Goal: Share content: Share content

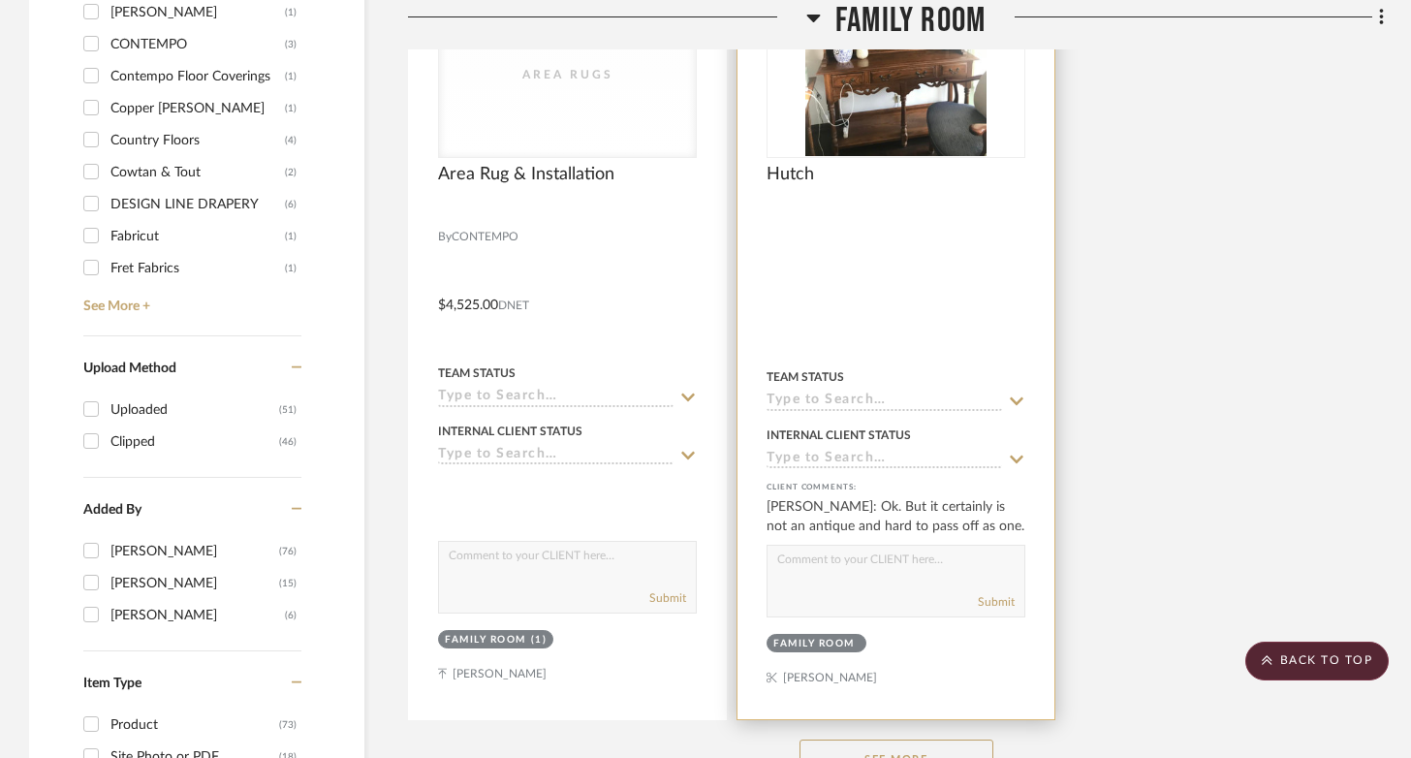
scroll to position [2580, 0]
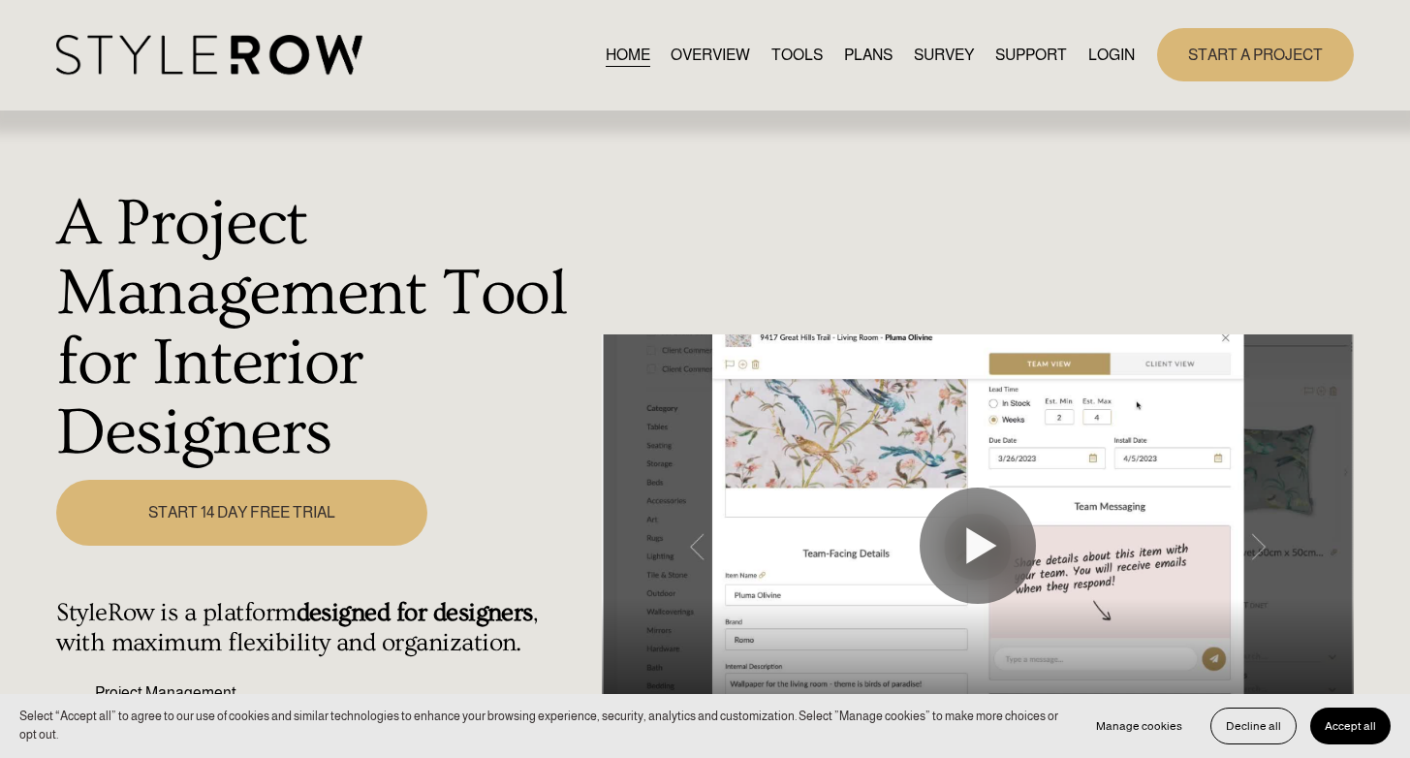
click at [1092, 47] on link "LOGIN" at bounding box center [1111, 55] width 47 height 26
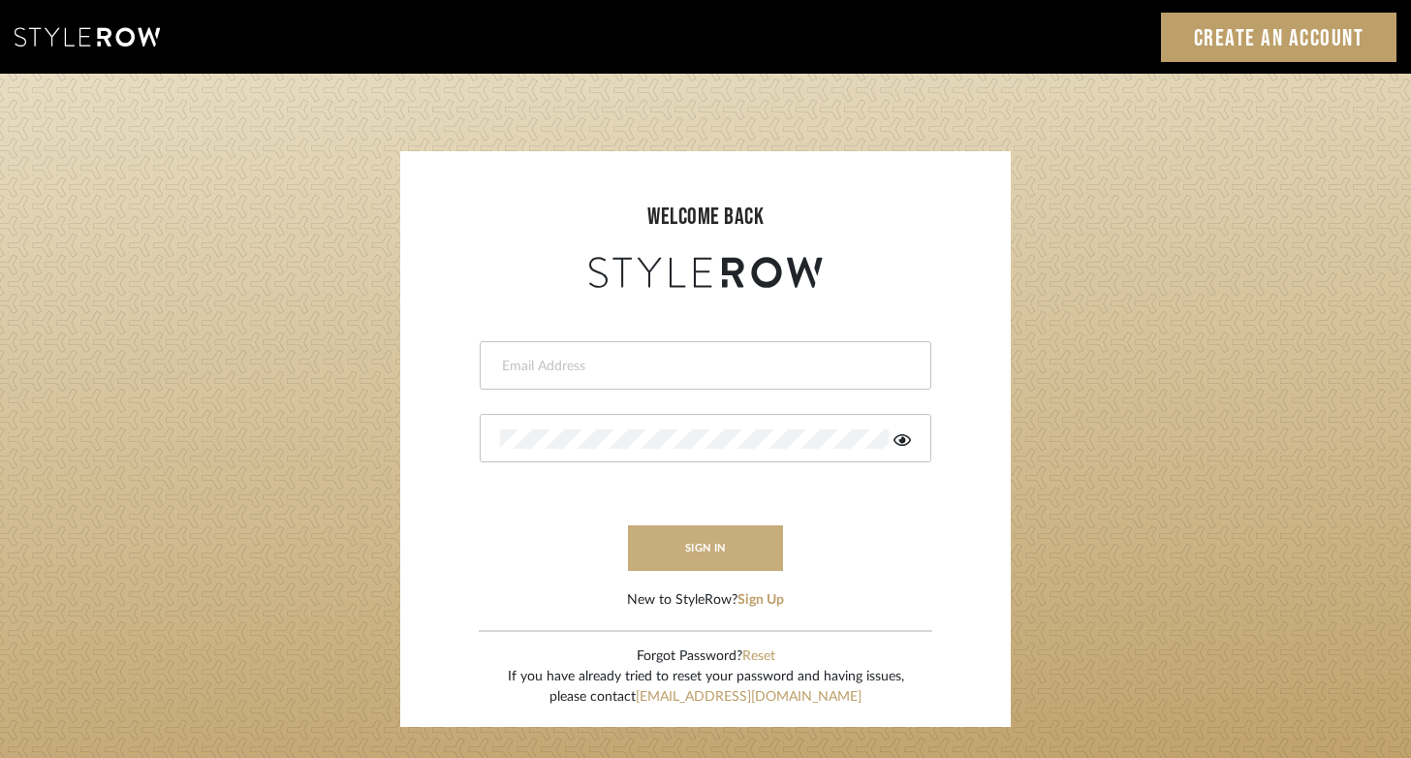
type input "felicia@onyxandoakinteriors.com"
click at [720, 548] on button "sign in" at bounding box center [705, 548] width 155 height 46
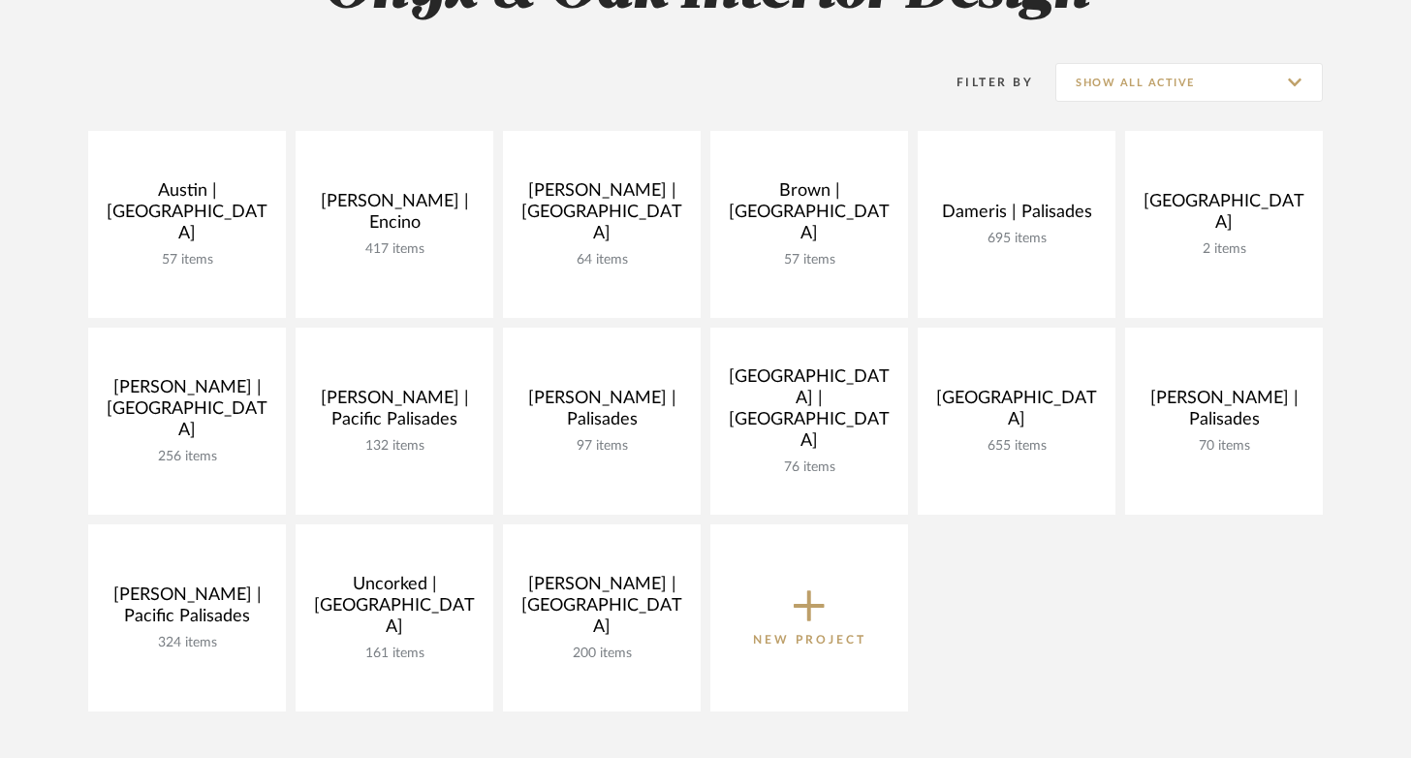
scroll to position [455, 0]
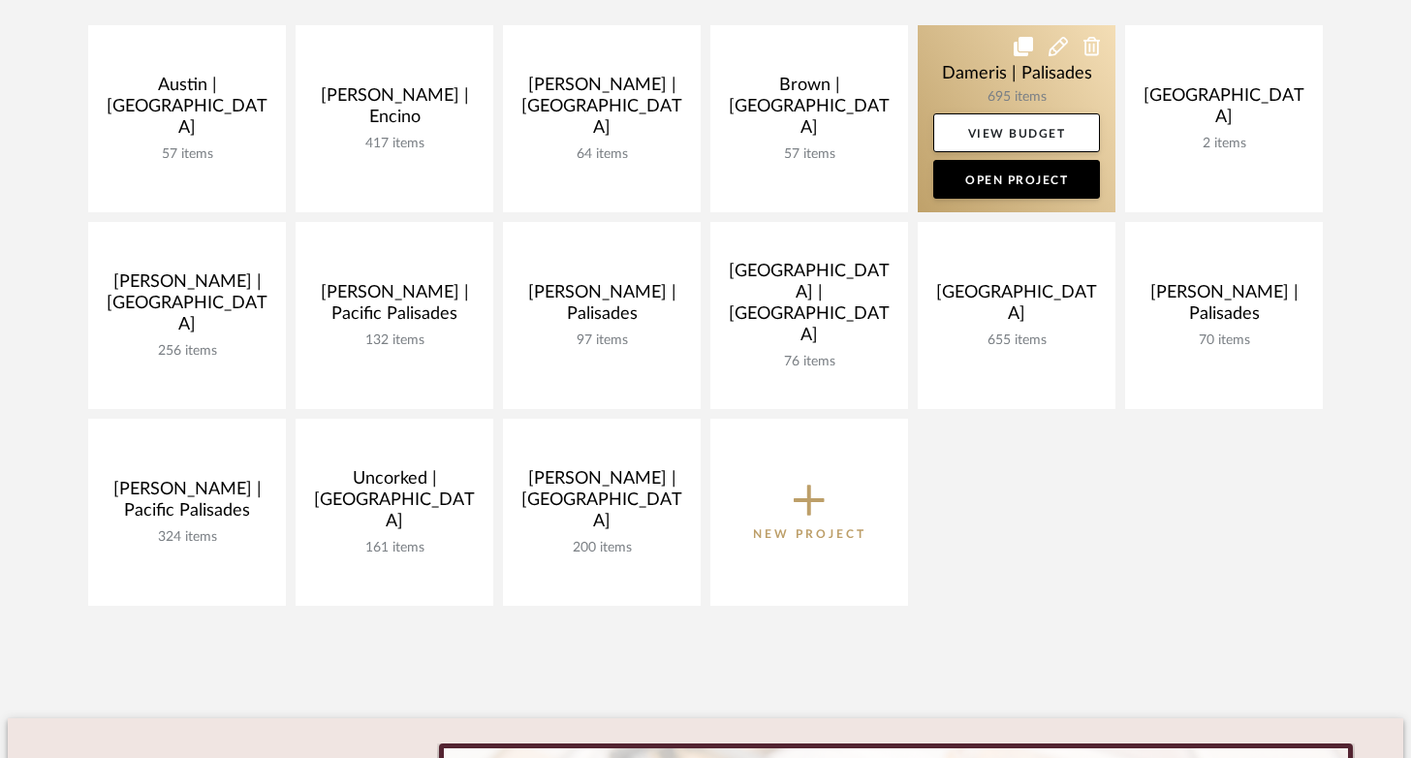
click at [988, 88] on link at bounding box center [1017, 118] width 198 height 187
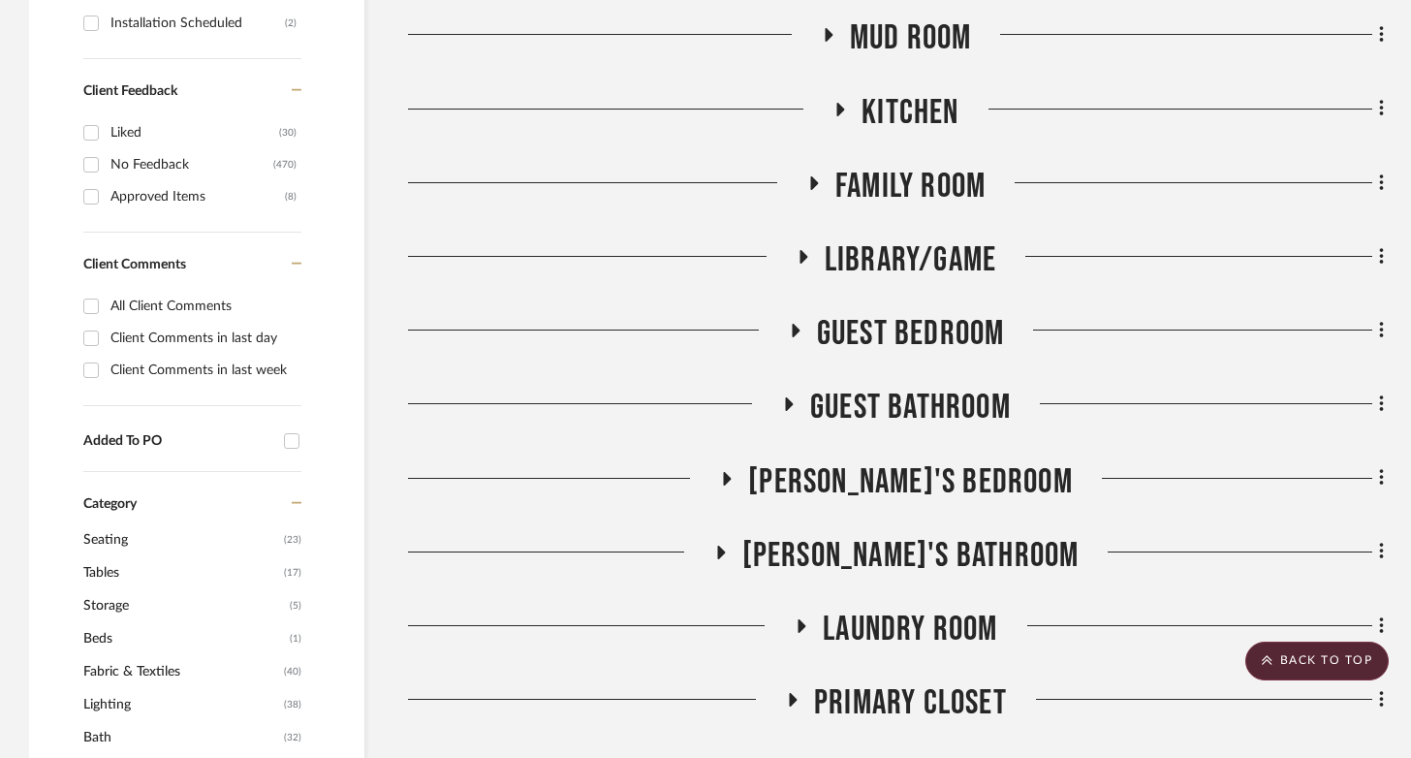
scroll to position [1189, 0]
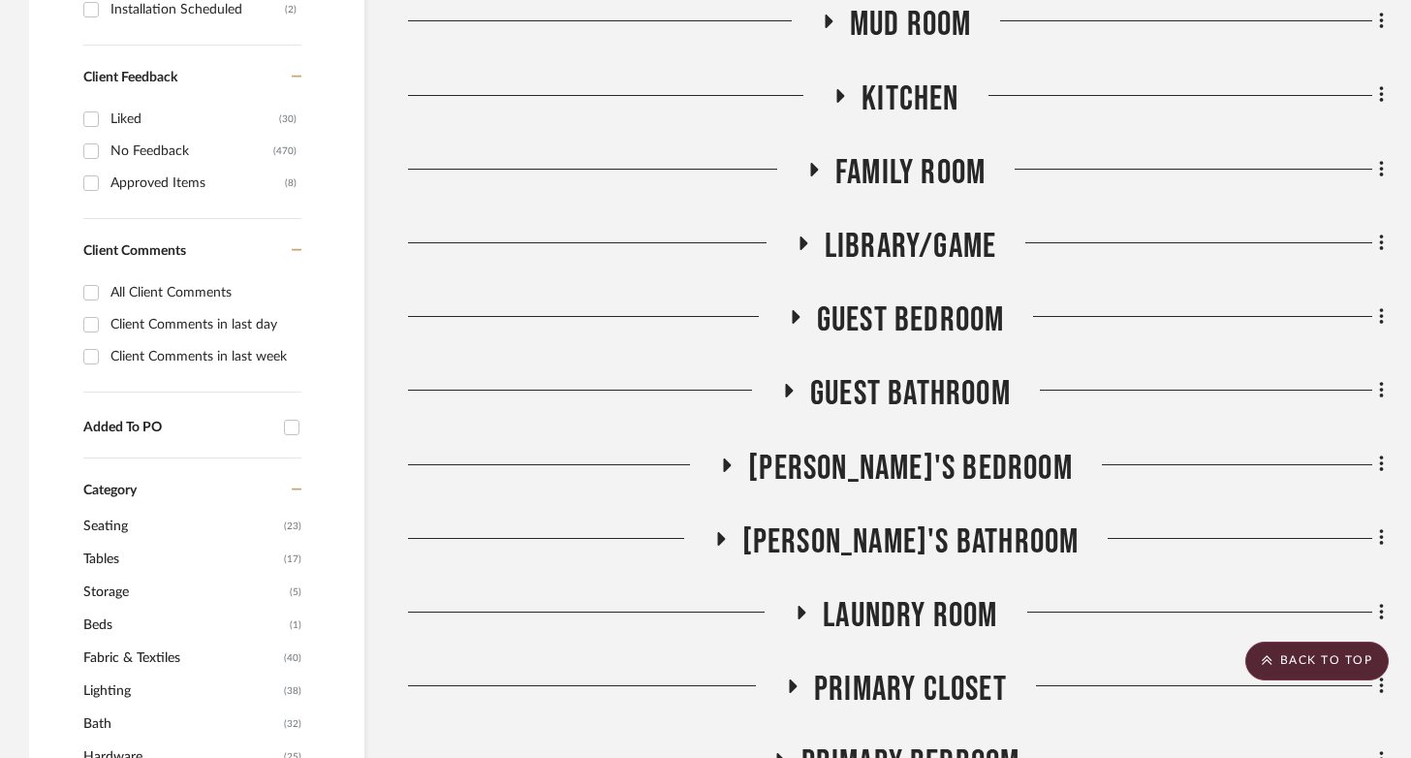
click at [732, 462] on icon at bounding box center [728, 465] width 8 height 14
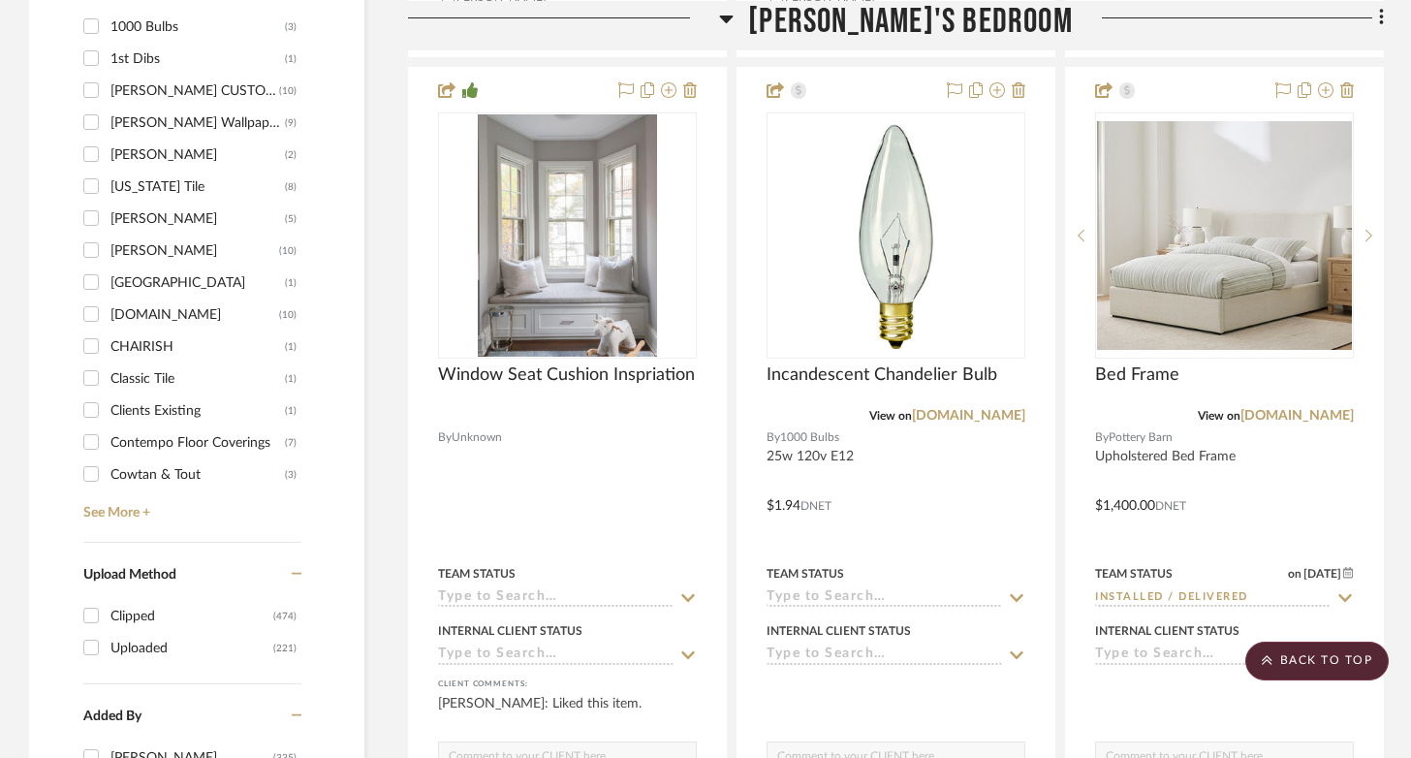
scroll to position [2581, 0]
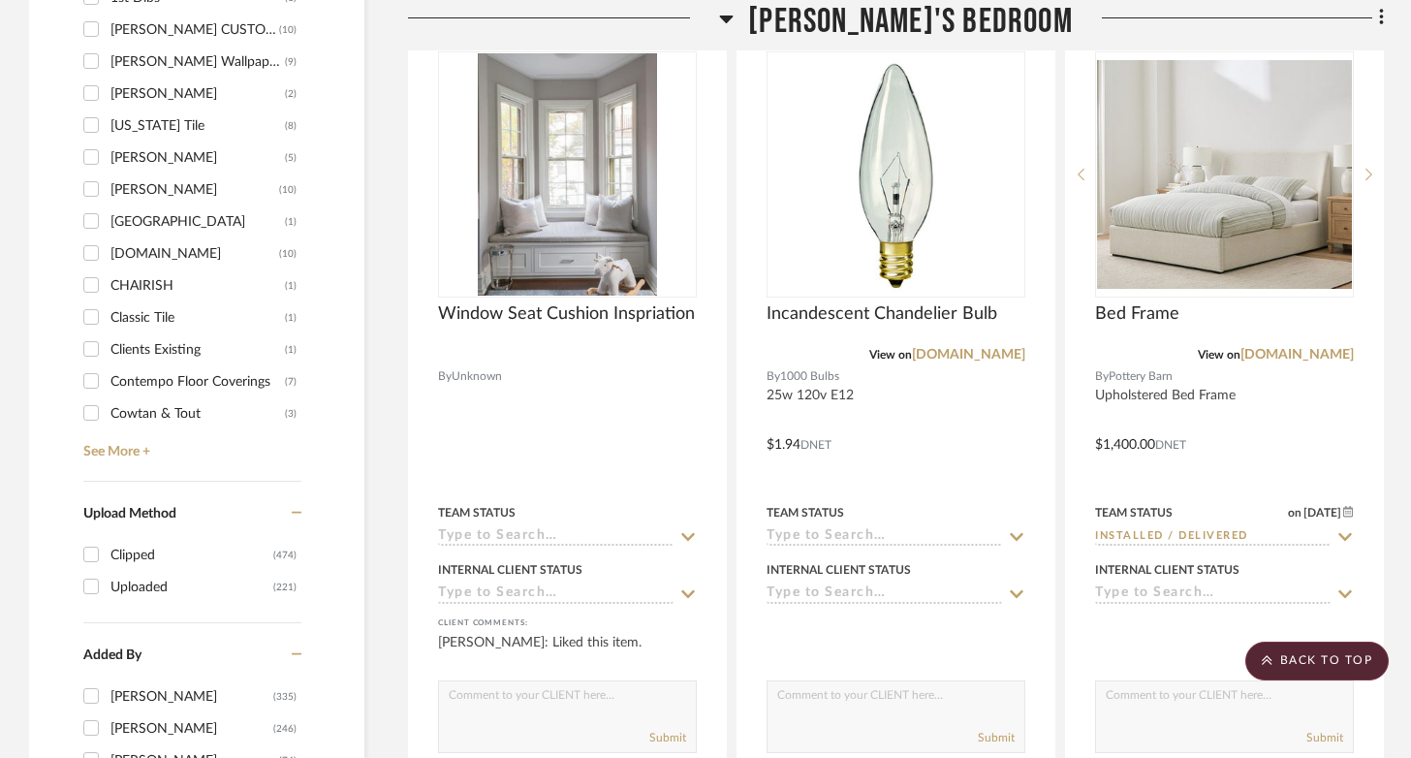
click at [733, 16] on icon at bounding box center [727, 19] width 14 height 8
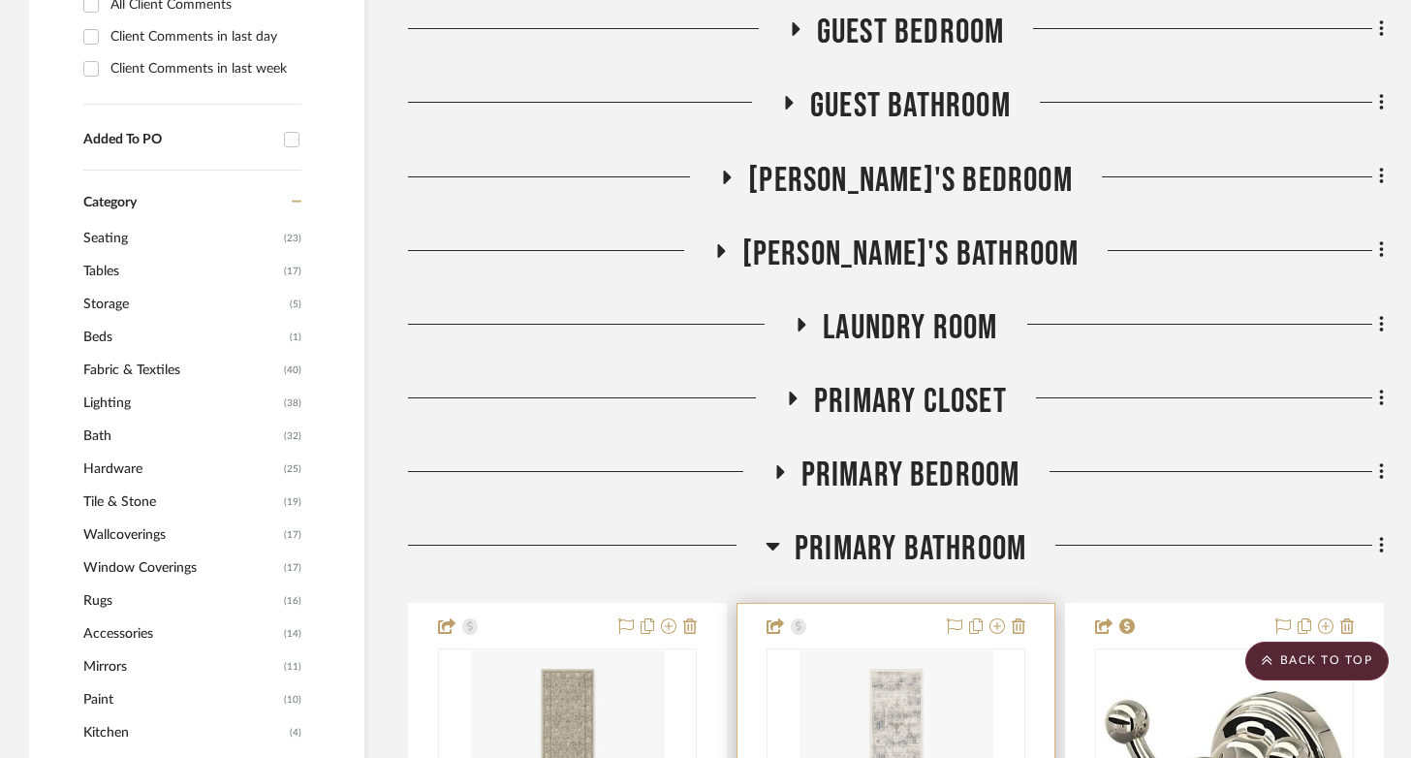
scroll to position [1549, 0]
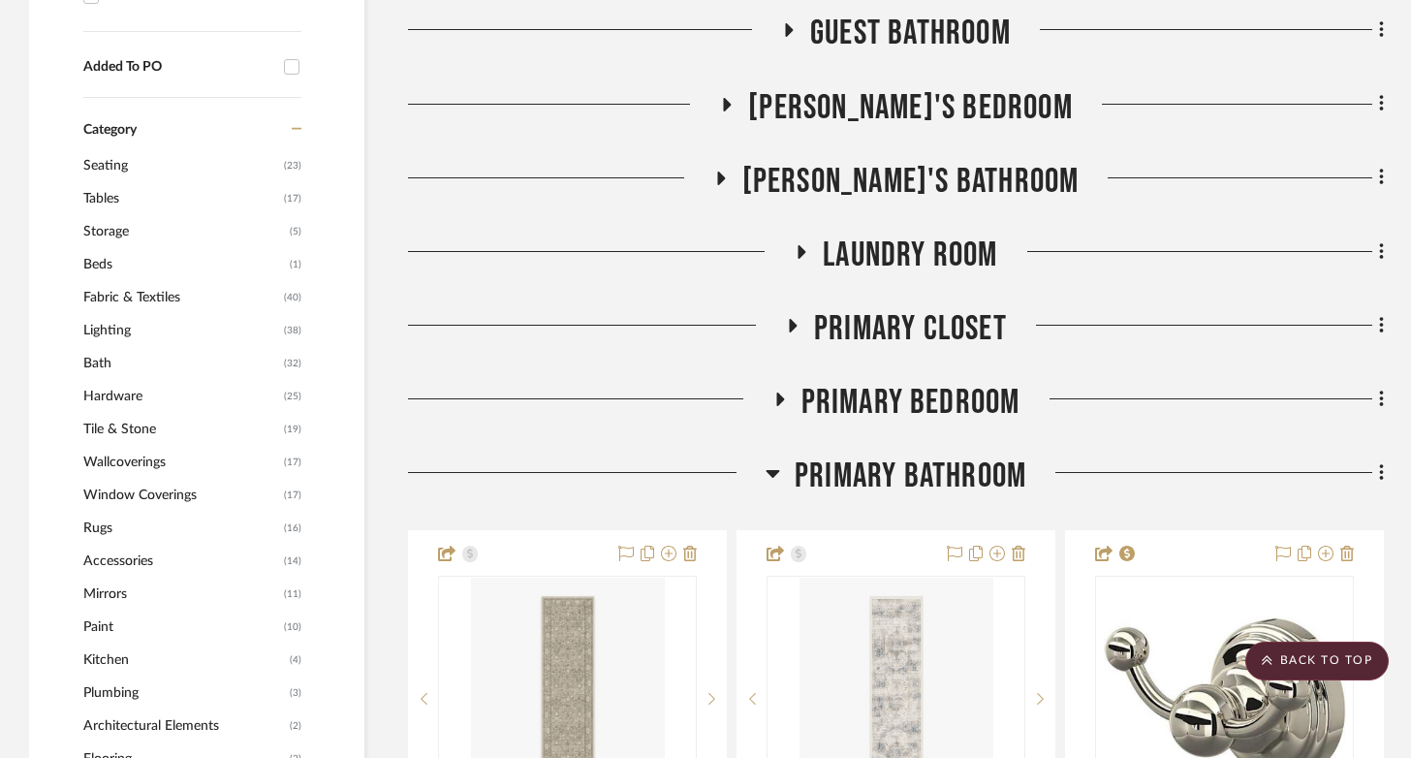
click at [725, 175] on icon at bounding box center [721, 179] width 8 height 14
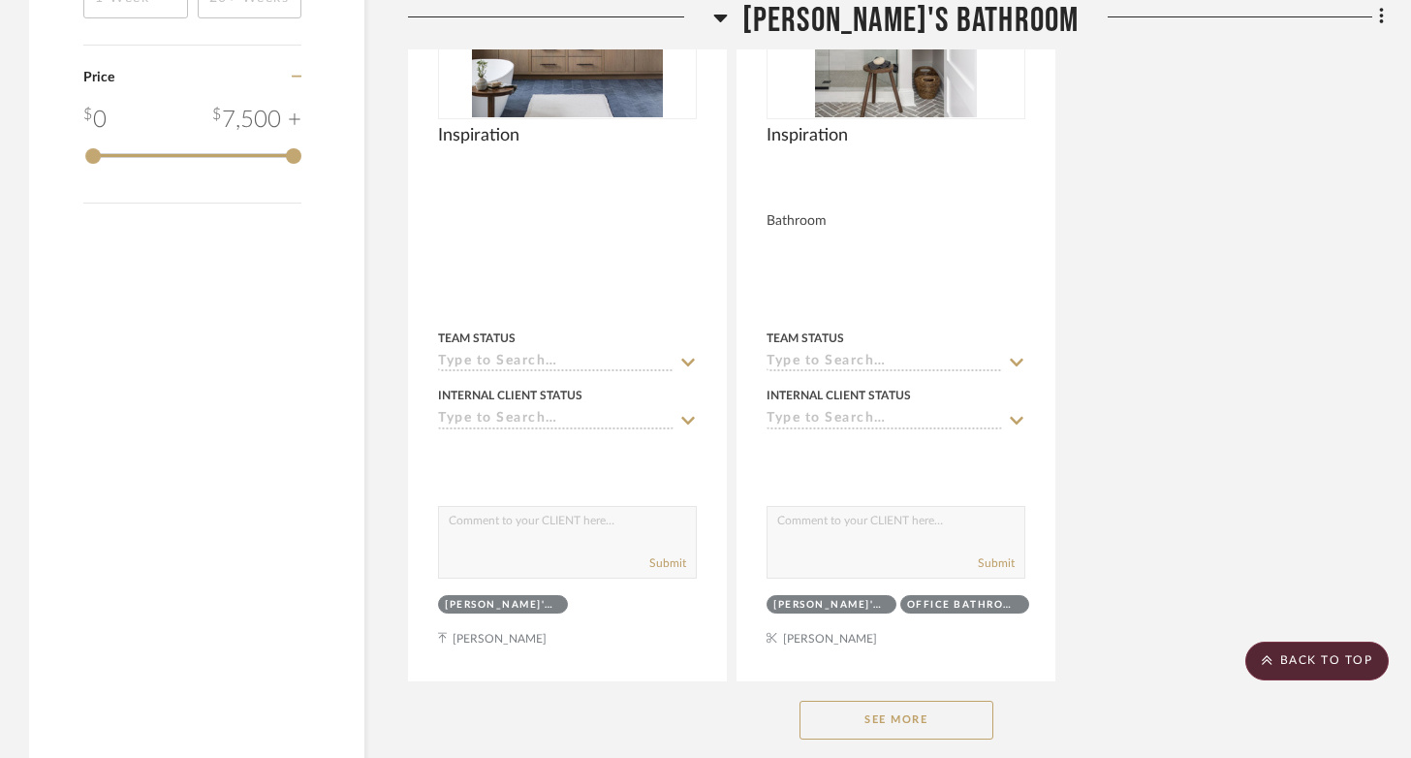
scroll to position [3753, 0]
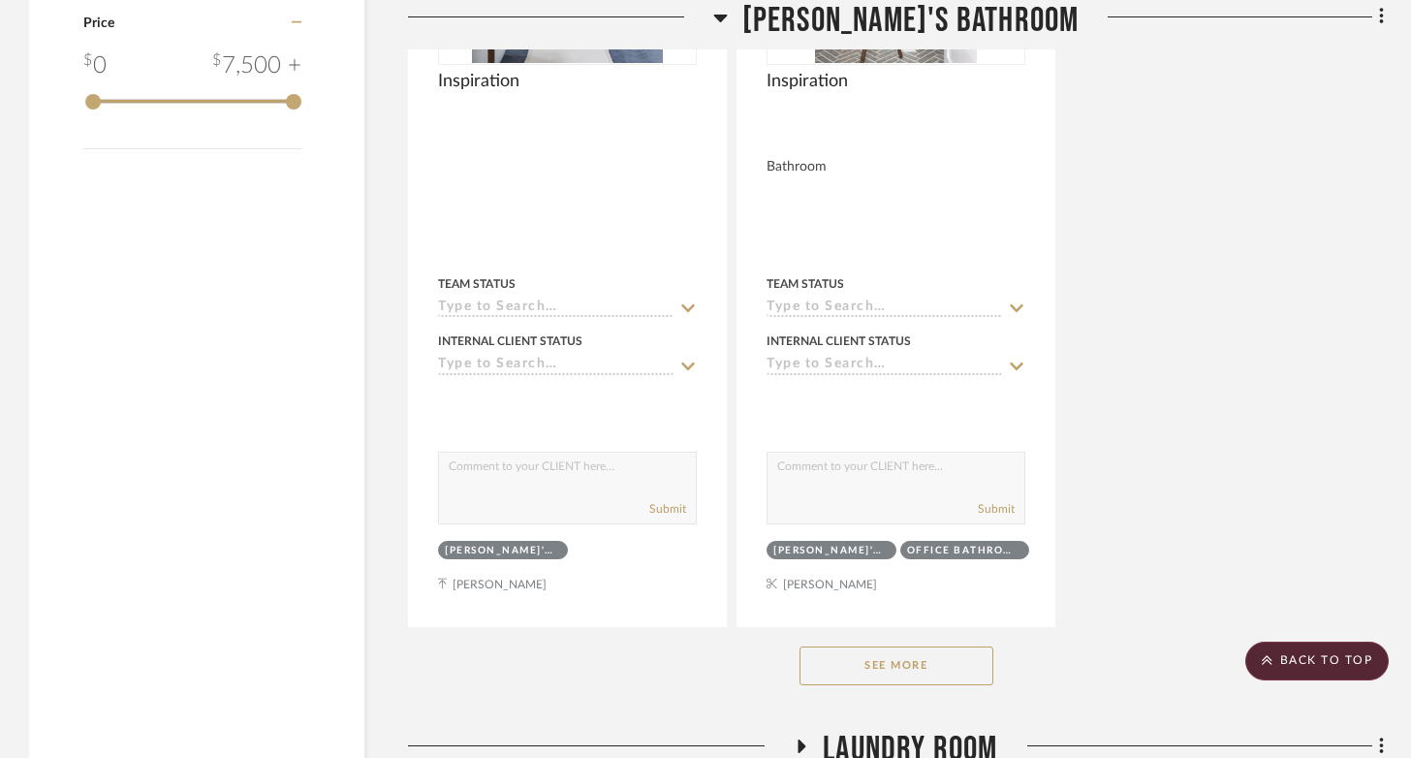
click at [907, 663] on button "See More" at bounding box center [896, 665] width 194 height 39
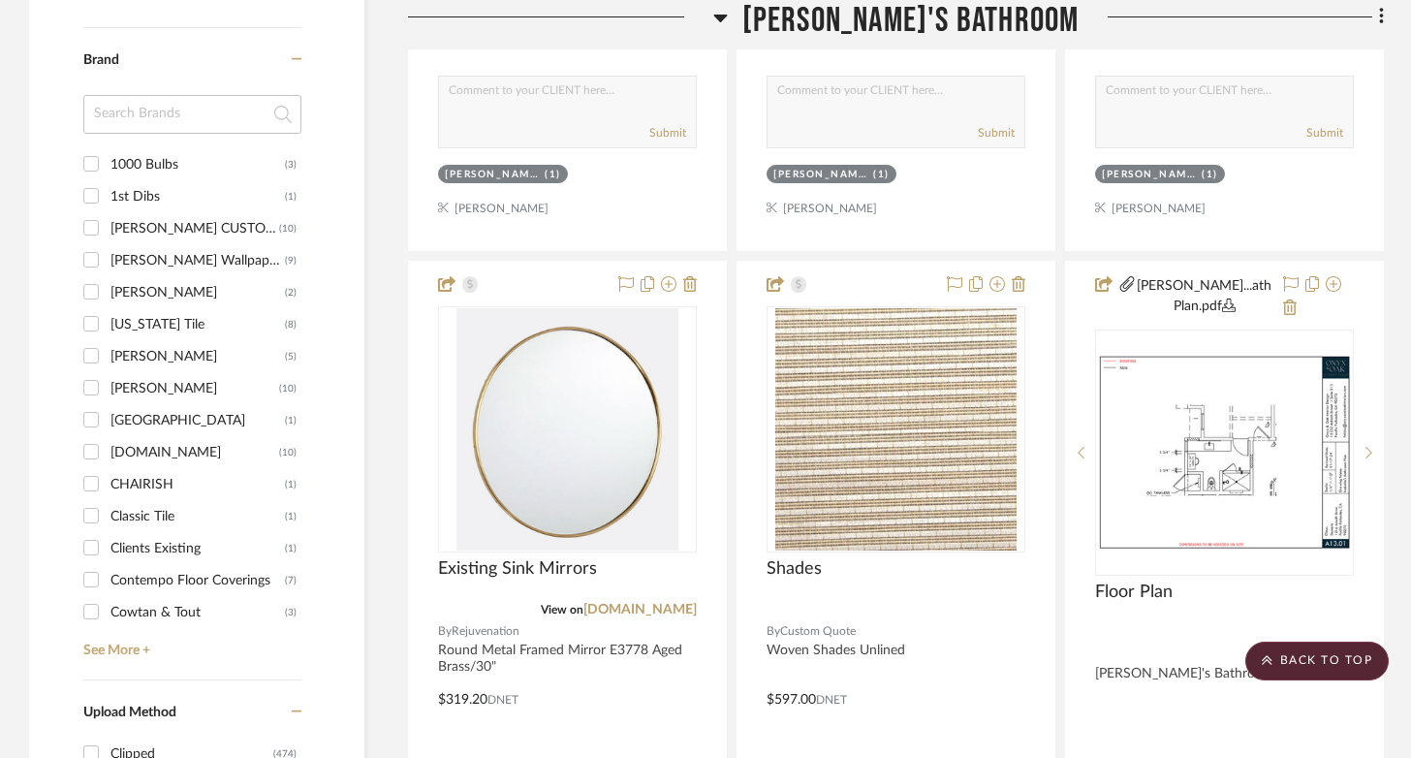
scroll to position [2277, 0]
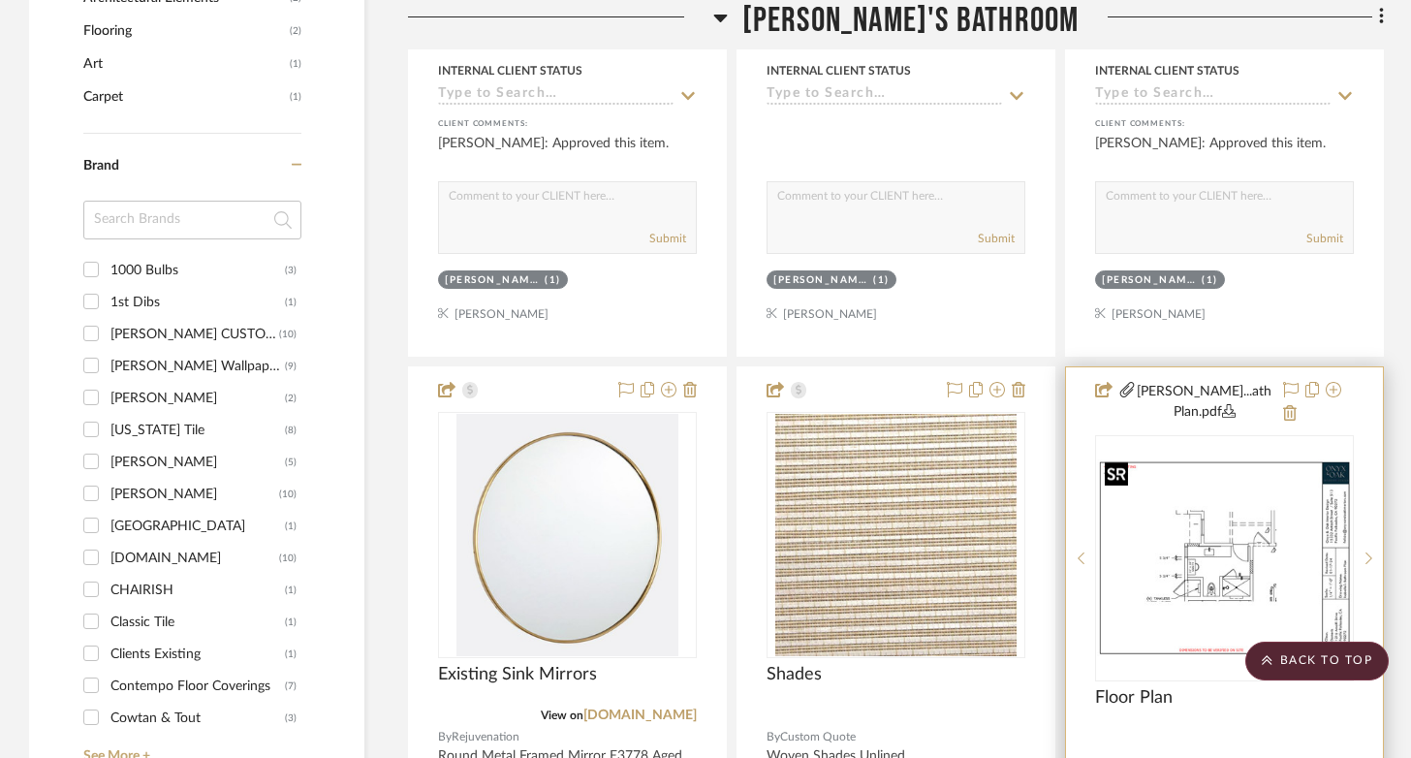
click at [1221, 546] on img "0" at bounding box center [1224, 557] width 255 height 197
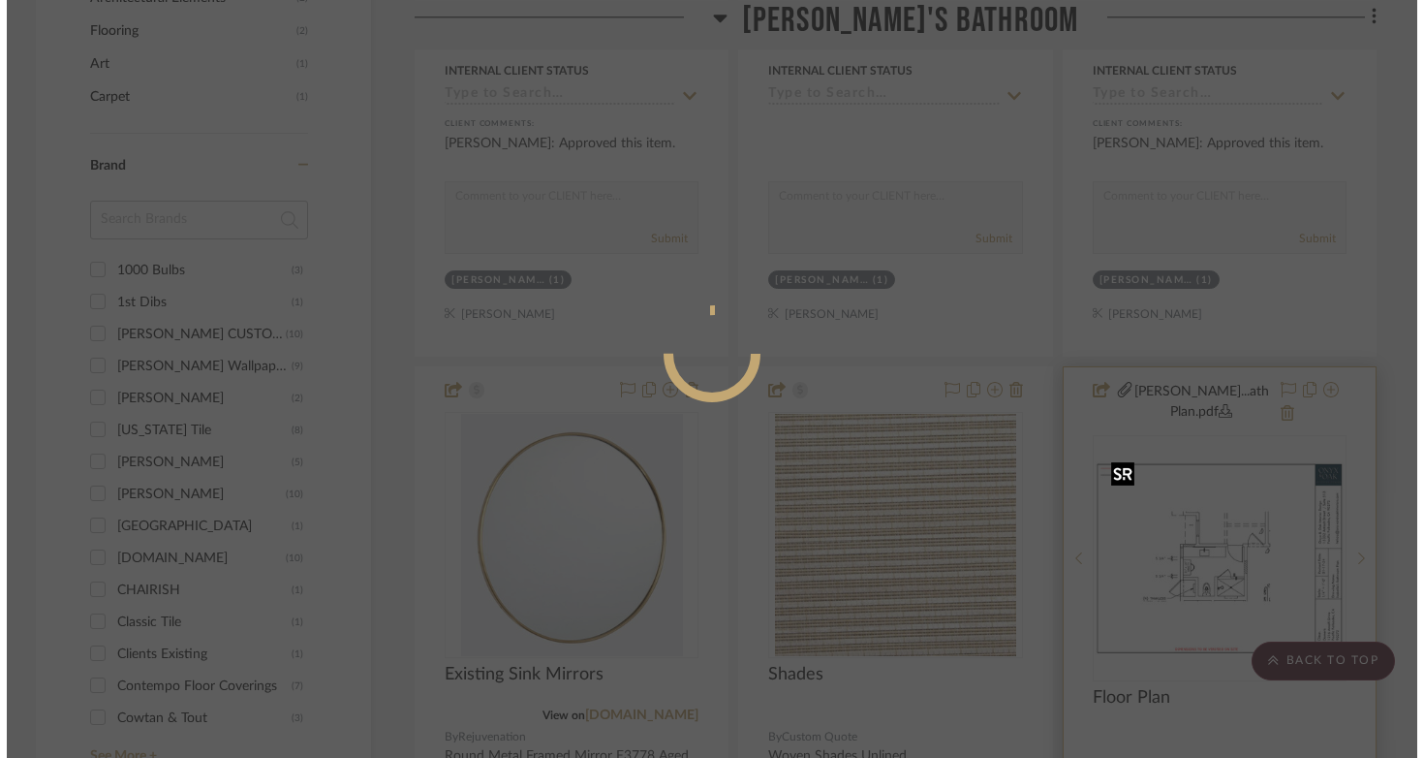
scroll to position [0, 0]
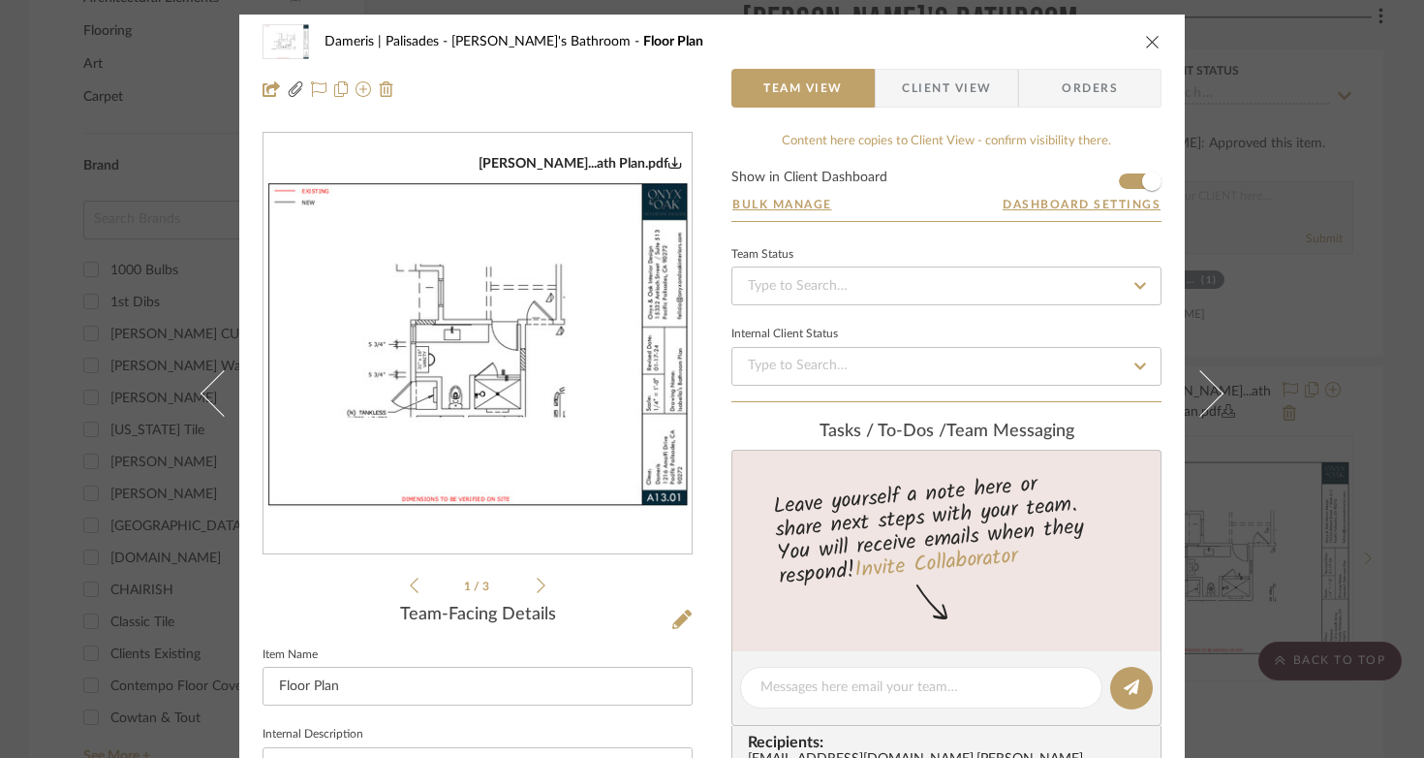
click at [546, 383] on img "0" at bounding box center [478, 343] width 428 height 331
click at [526, 583] on li "1 / 3" at bounding box center [478, 585] width 118 height 23
click at [537, 585] on icon at bounding box center [541, 585] width 9 height 17
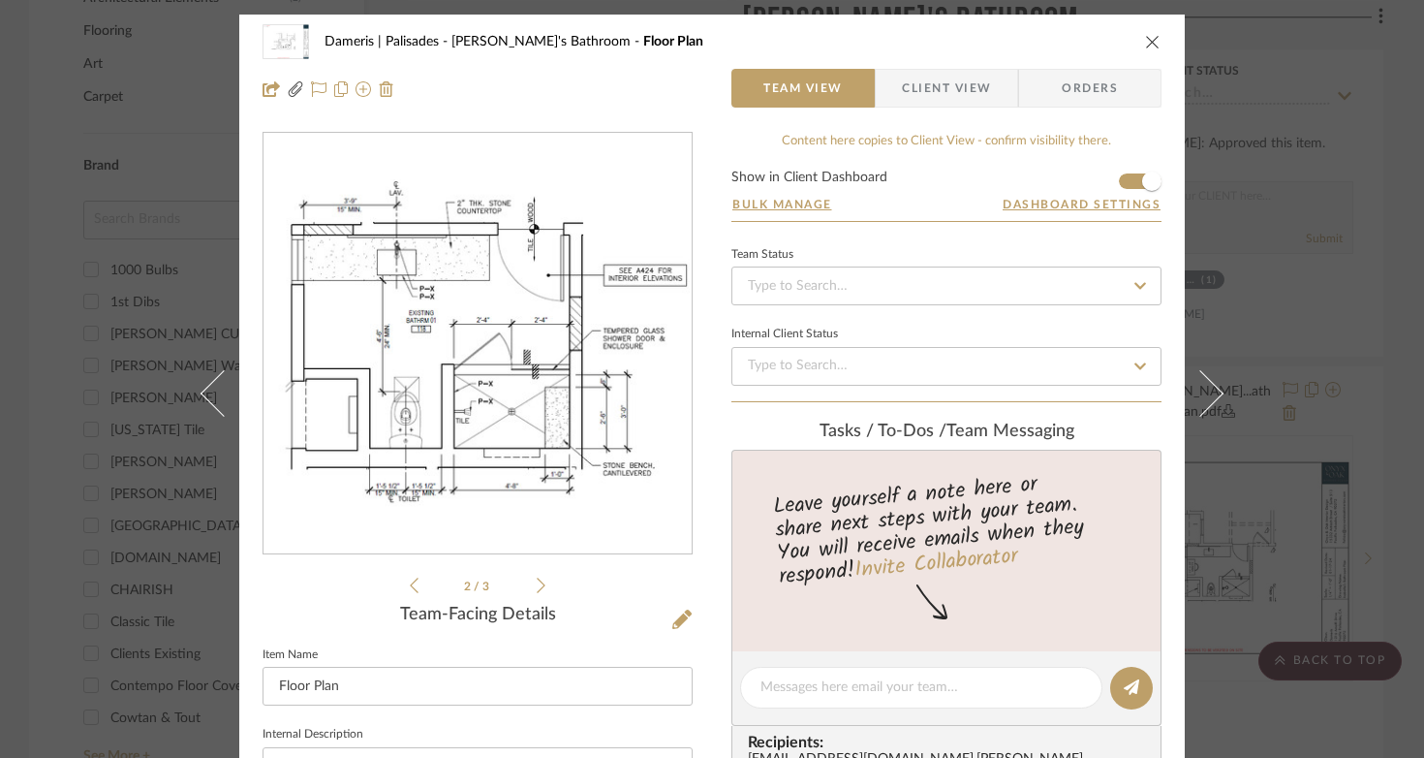
click at [537, 584] on icon at bounding box center [541, 585] width 9 height 17
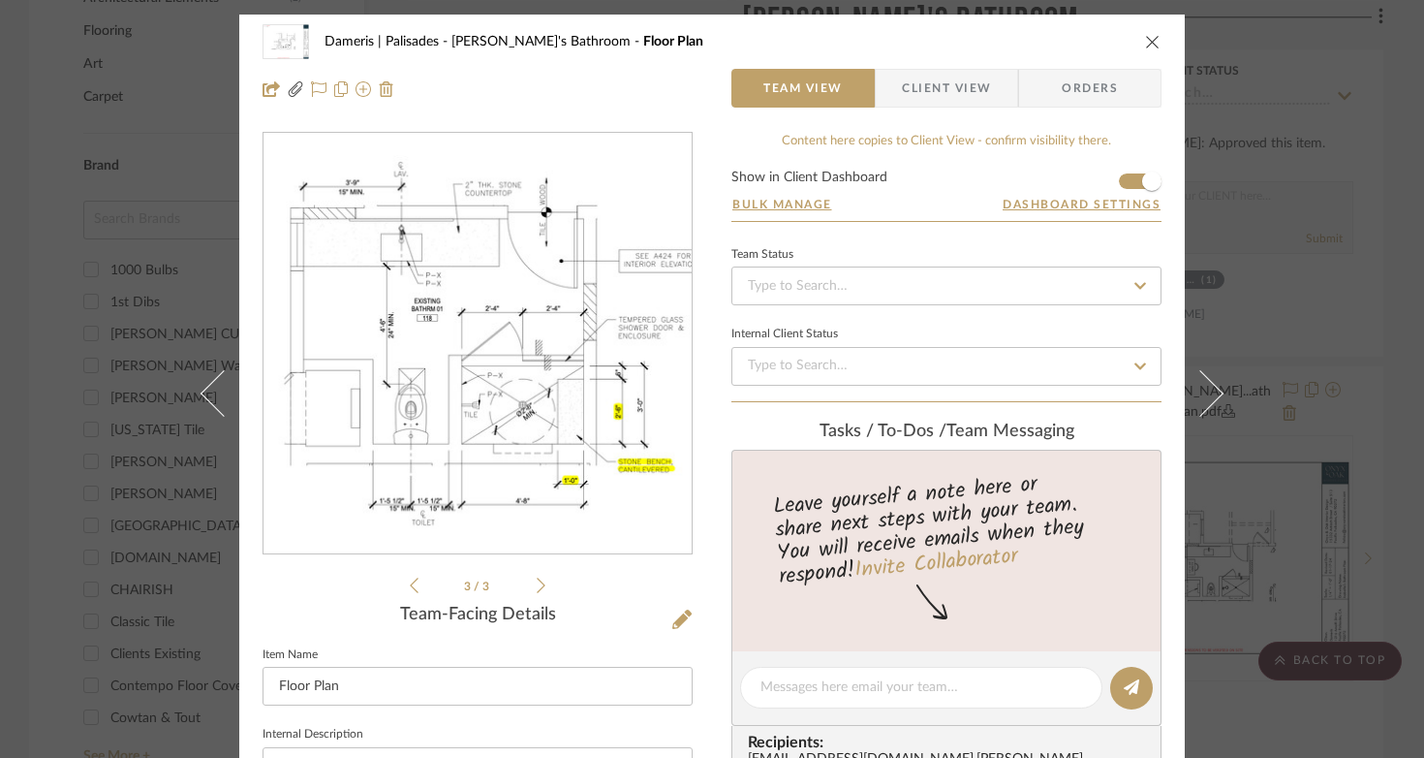
click at [537, 584] on icon at bounding box center [541, 585] width 9 height 17
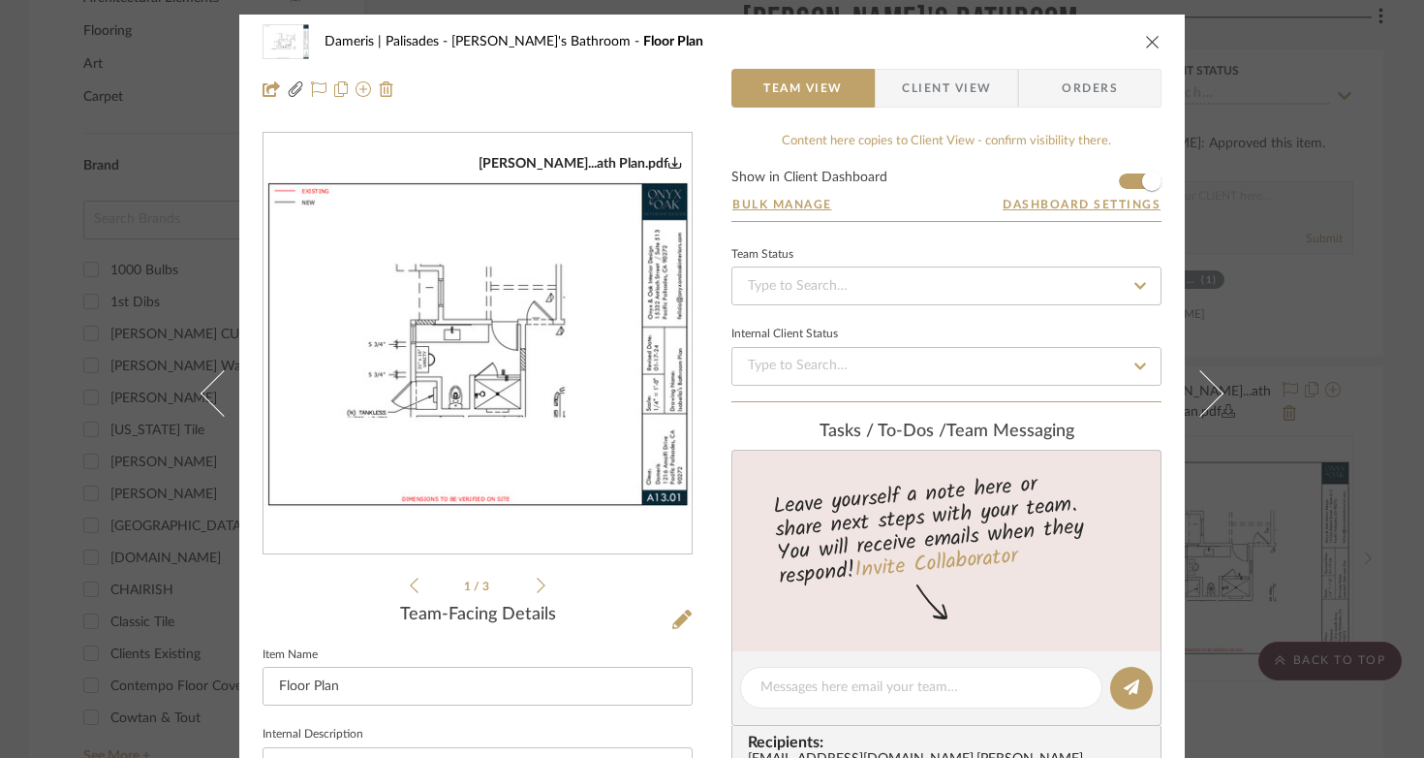
click at [1148, 41] on icon "close" at bounding box center [1153, 42] width 16 height 16
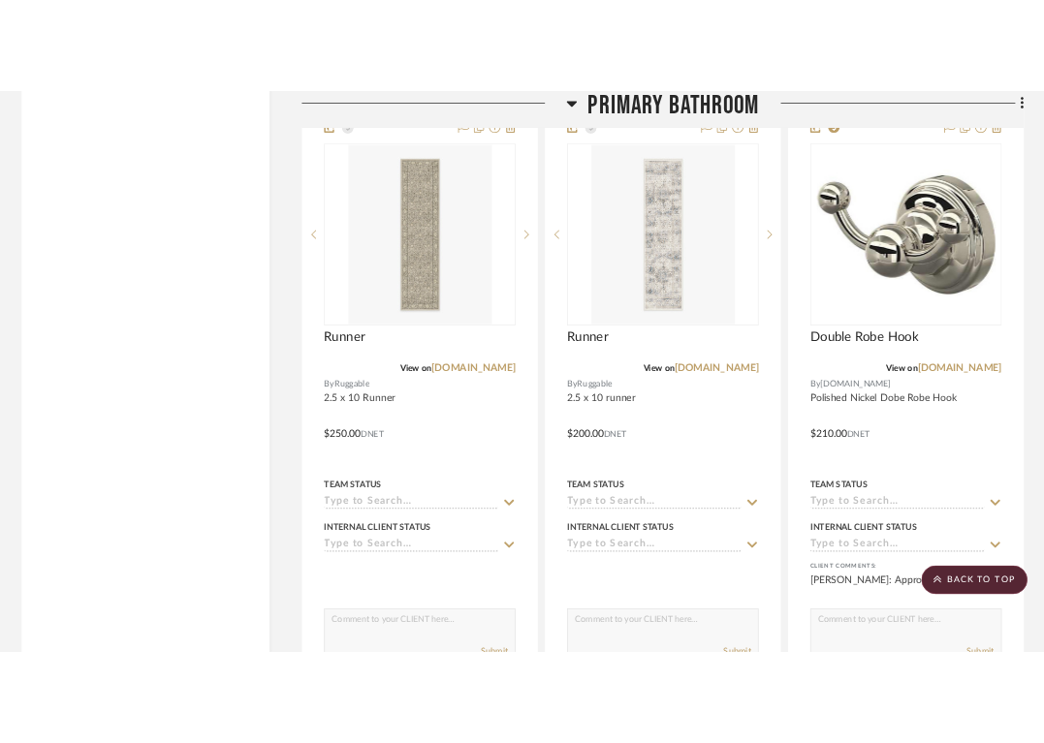
scroll to position [9906, 0]
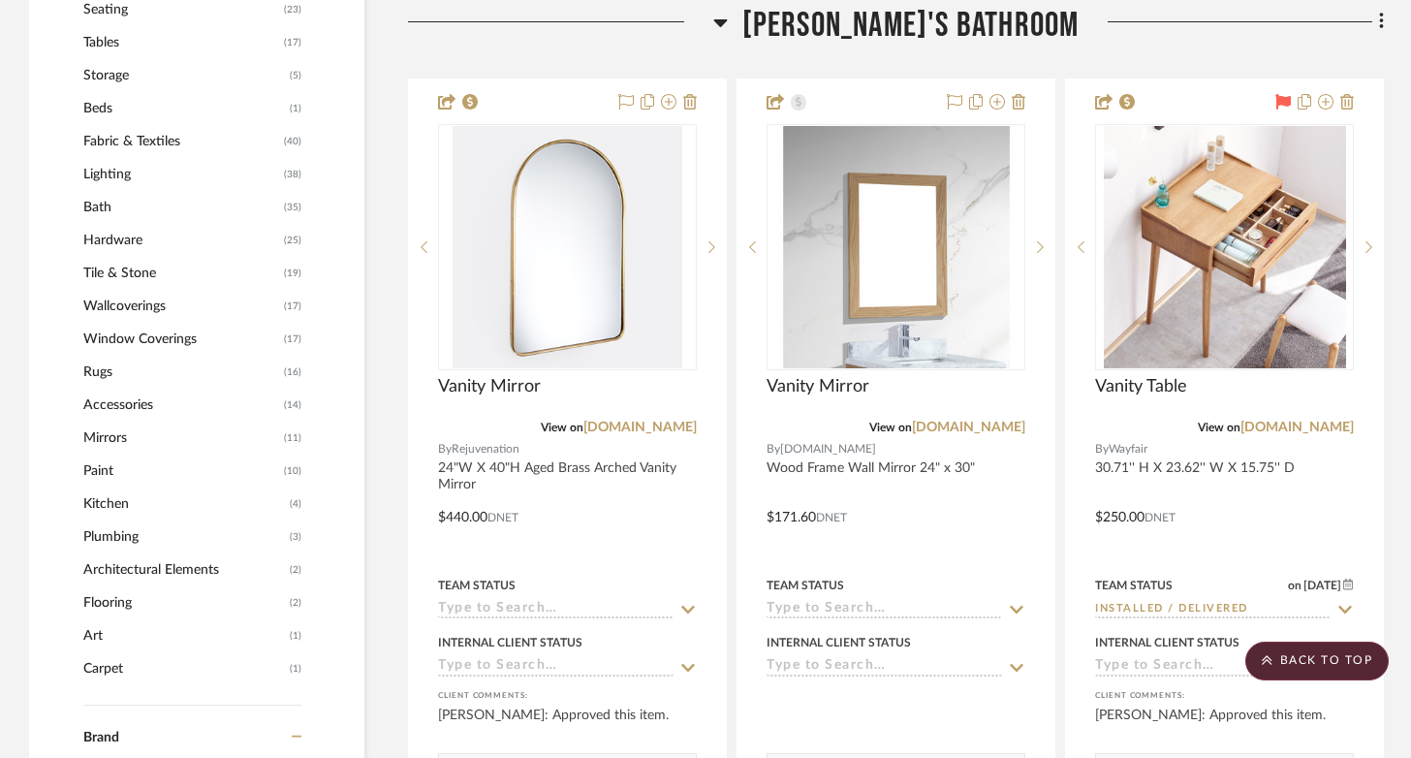
scroll to position [1706, 0]
click at [728, 16] on icon at bounding box center [720, 21] width 15 height 23
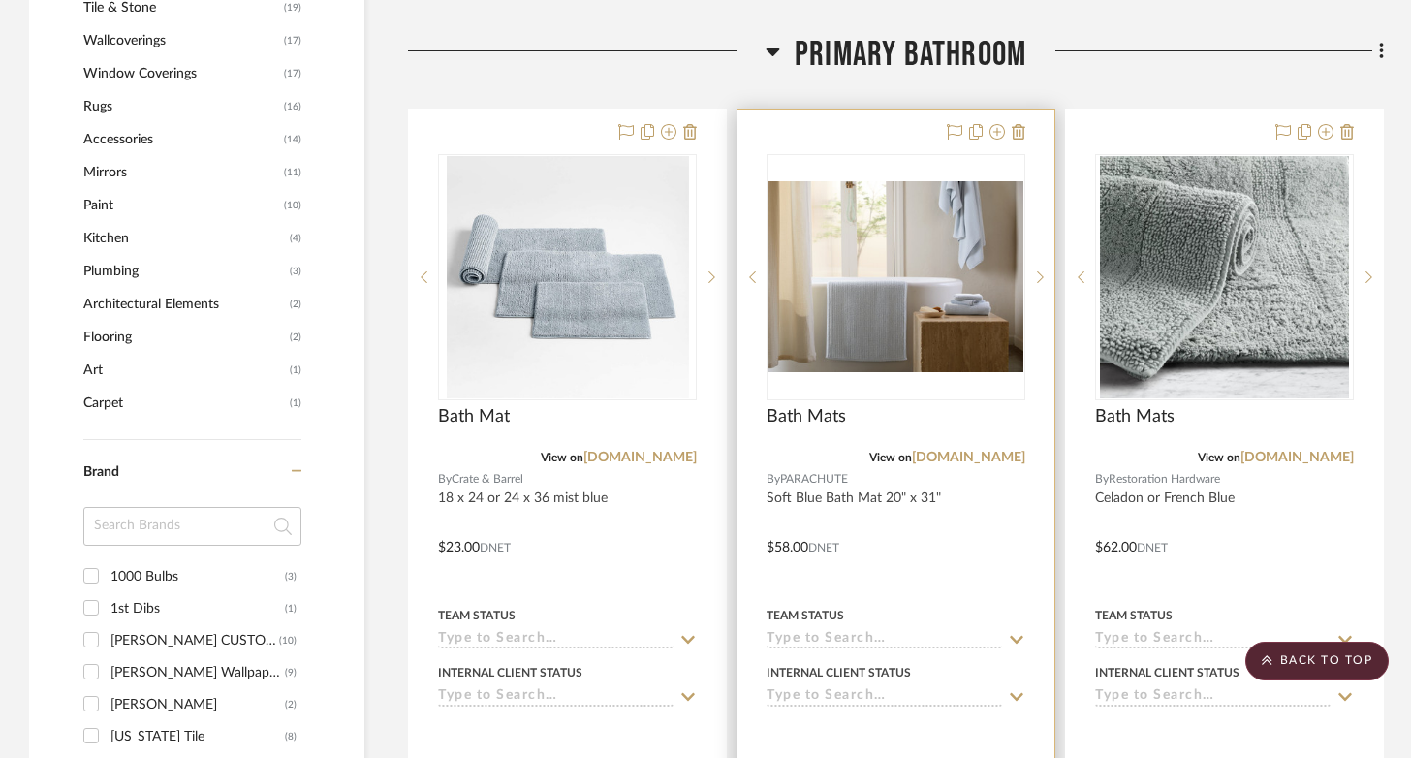
scroll to position [2000, 0]
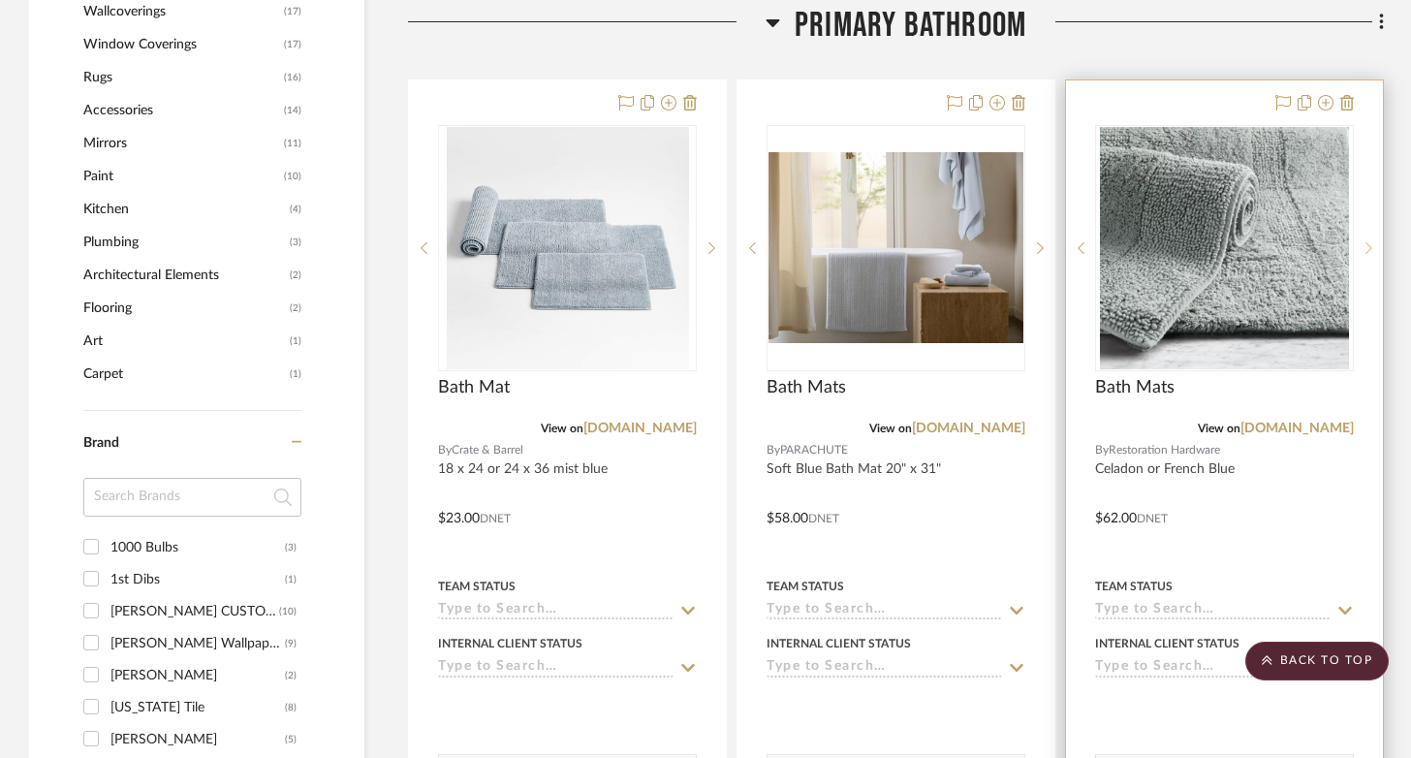
click at [1056, 246] on icon at bounding box center [1368, 248] width 7 height 14
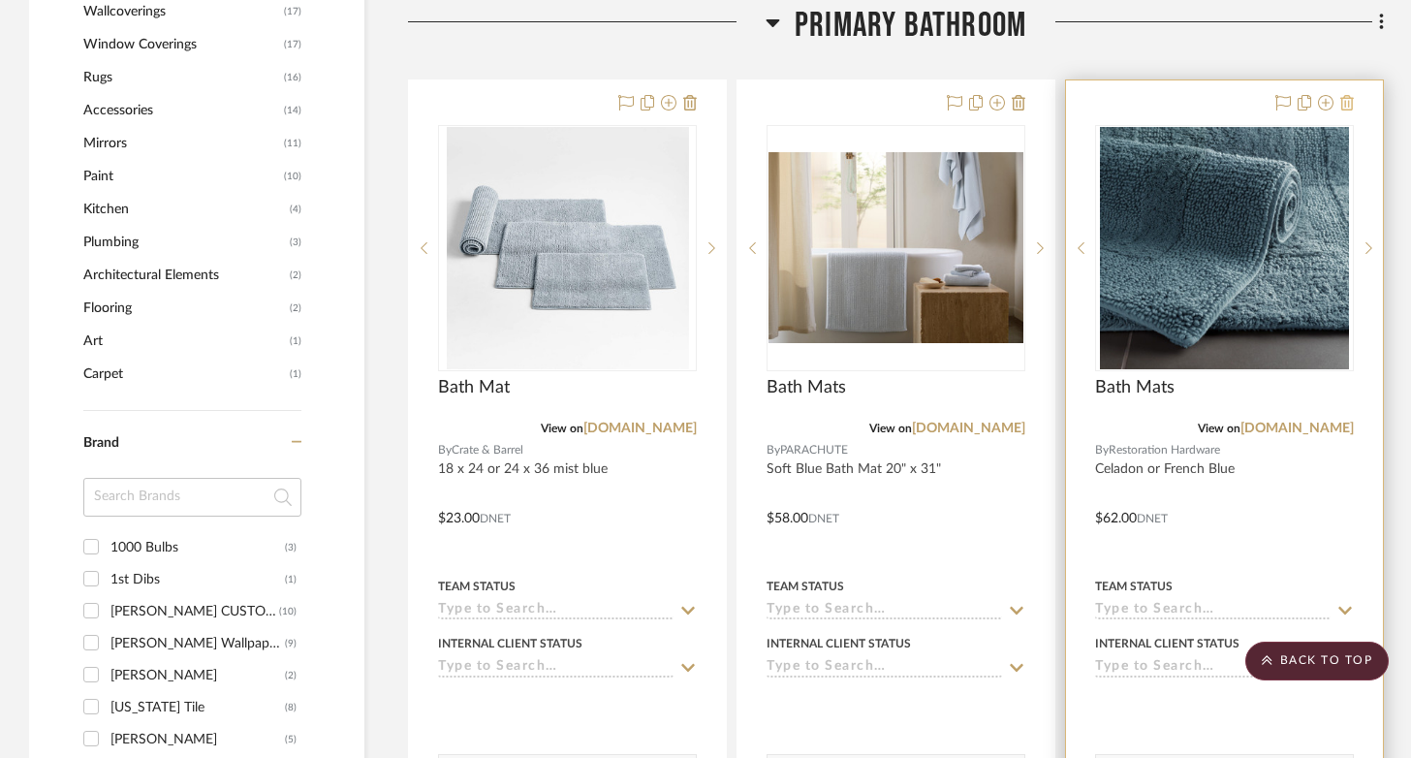
click at [1056, 105] on icon at bounding box center [1347, 103] width 14 height 16
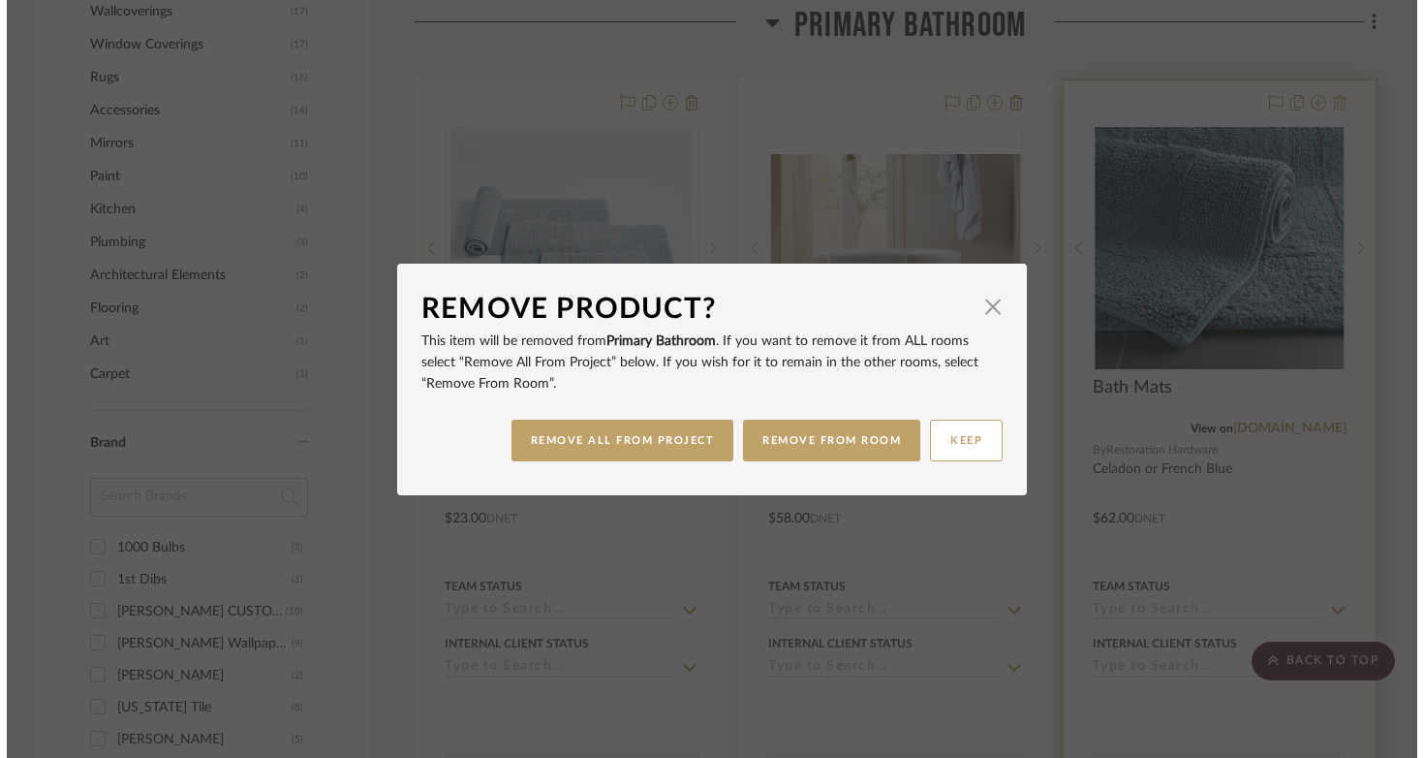
scroll to position [0, 0]
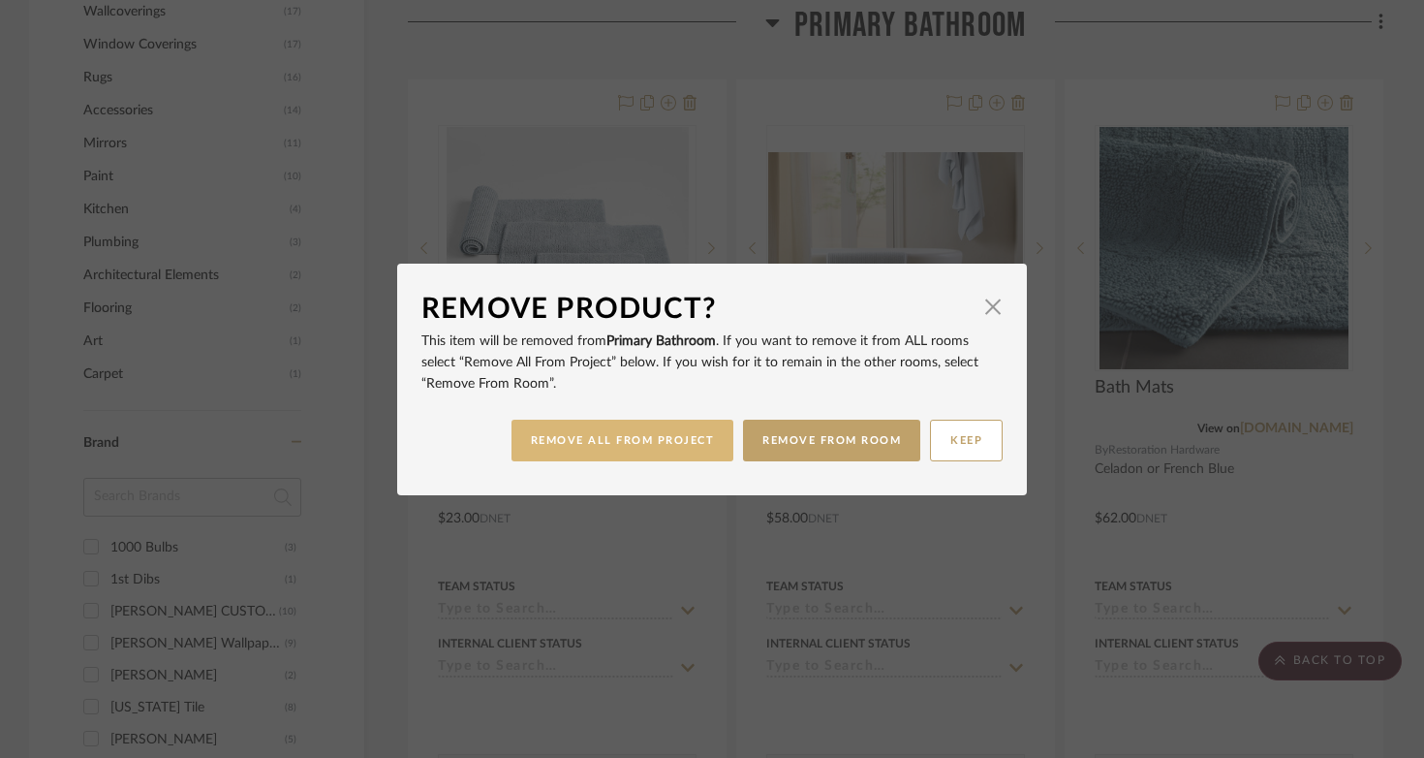
click at [634, 427] on button "REMOVE ALL FROM PROJECT" at bounding box center [623, 441] width 223 height 42
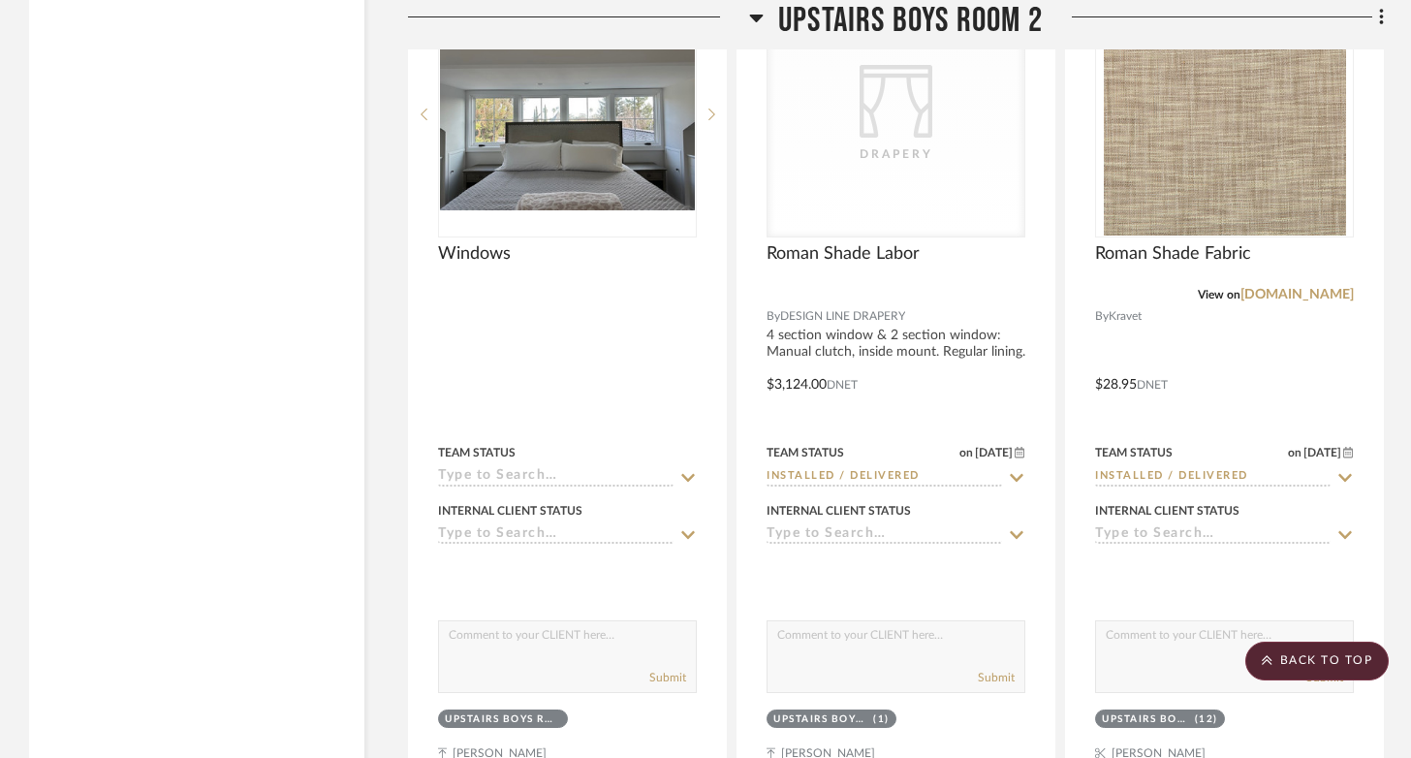
scroll to position [4841, 0]
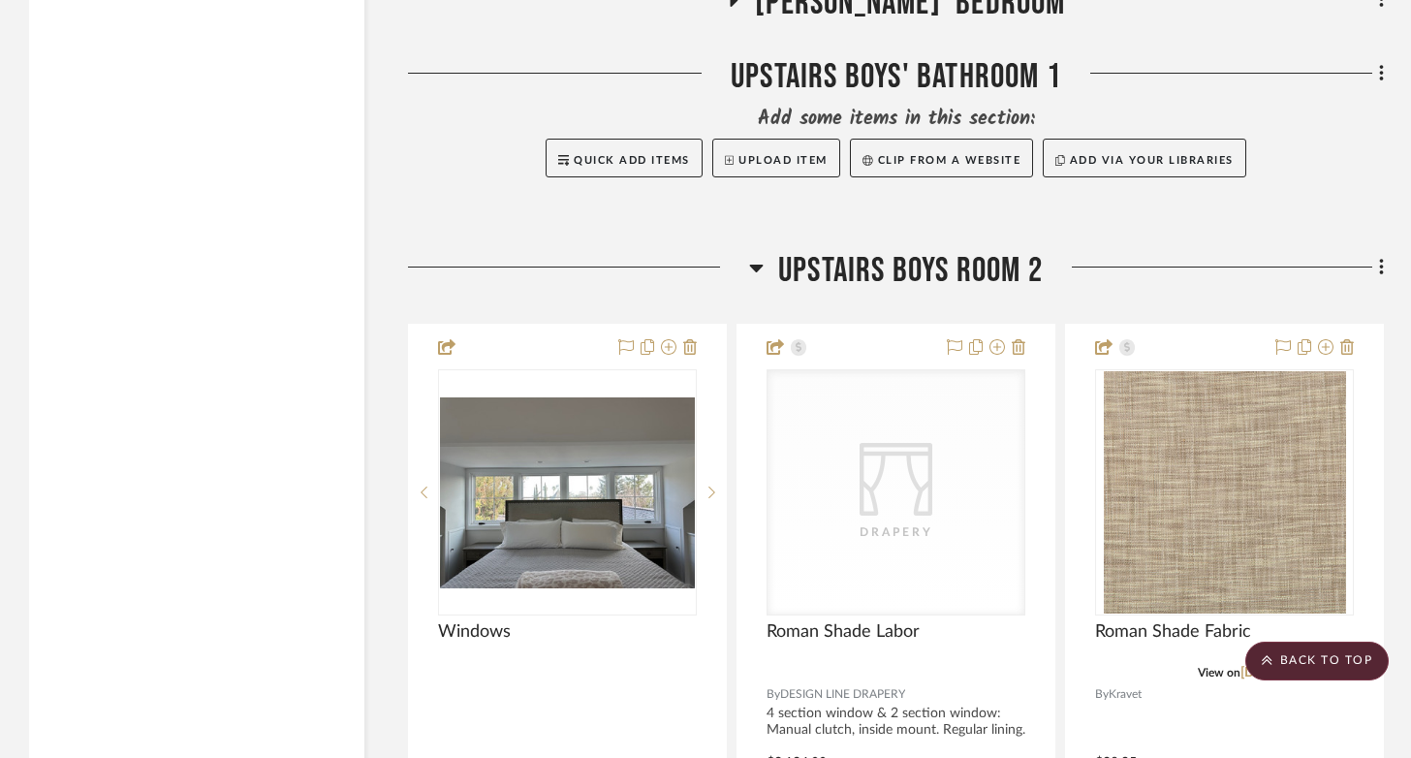
click at [754, 262] on icon at bounding box center [756, 267] width 15 height 23
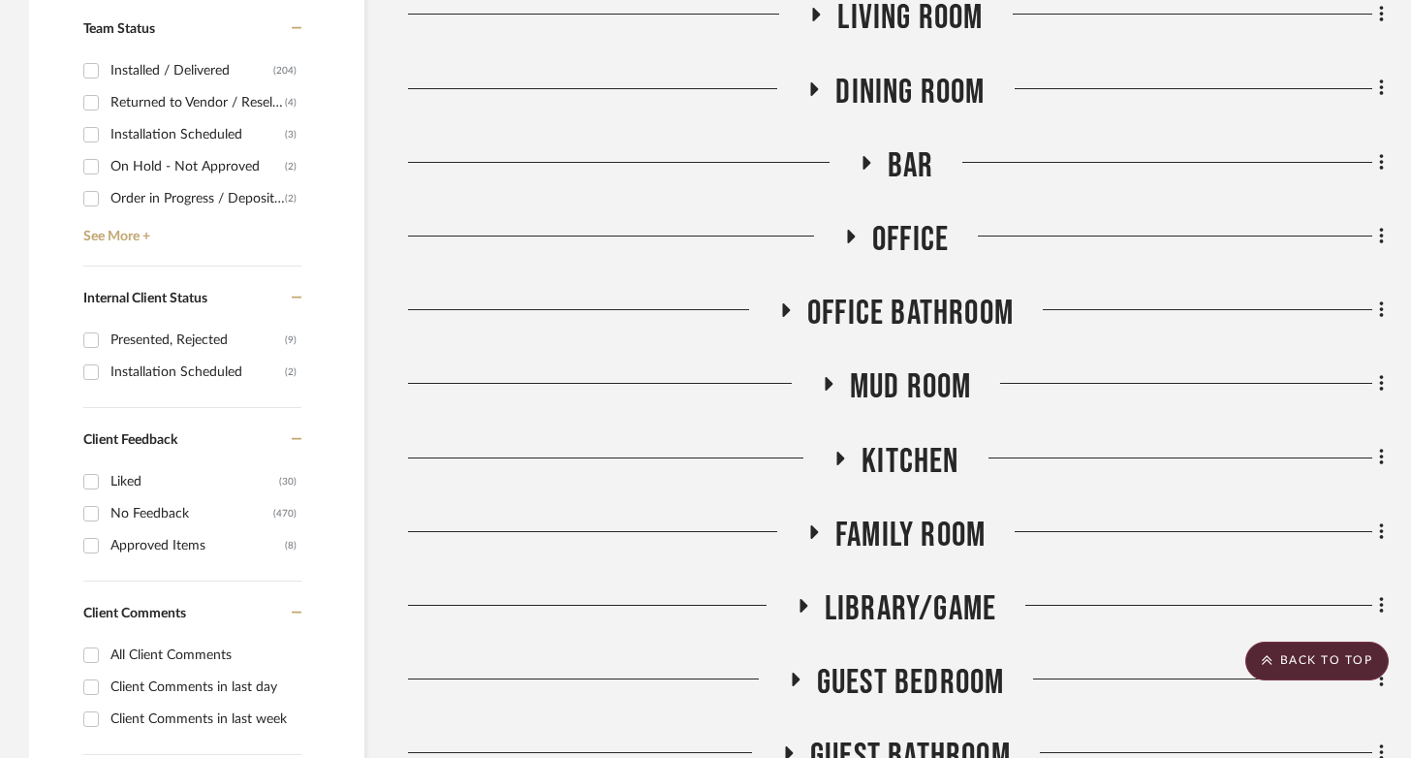
scroll to position [0, 0]
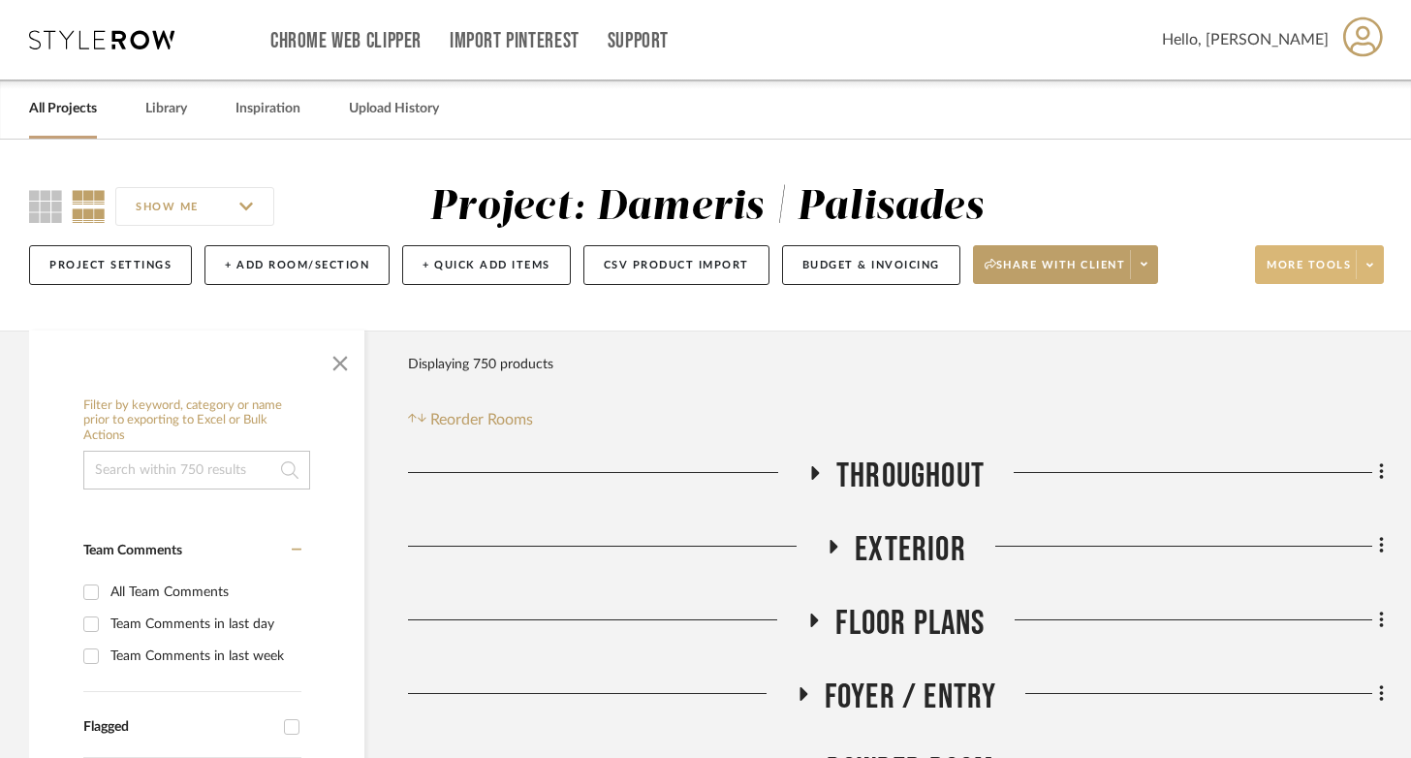
click at [1056, 262] on span "More tools" at bounding box center [1308, 272] width 84 height 29
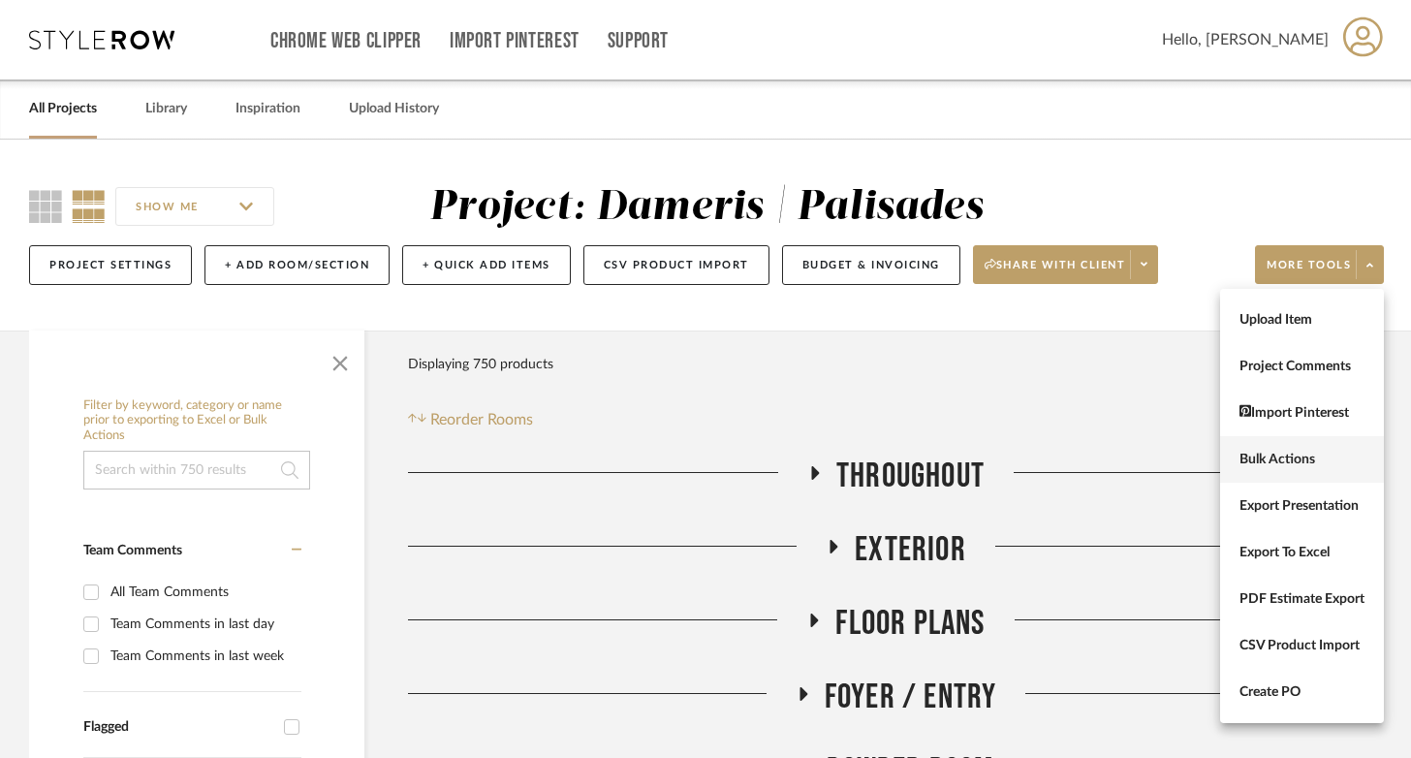
click at [1056, 461] on span "Bulk Actions" at bounding box center [1301, 460] width 125 height 16
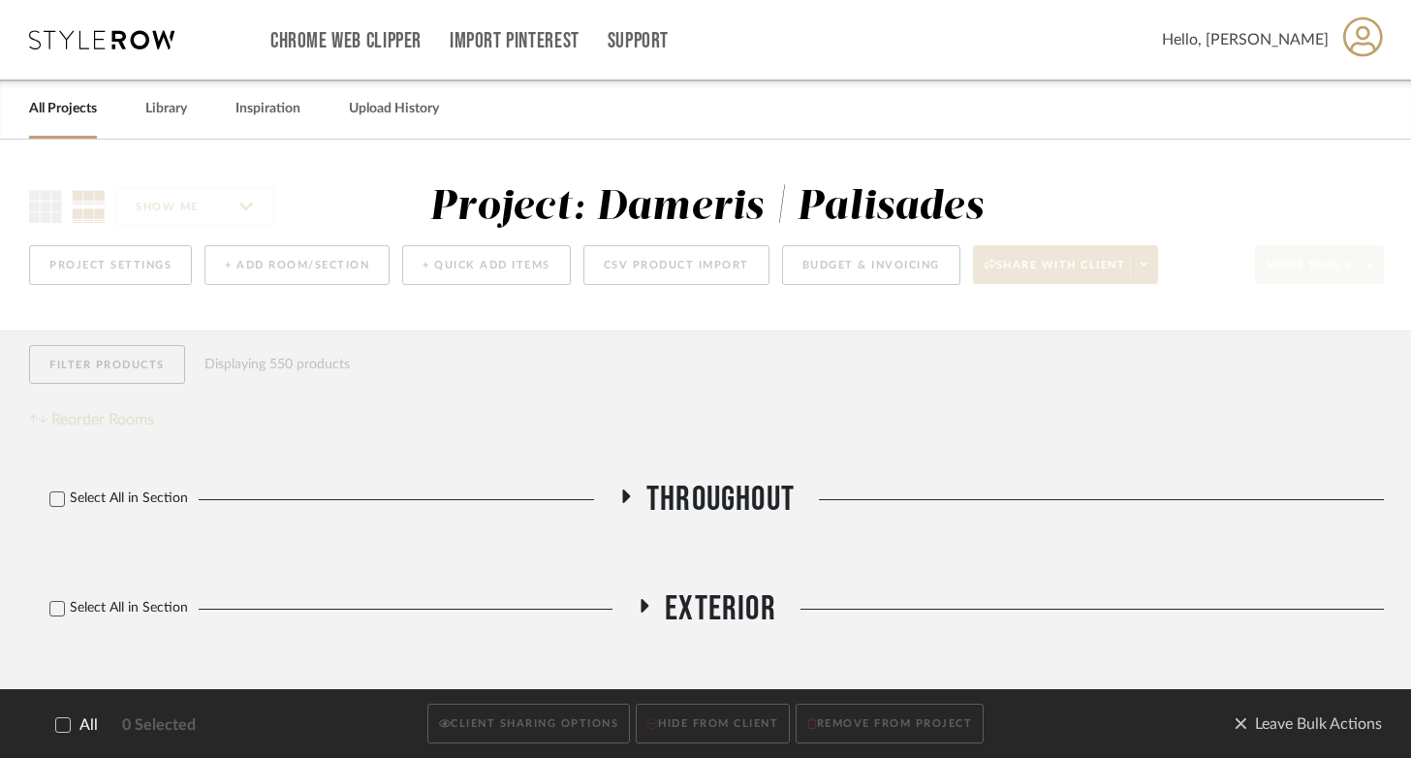
click at [66, 724] on icon at bounding box center [63, 725] width 13 height 10
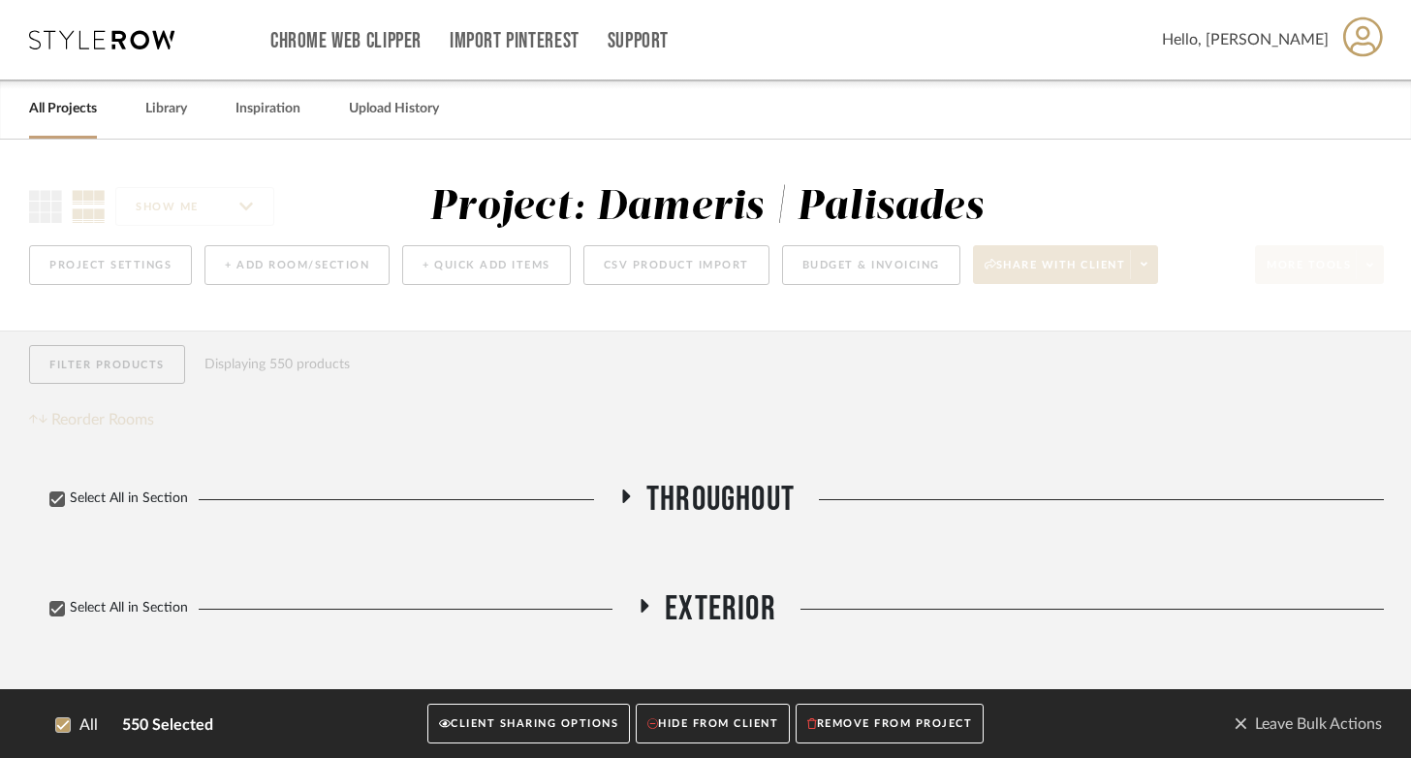
click at [476, 724] on button "CLIENT SHARING OPTIONS" at bounding box center [528, 724] width 203 height 40
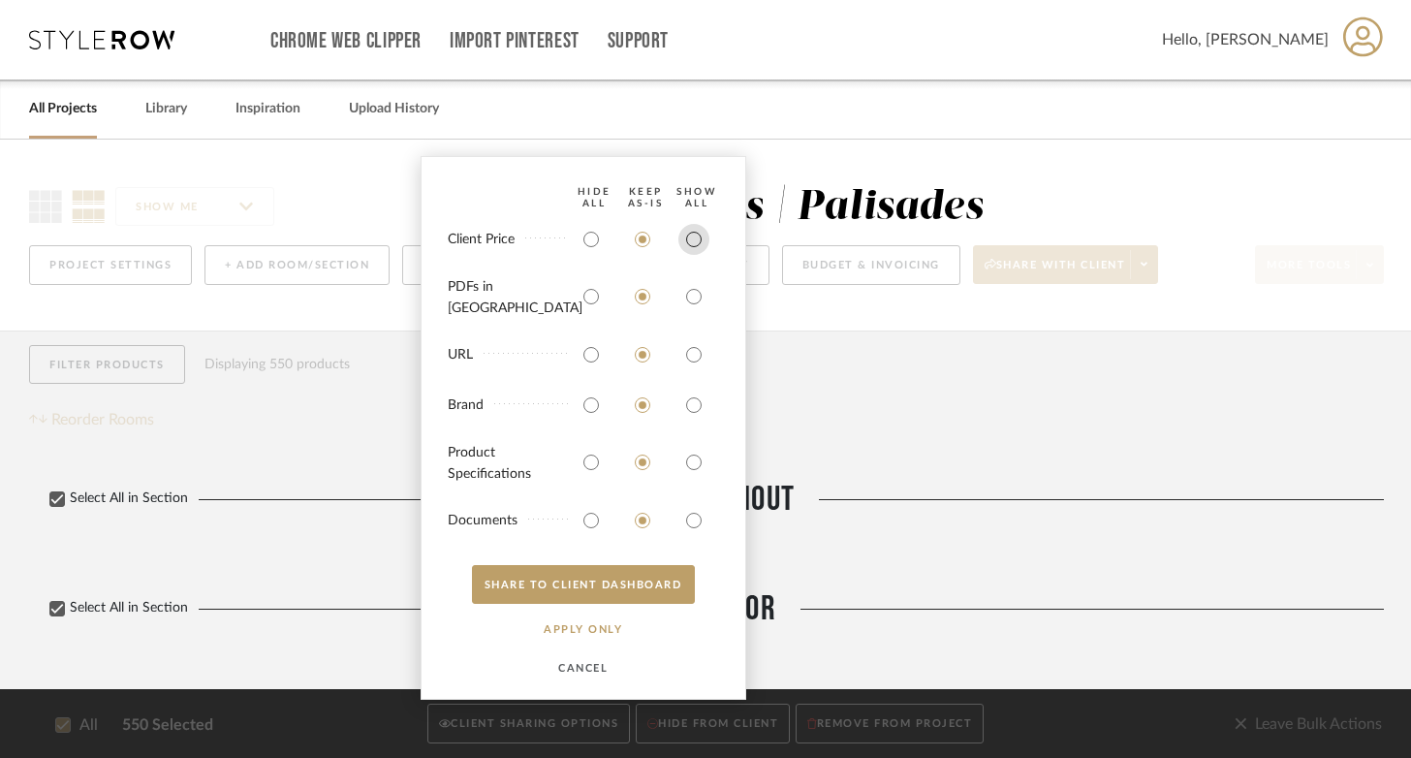
click at [692, 255] on input "radio" at bounding box center [693, 239] width 31 height 31
radio input "true"
click at [692, 306] on input "radio" at bounding box center [693, 296] width 31 height 31
radio input "true"
click at [612, 596] on button "SHARE TO CLIENT Dashboard" at bounding box center [583, 584] width 223 height 39
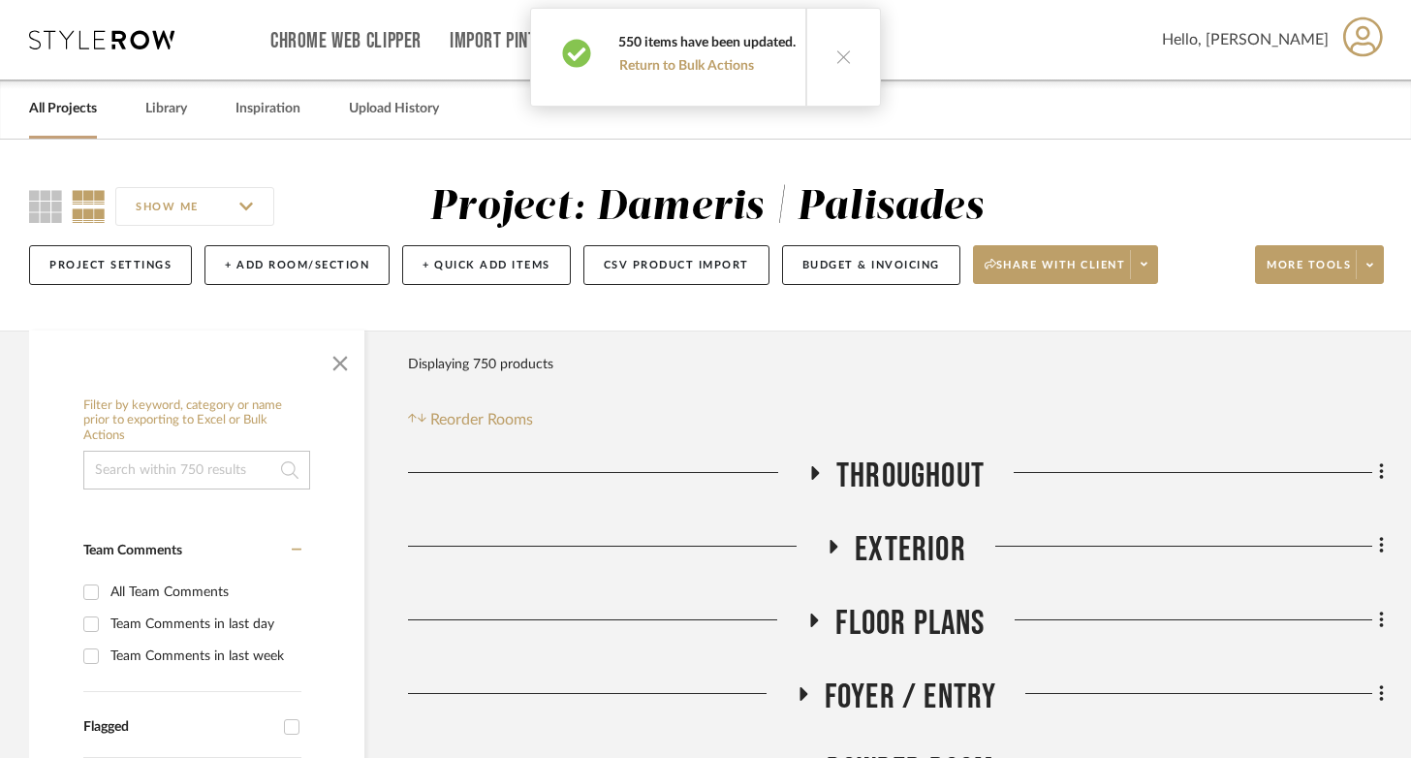
click at [828, 60] on button at bounding box center [842, 57] width 75 height 97
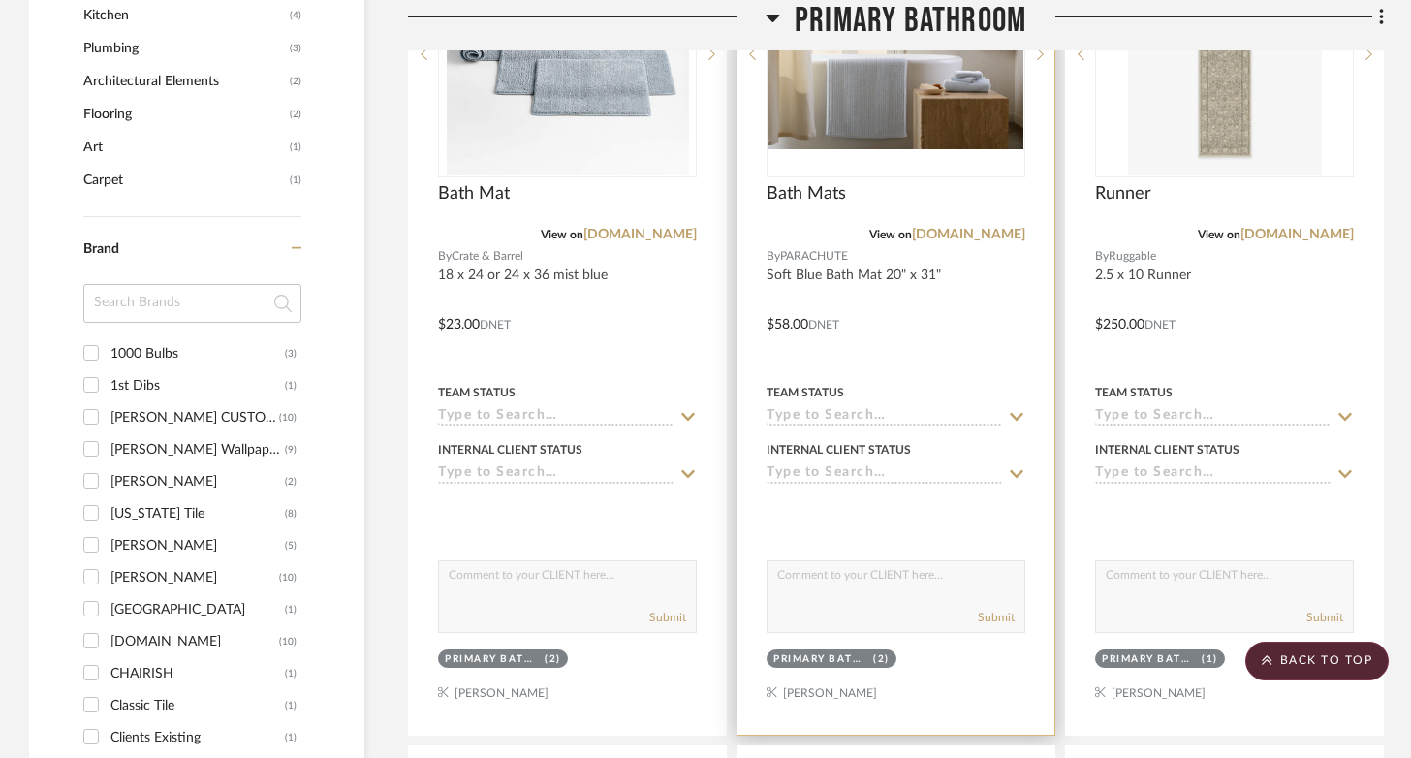
scroll to position [2073, 0]
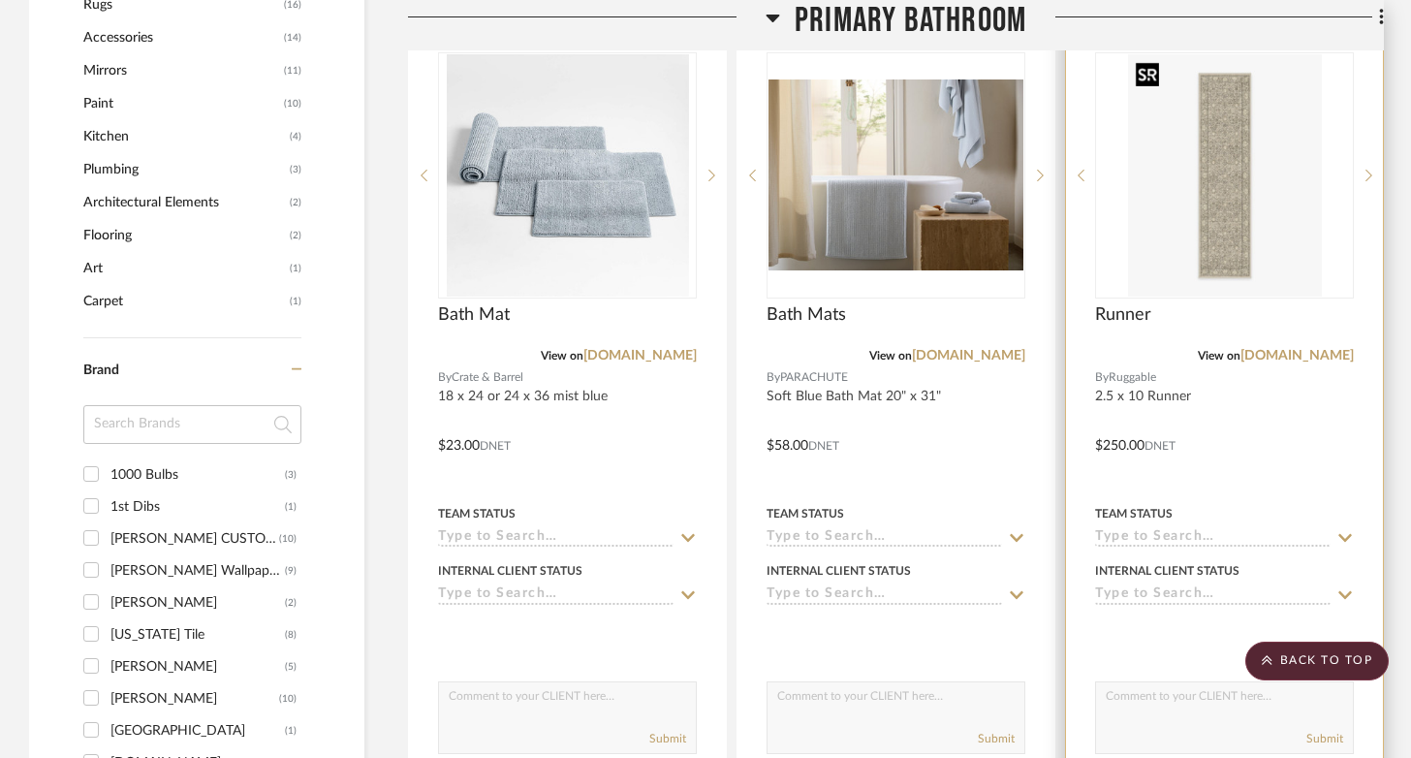
click at [1056, 243] on img "0" at bounding box center [1225, 175] width 194 height 242
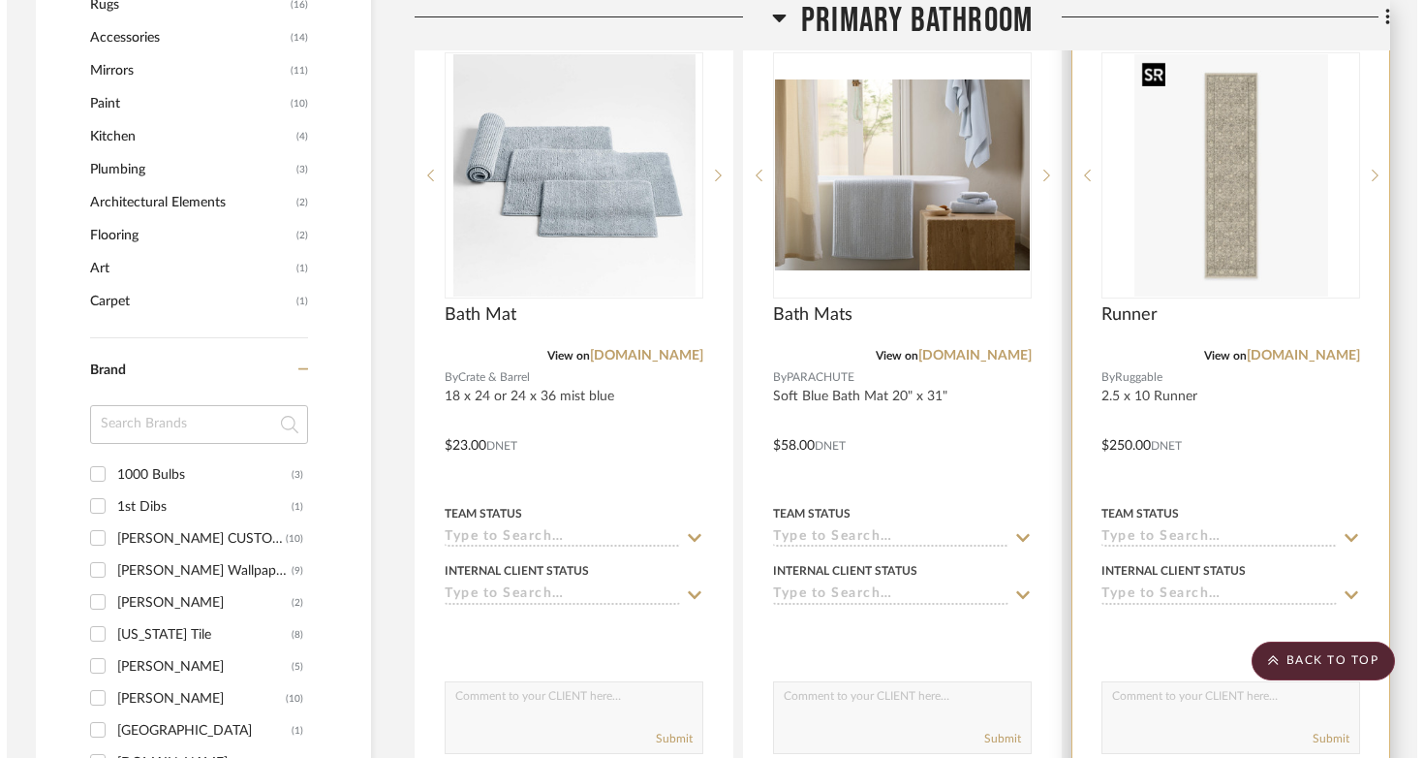
scroll to position [0, 0]
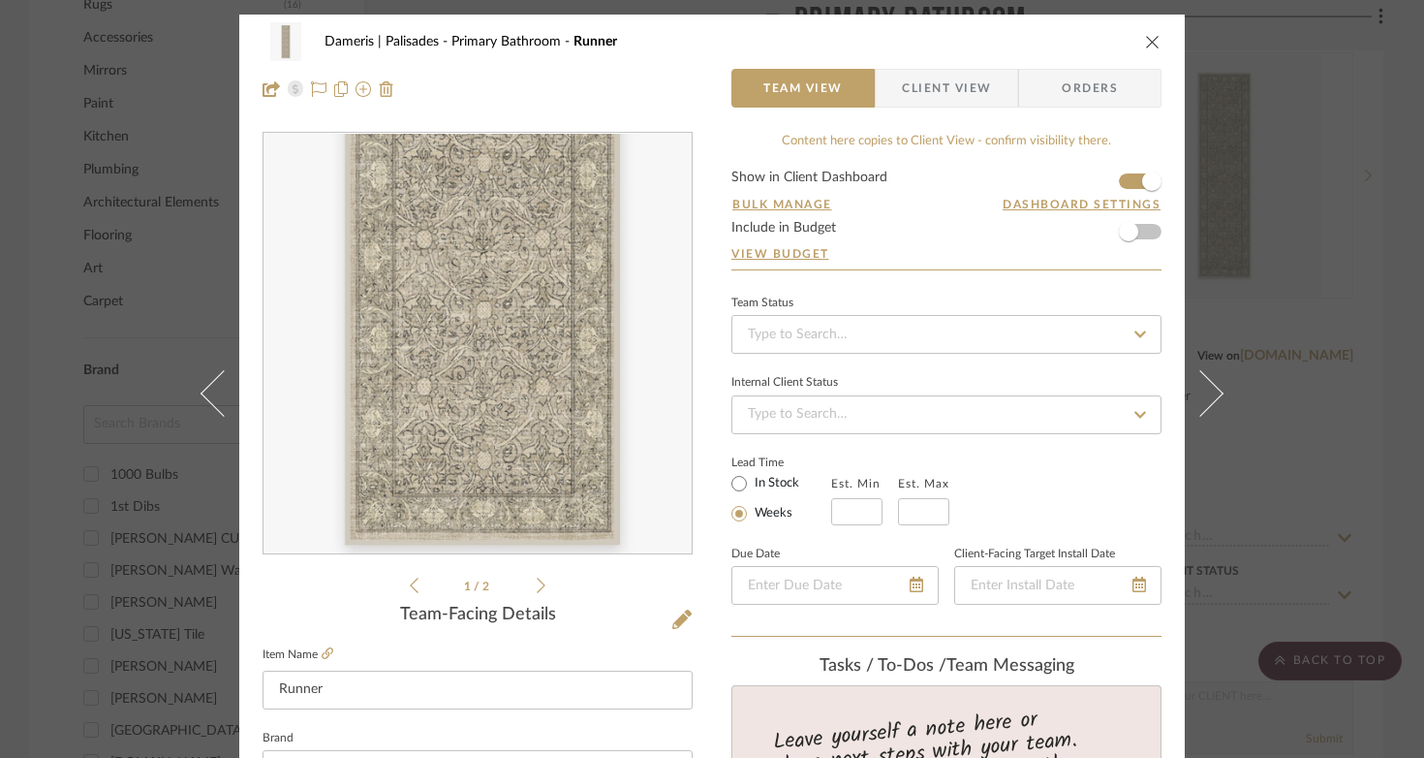
click at [469, 455] on img "0" at bounding box center [477, 344] width 336 height 421
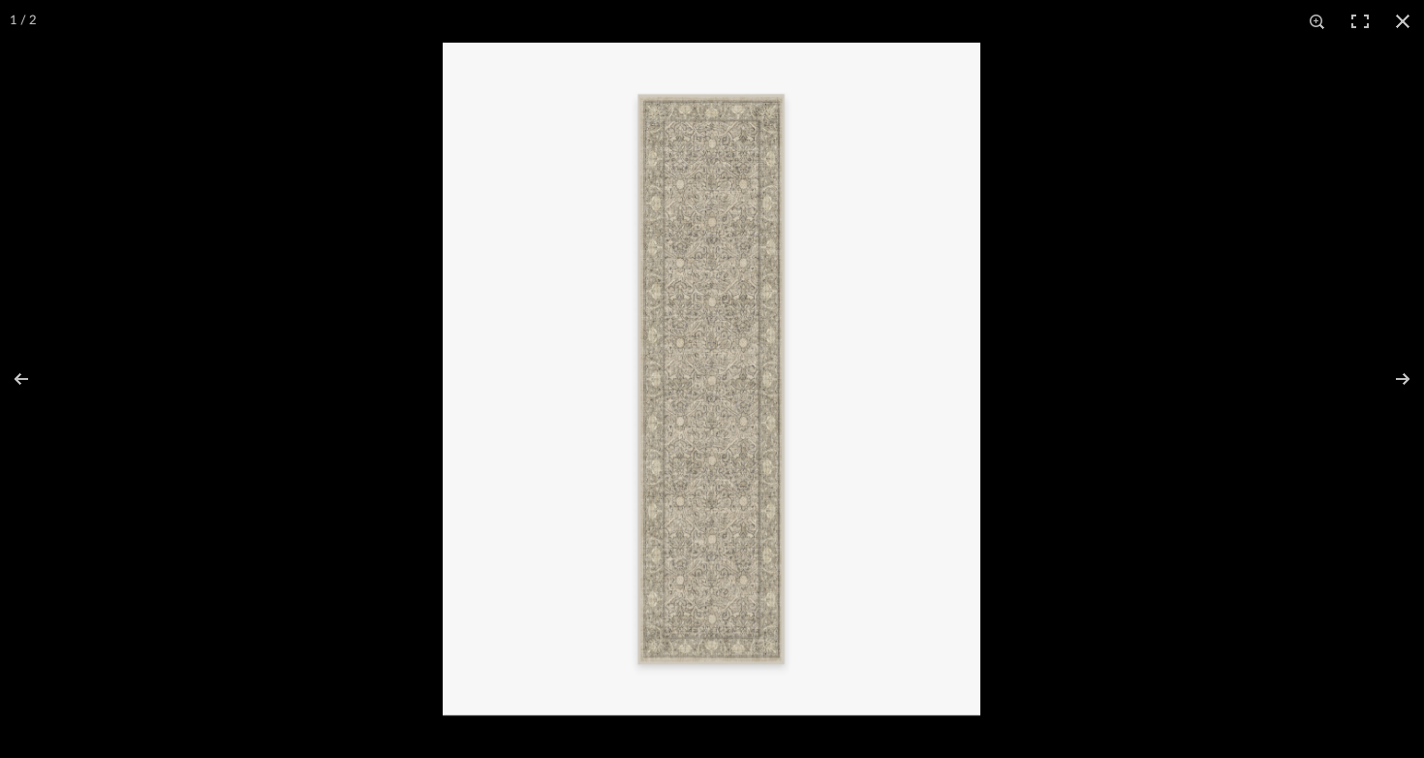
click at [737, 363] on img at bounding box center [712, 379] width 538 height 672
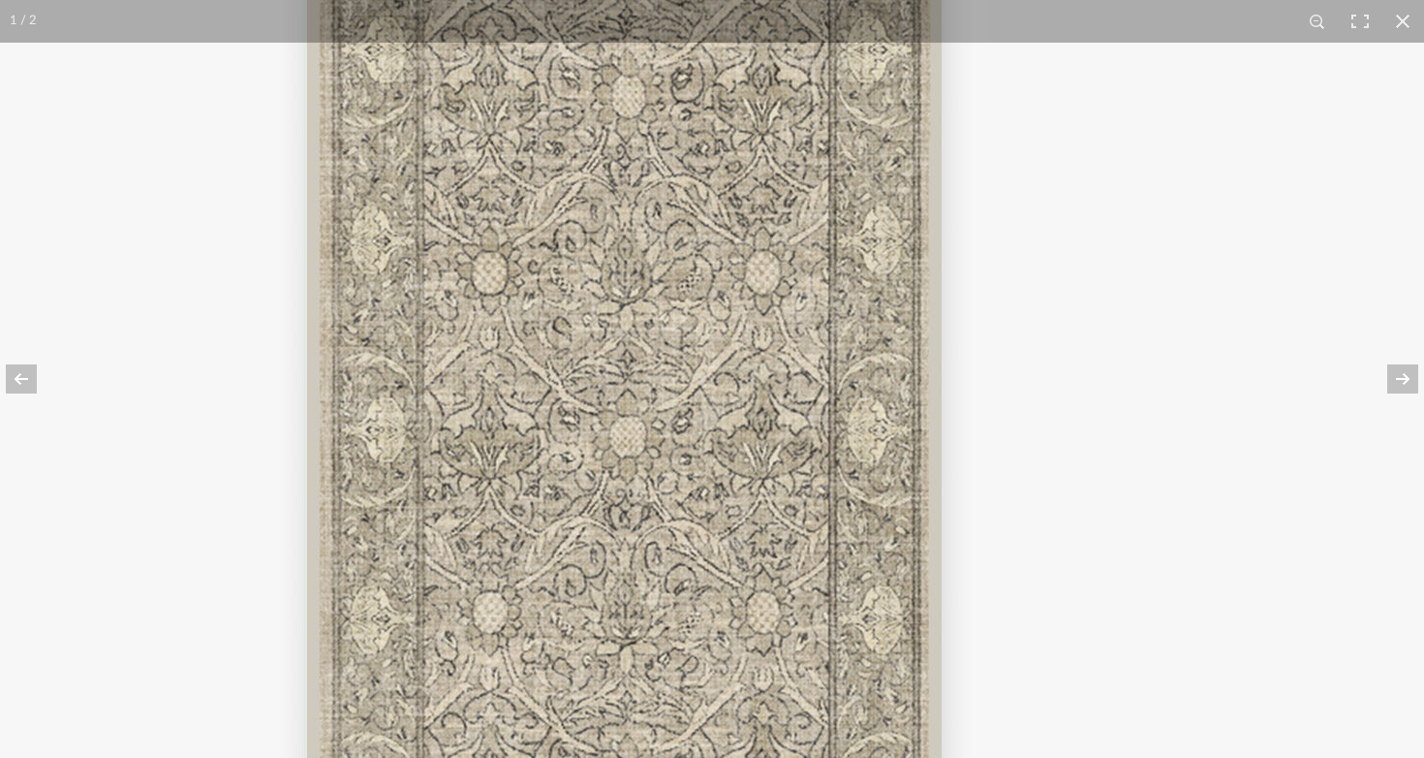
click at [639, 357] on img at bounding box center [625, 429] width 2325 height 2907
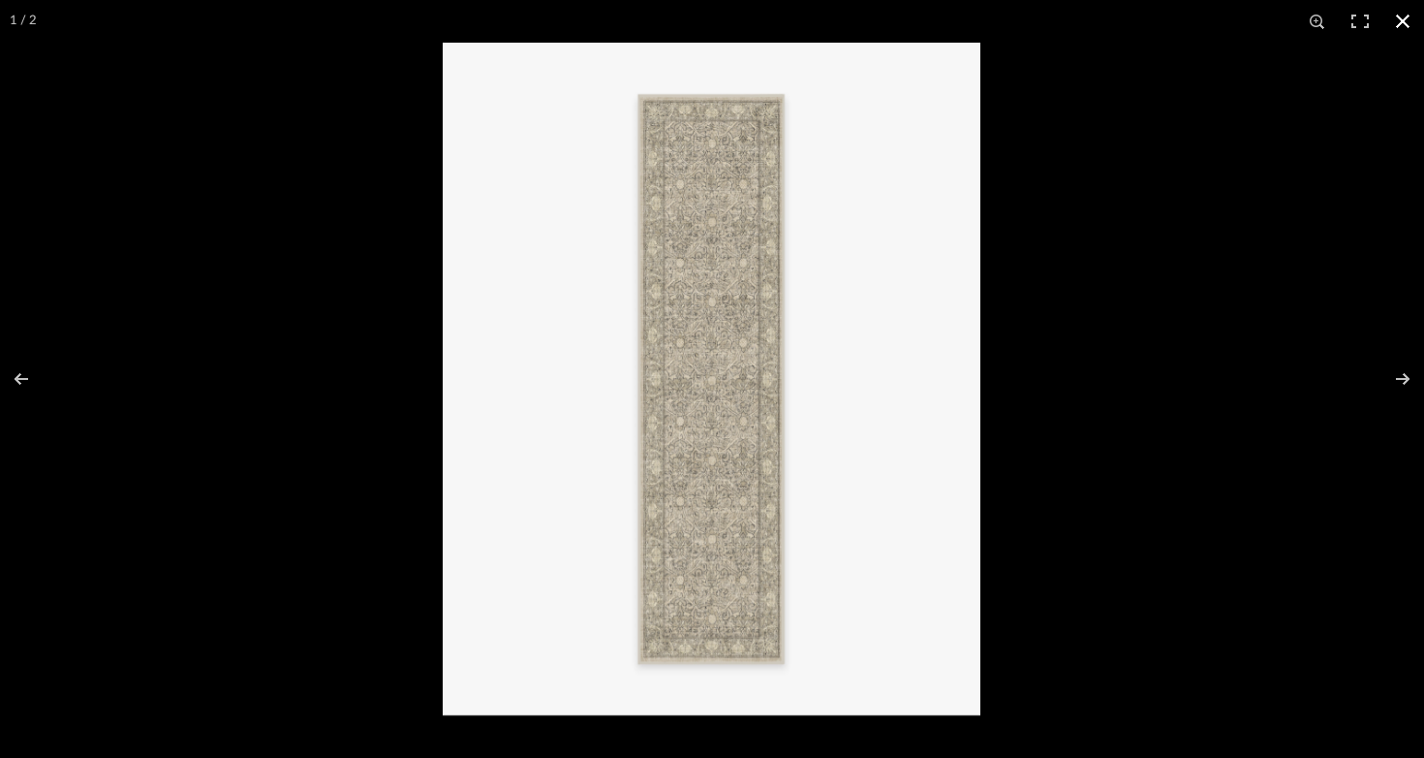
click at [1056, 16] on button at bounding box center [1403, 21] width 43 height 43
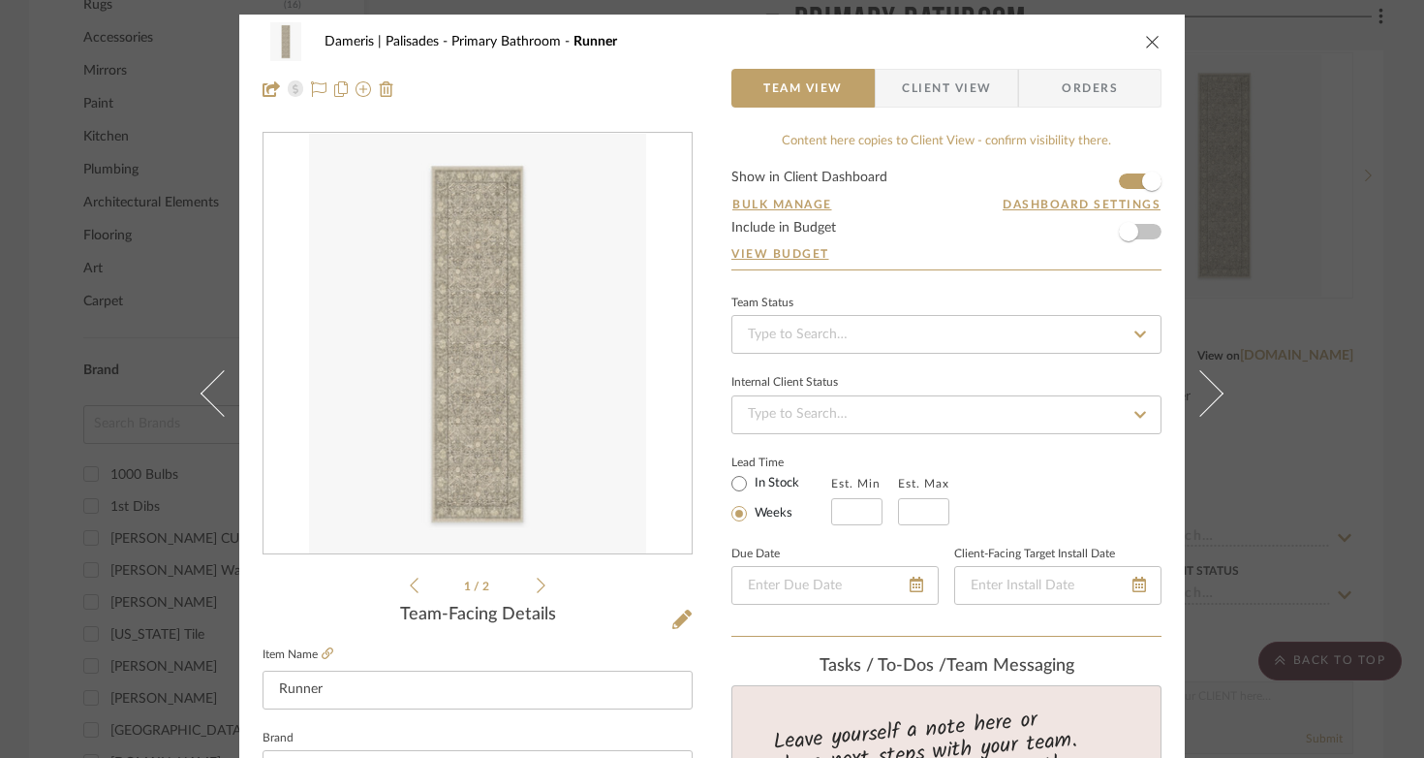
click at [1056, 46] on icon "close" at bounding box center [1153, 42] width 16 height 16
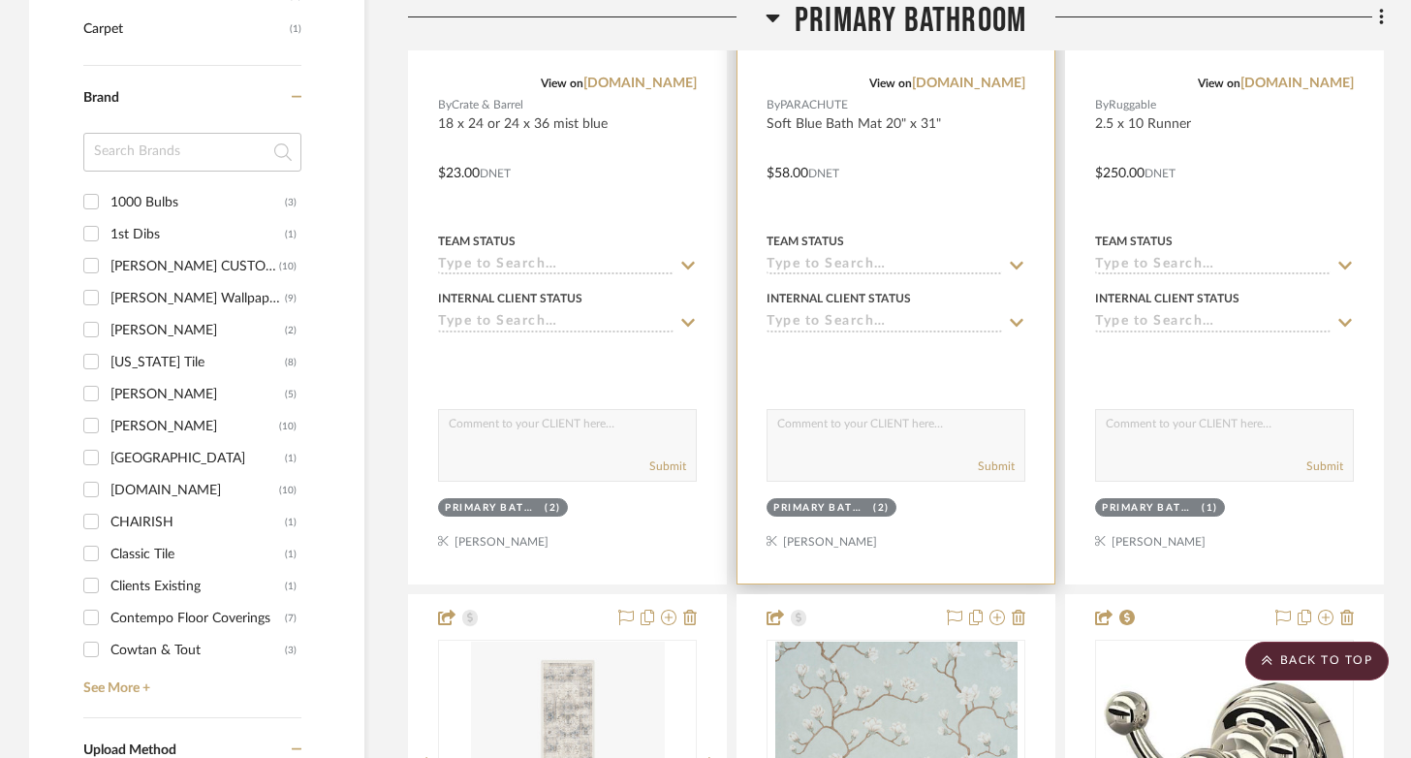
scroll to position [2764, 0]
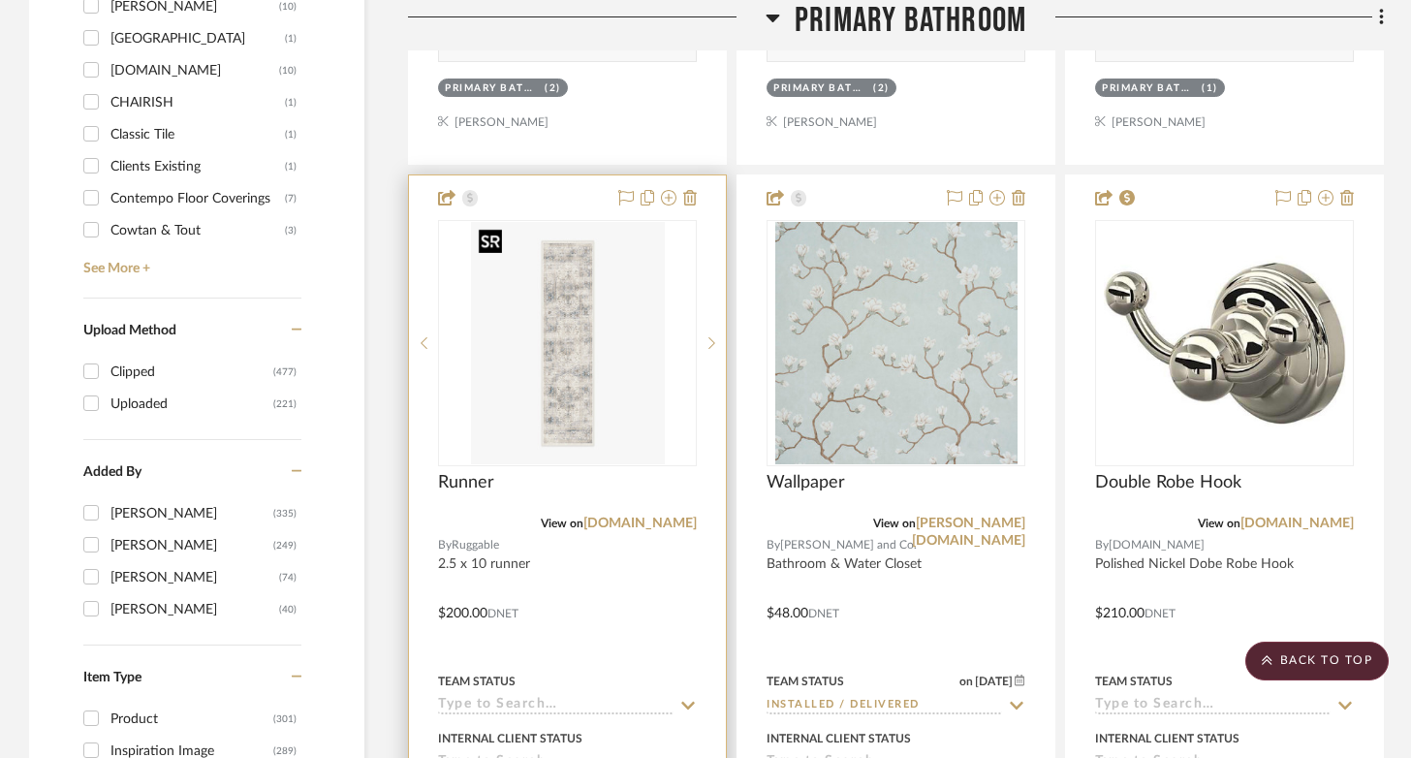
click at [575, 379] on img "0" at bounding box center [568, 343] width 194 height 242
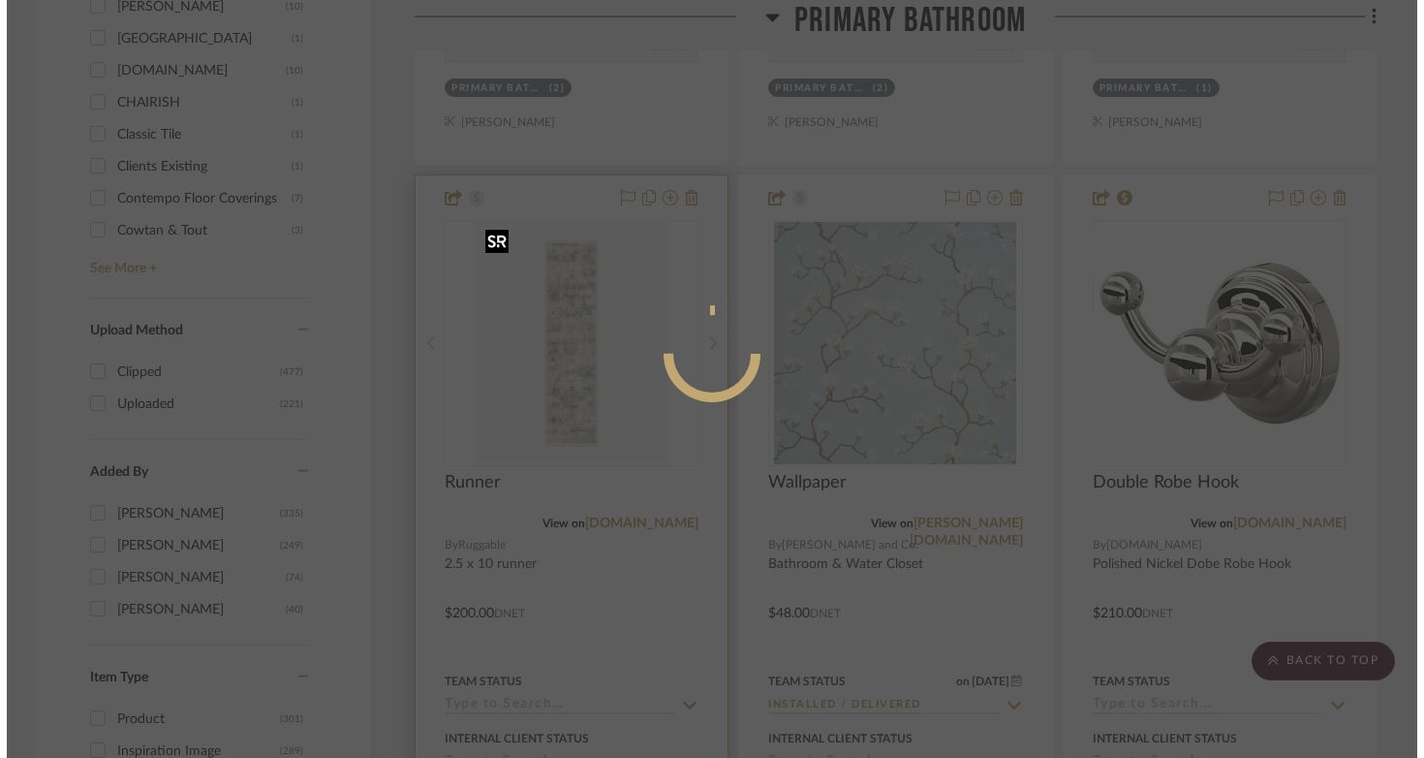
scroll to position [0, 0]
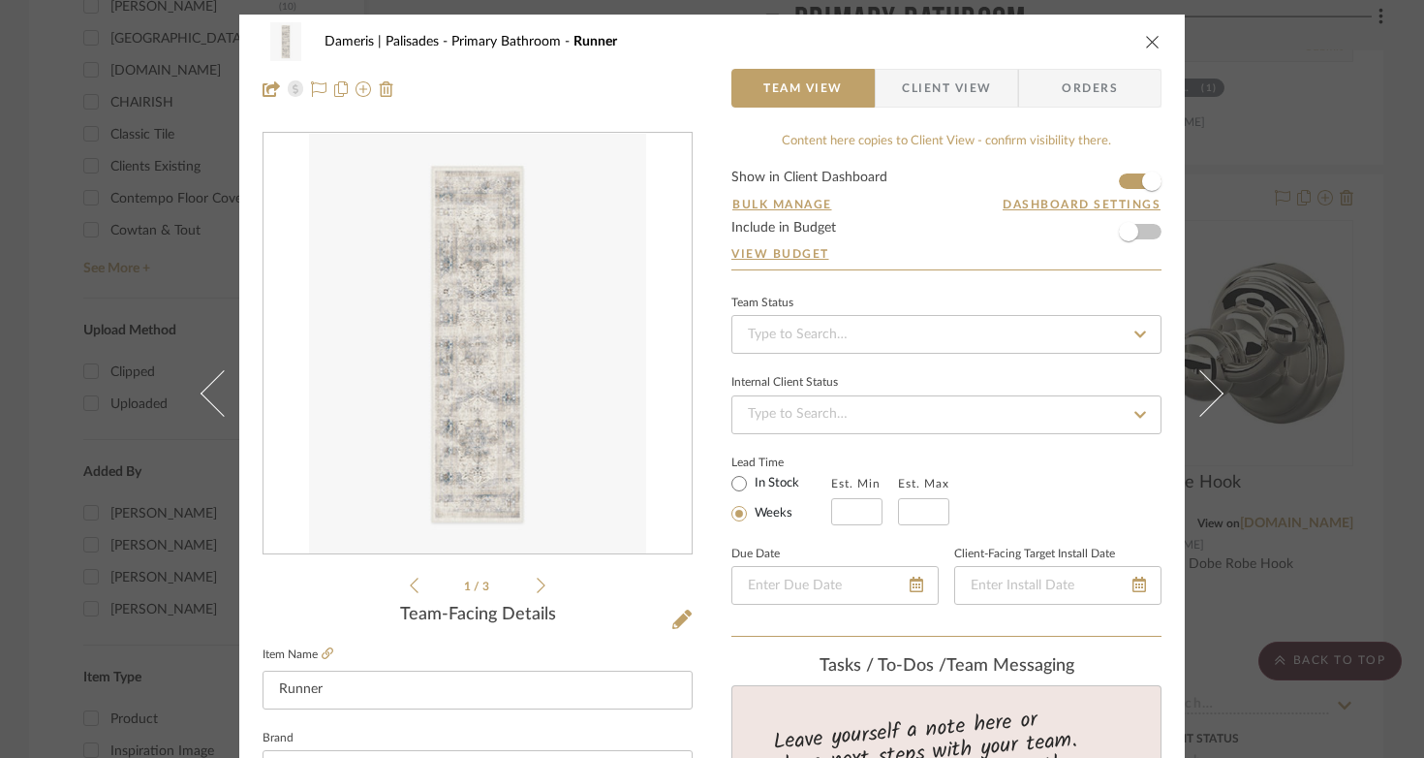
click at [446, 392] on div at bounding box center [478, 344] width 428 height 422
click at [471, 433] on img "0" at bounding box center [477, 344] width 336 height 421
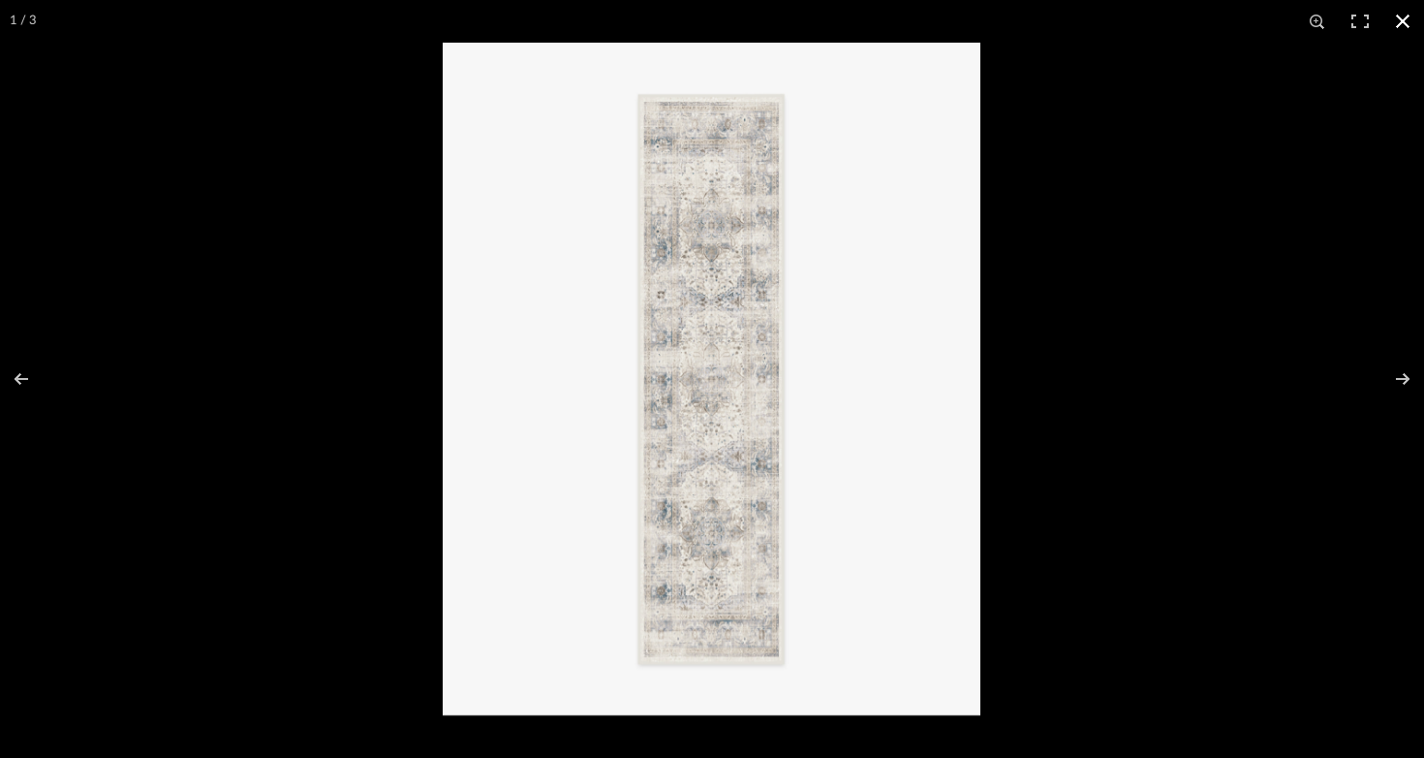
click at [1056, 16] on button at bounding box center [1403, 21] width 43 height 43
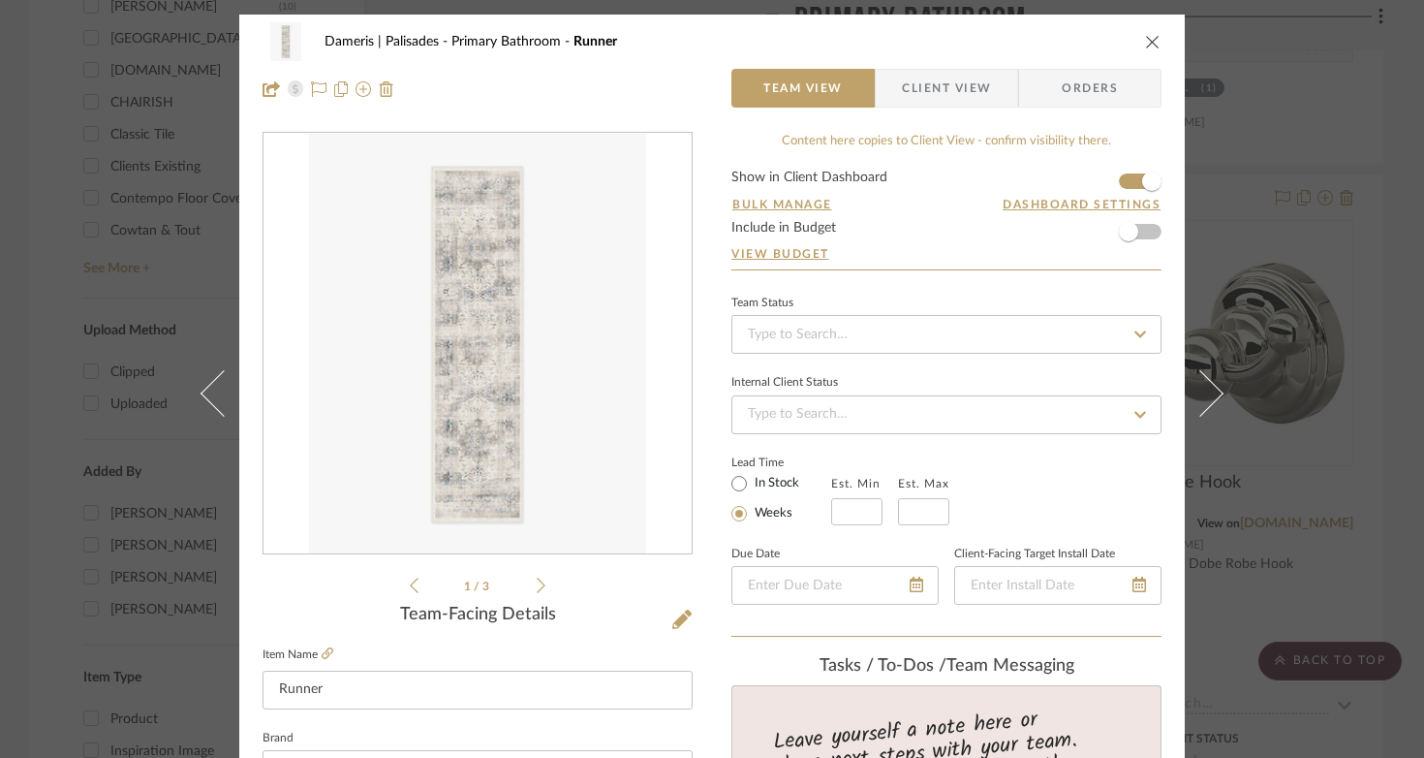
click at [1056, 35] on icon "close" at bounding box center [1153, 42] width 16 height 16
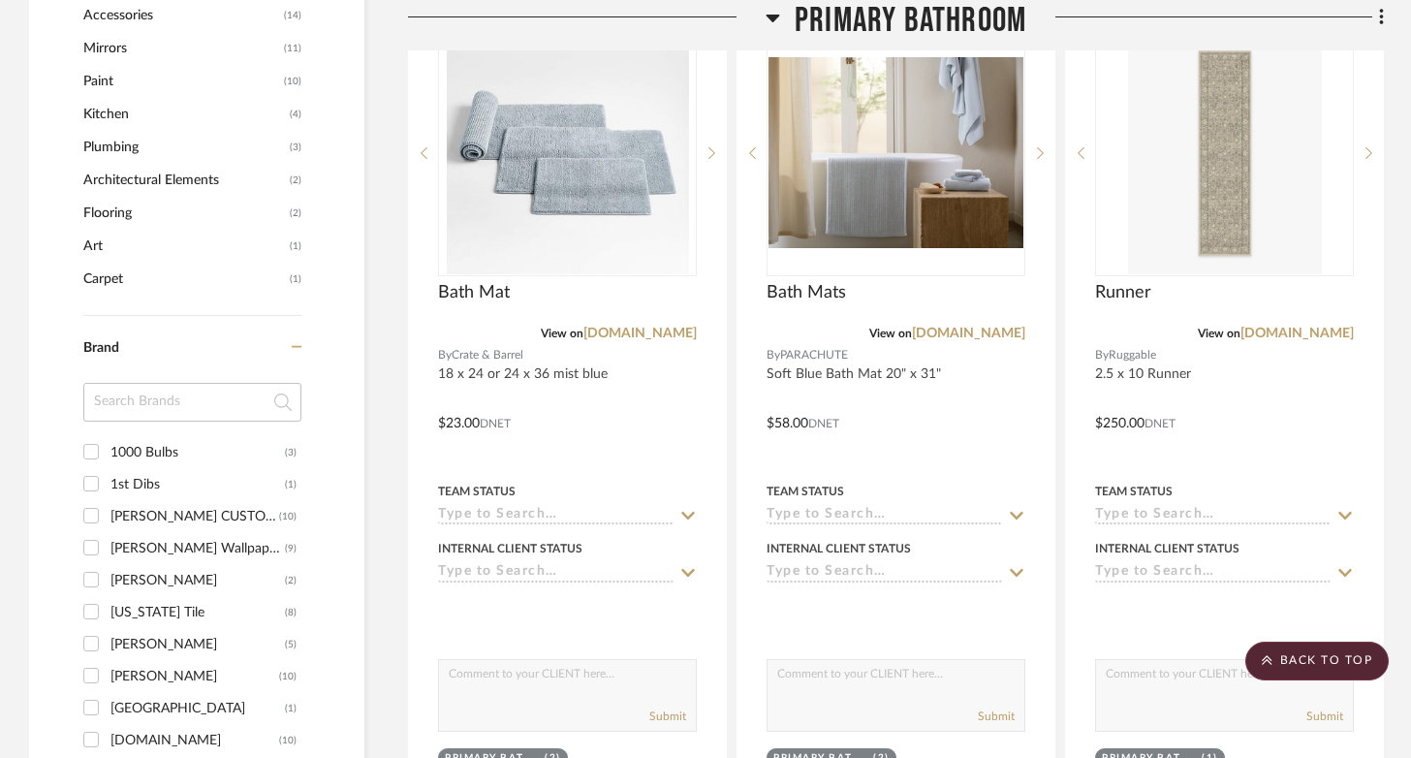
scroll to position [2094, 0]
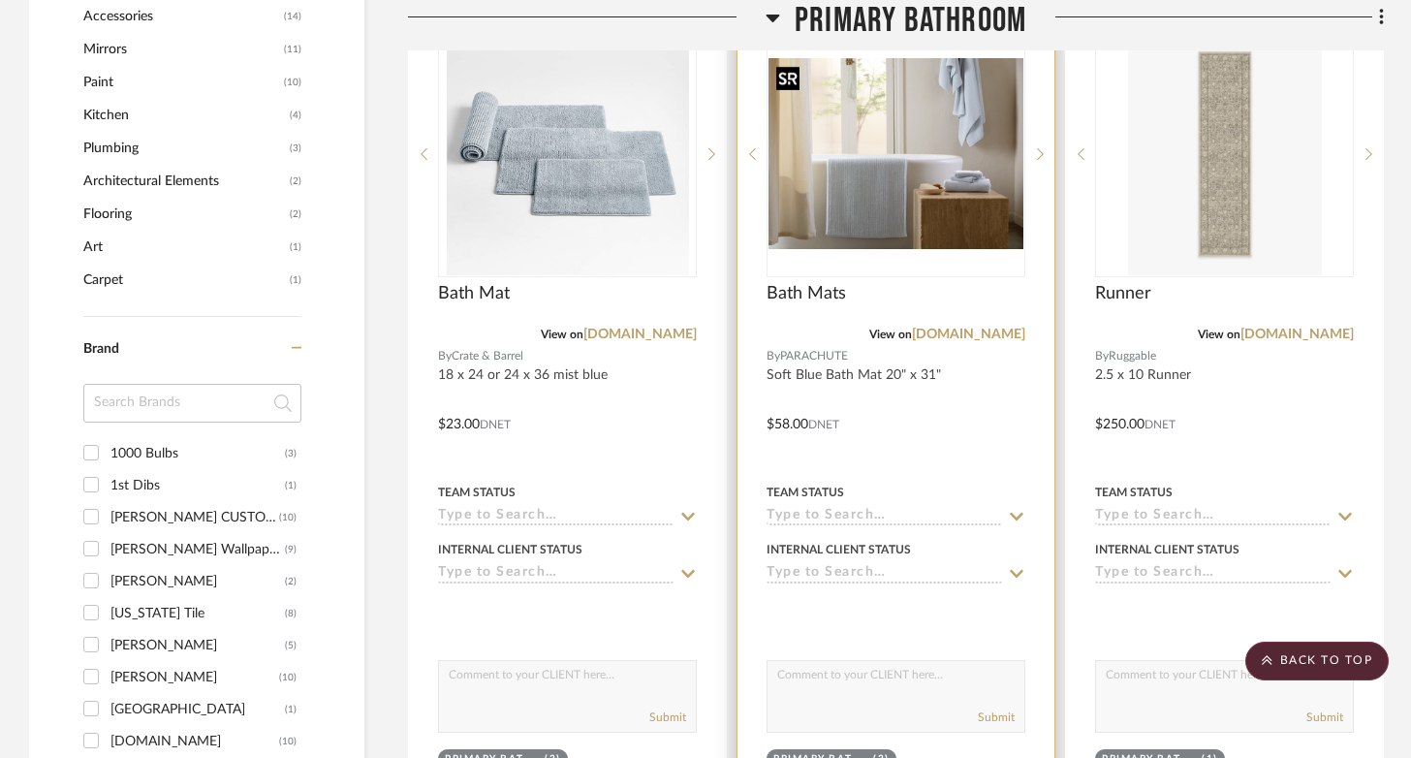
click at [874, 189] on img "0" at bounding box center [895, 154] width 255 height 192
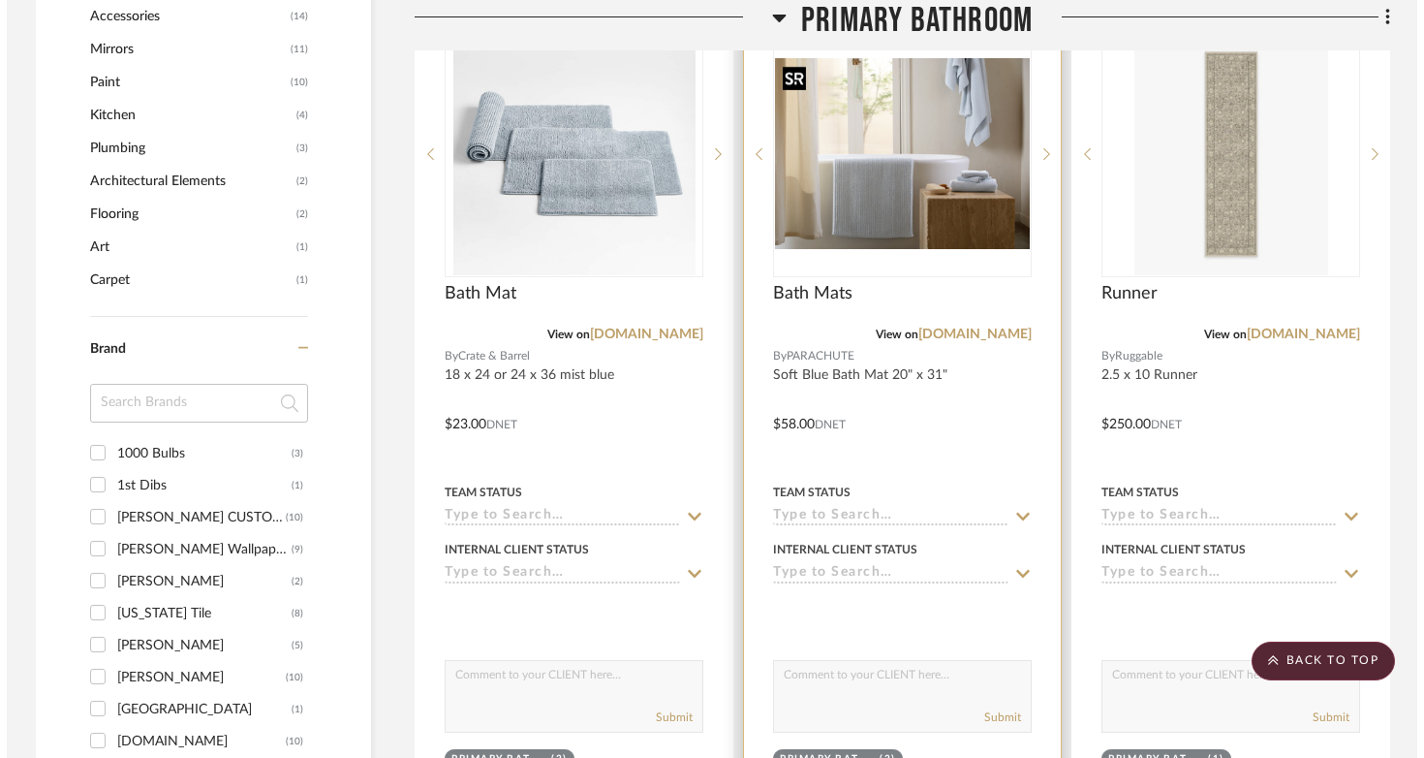
scroll to position [0, 0]
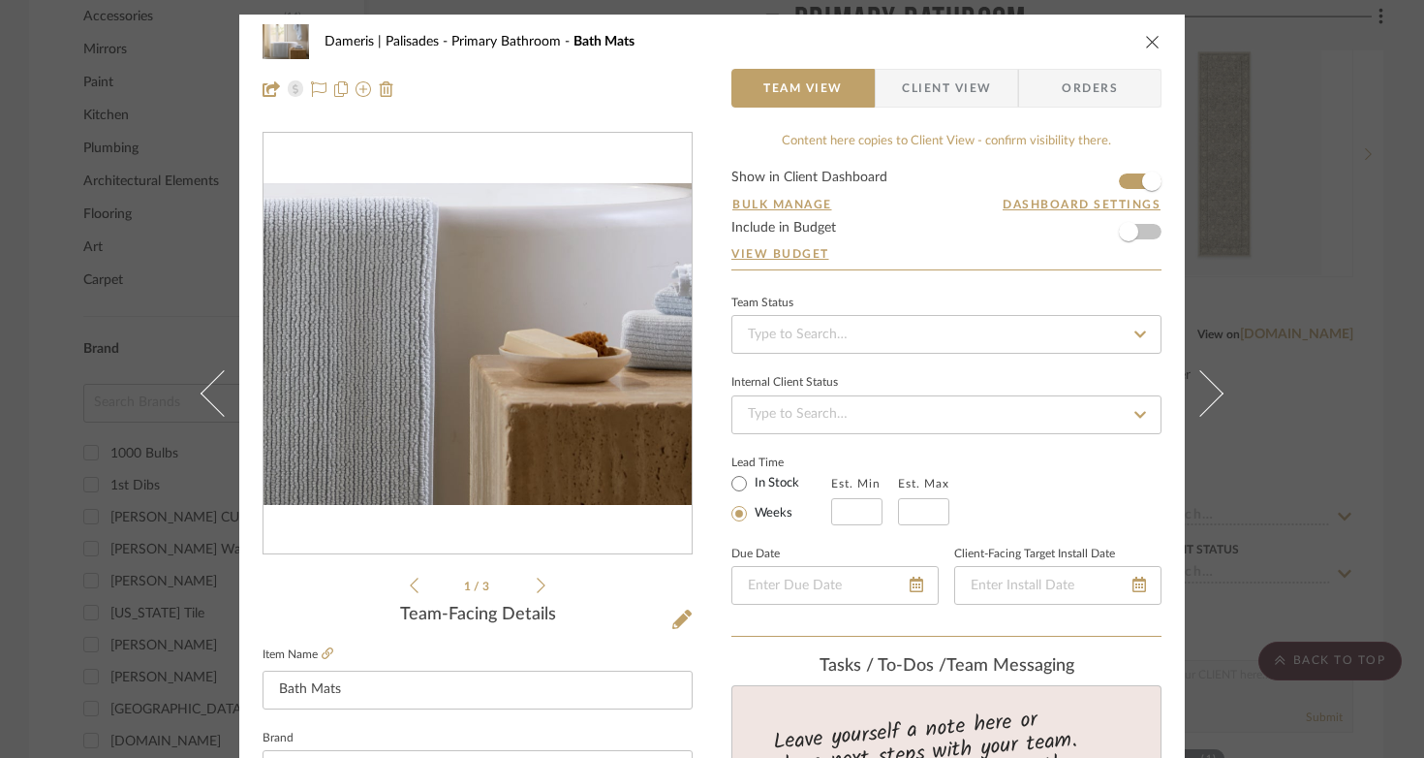
click at [503, 399] on img "0" at bounding box center [478, 344] width 428 height 322
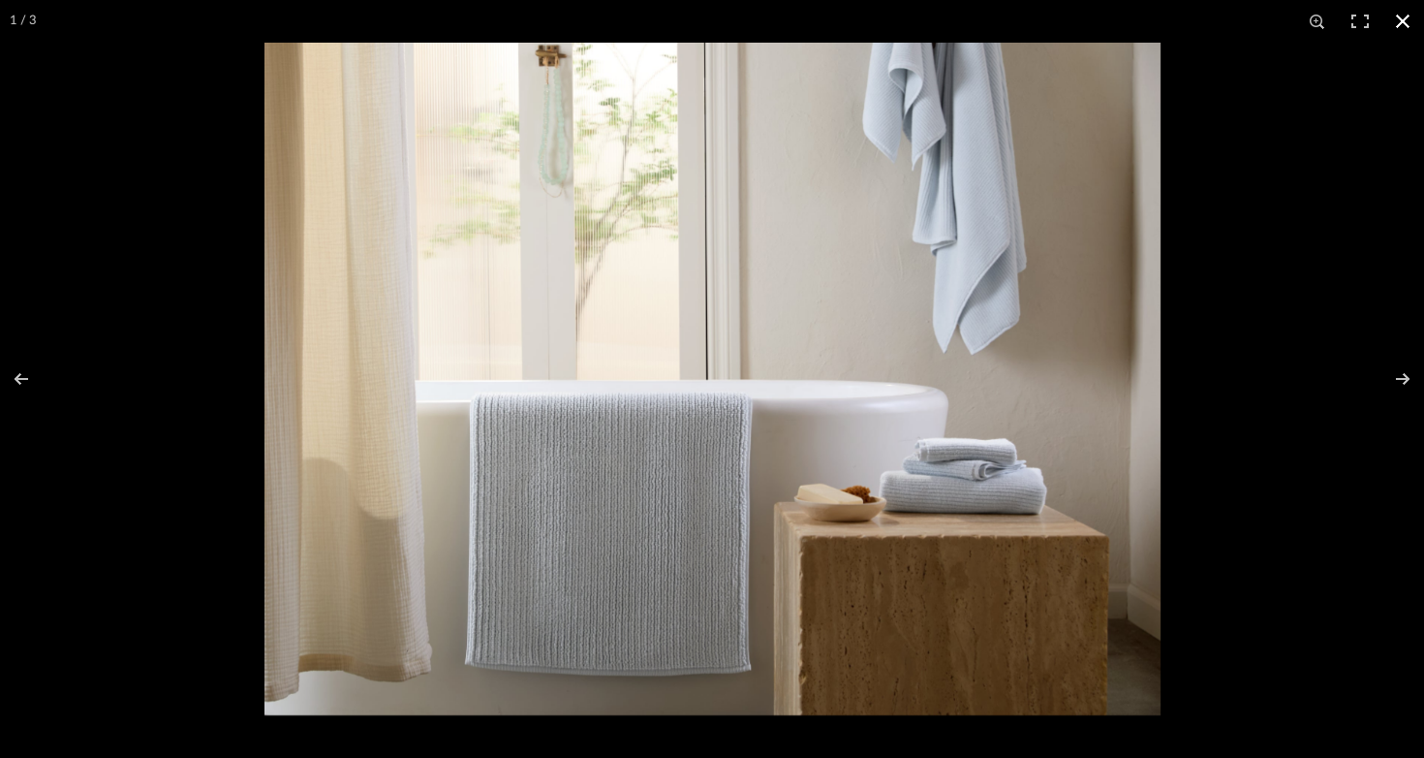
click at [1056, 16] on button at bounding box center [1403, 21] width 43 height 43
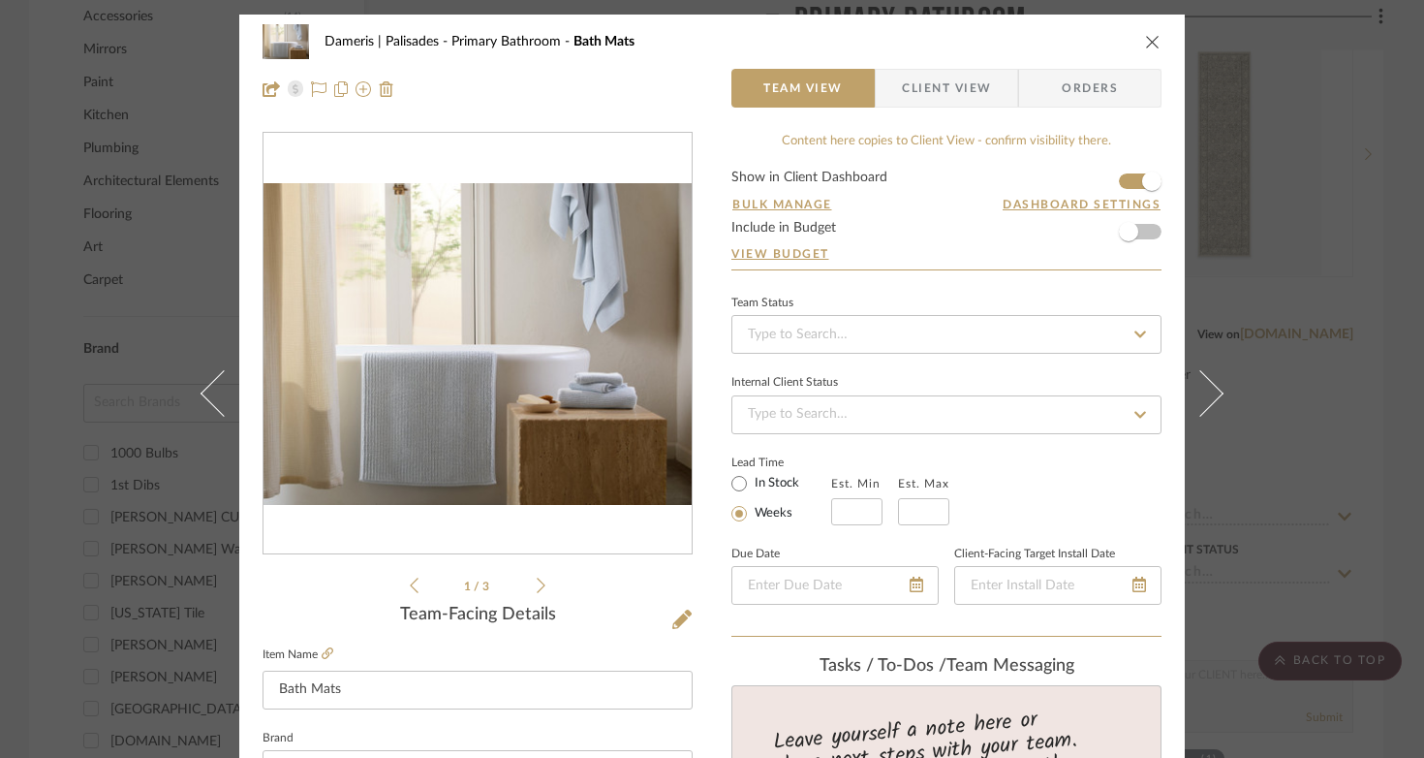
click at [1056, 40] on icon "close" at bounding box center [1153, 42] width 16 height 16
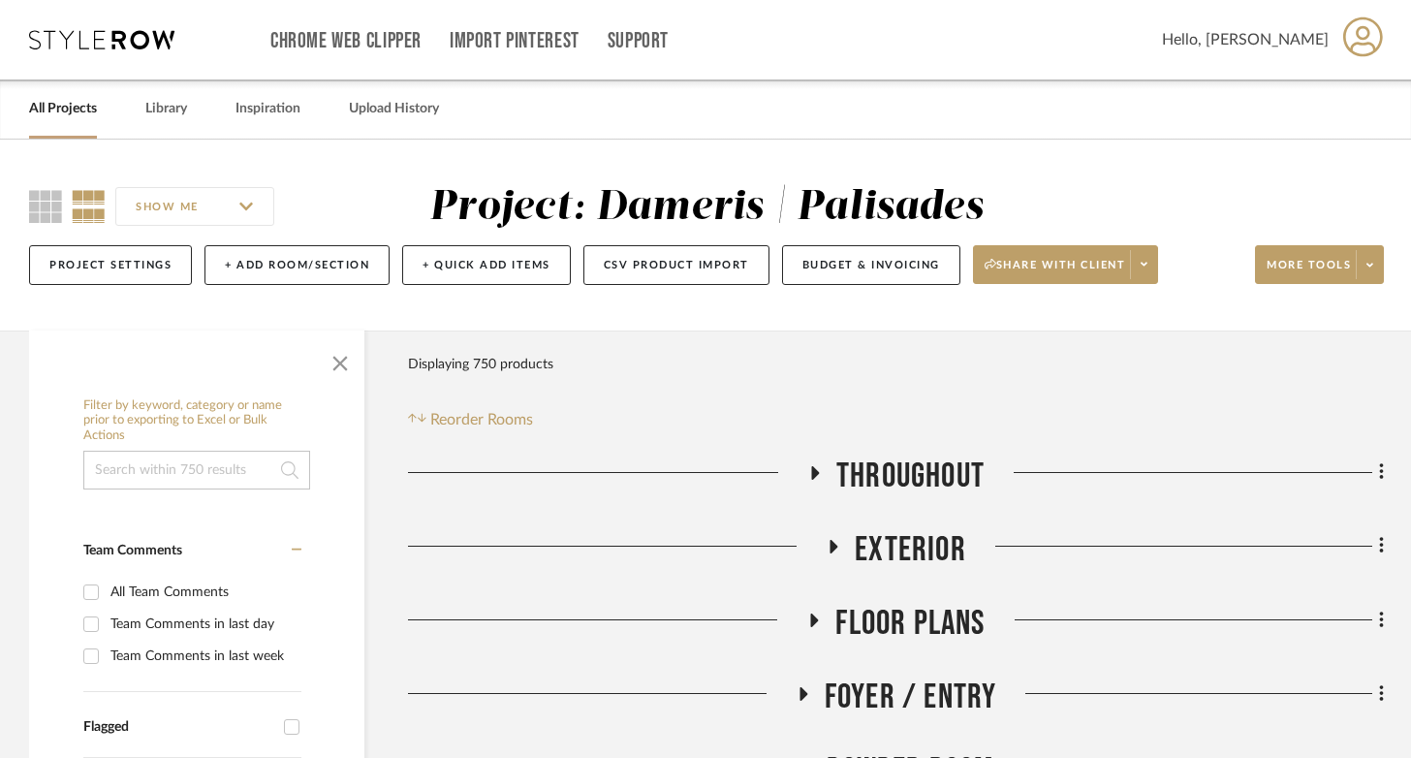
click at [65, 111] on link "All Projects" at bounding box center [63, 109] width 68 height 26
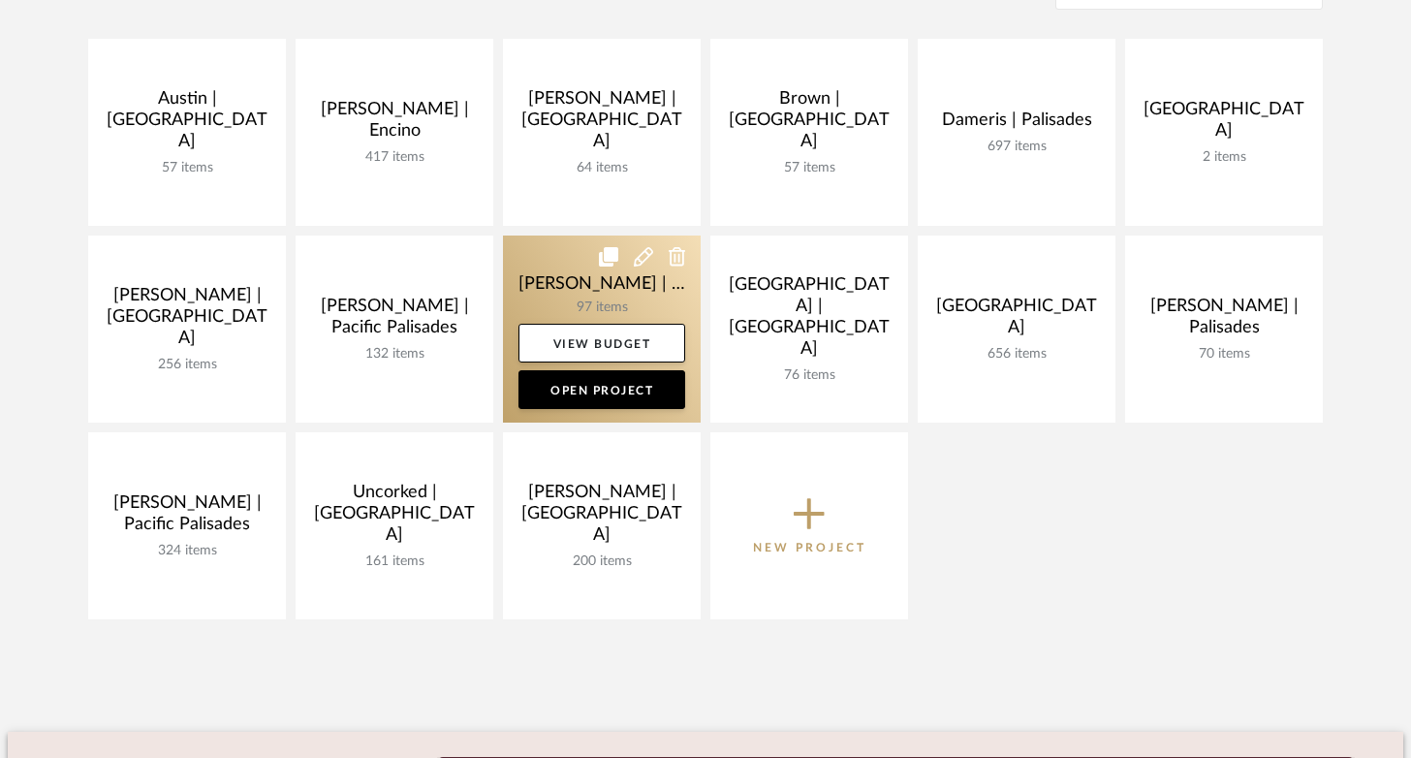
scroll to position [432, 0]
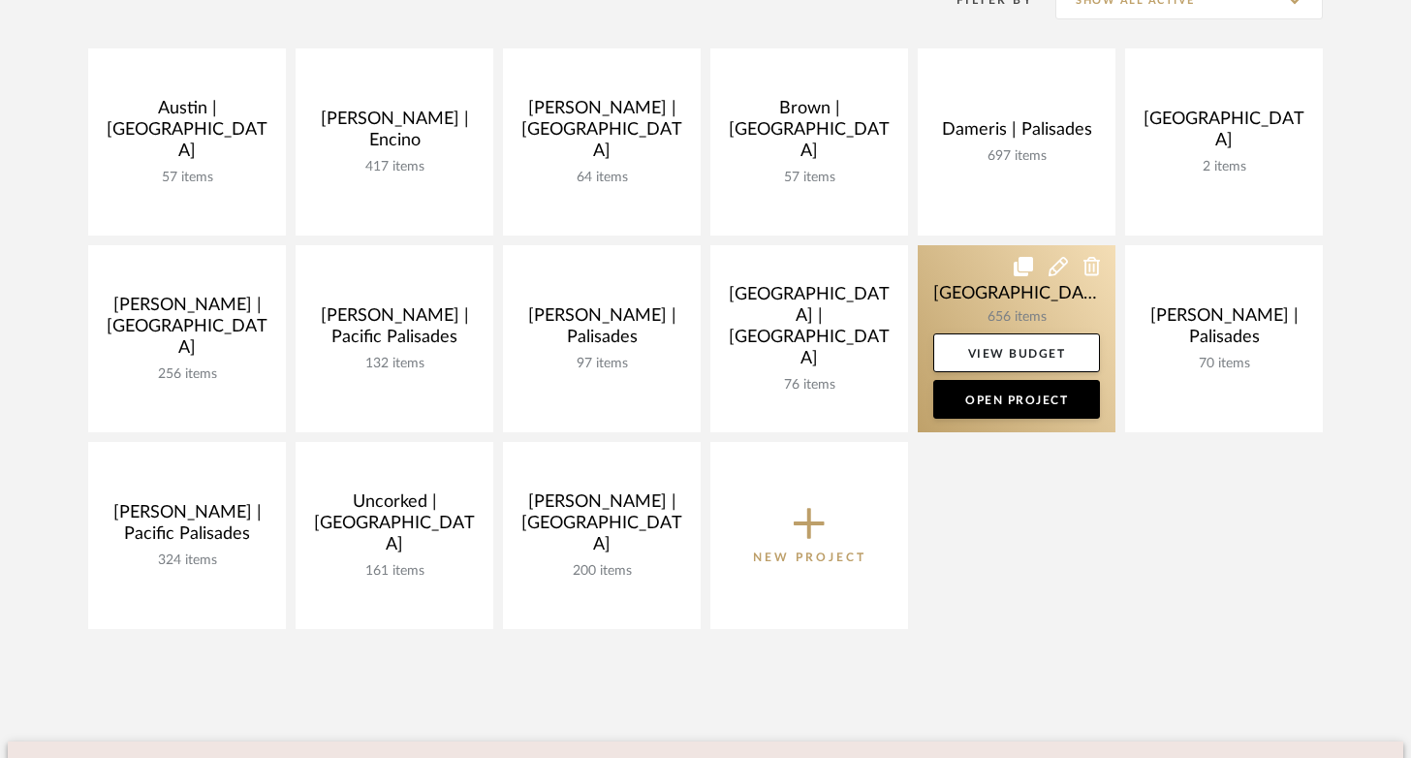
click at [974, 308] on link at bounding box center [1017, 338] width 198 height 187
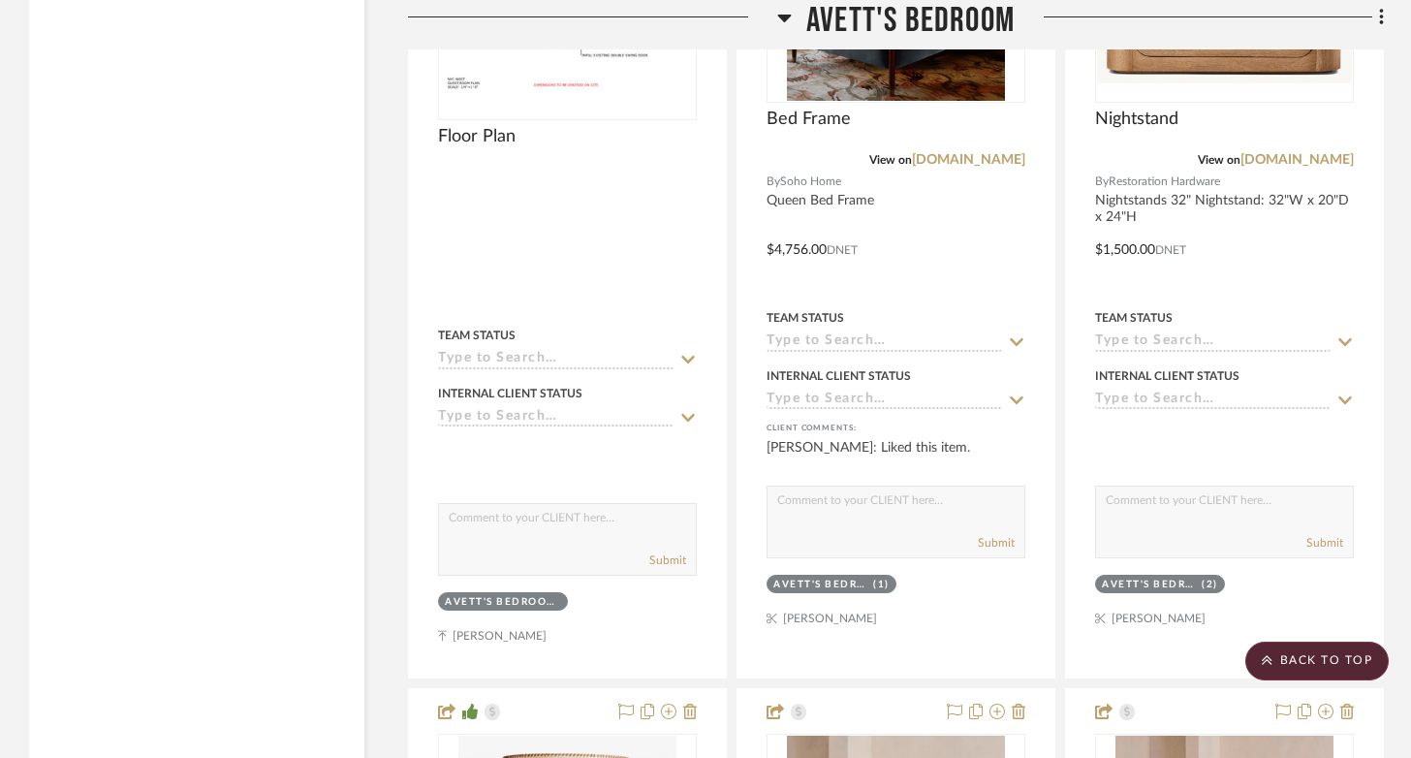
scroll to position [4341, 0]
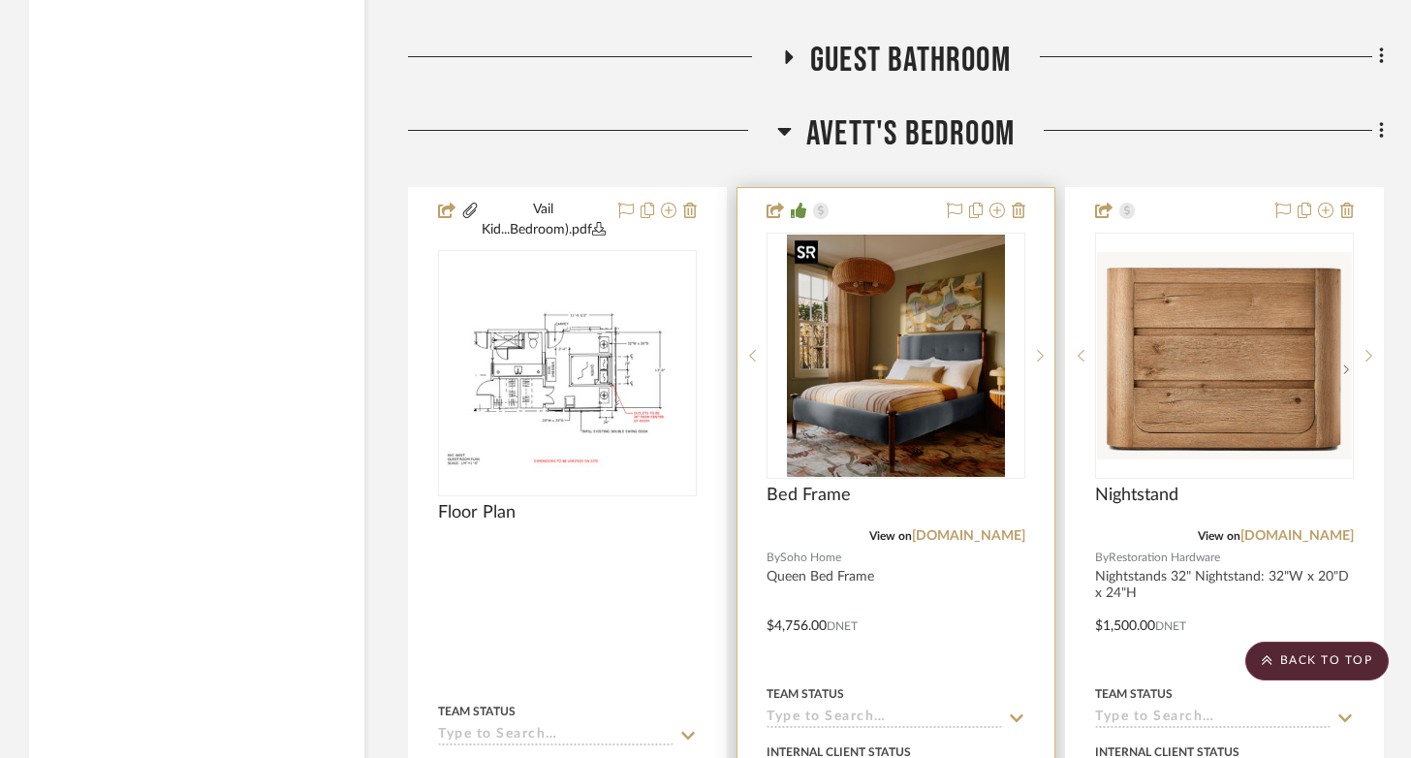
click at [918, 413] on img "0" at bounding box center [896, 355] width 218 height 242
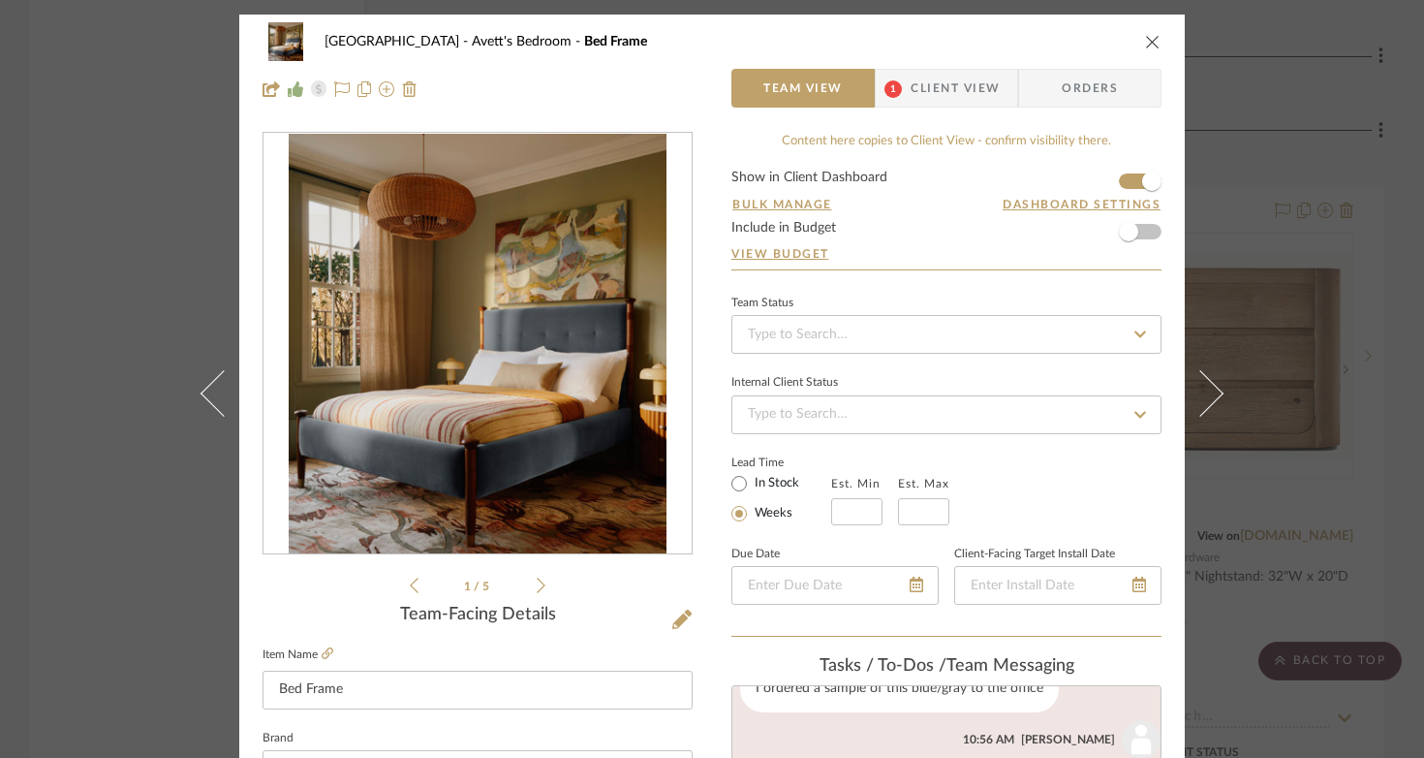
scroll to position [123, 0]
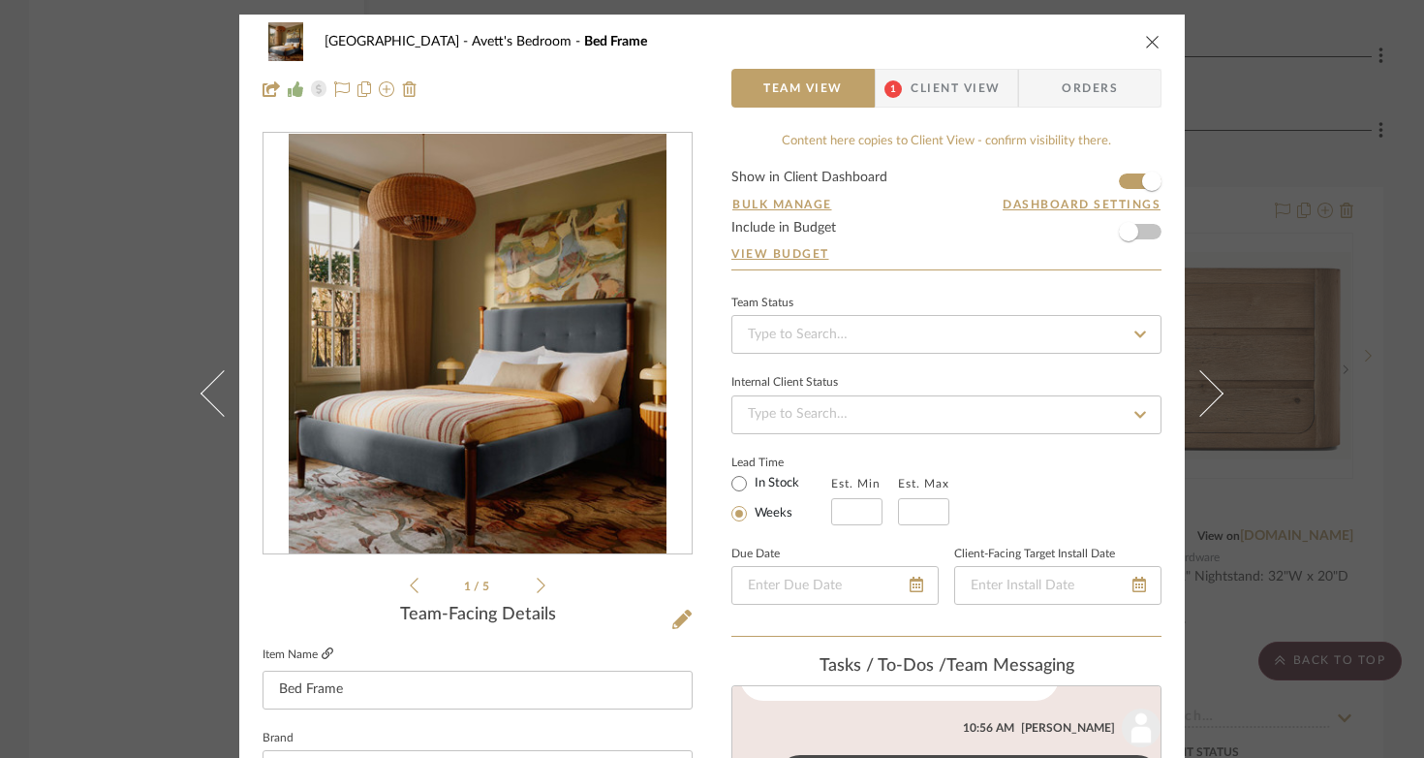
click at [322, 652] on icon at bounding box center [328, 653] width 12 height 12
click at [672, 626] on icon at bounding box center [681, 618] width 19 height 19
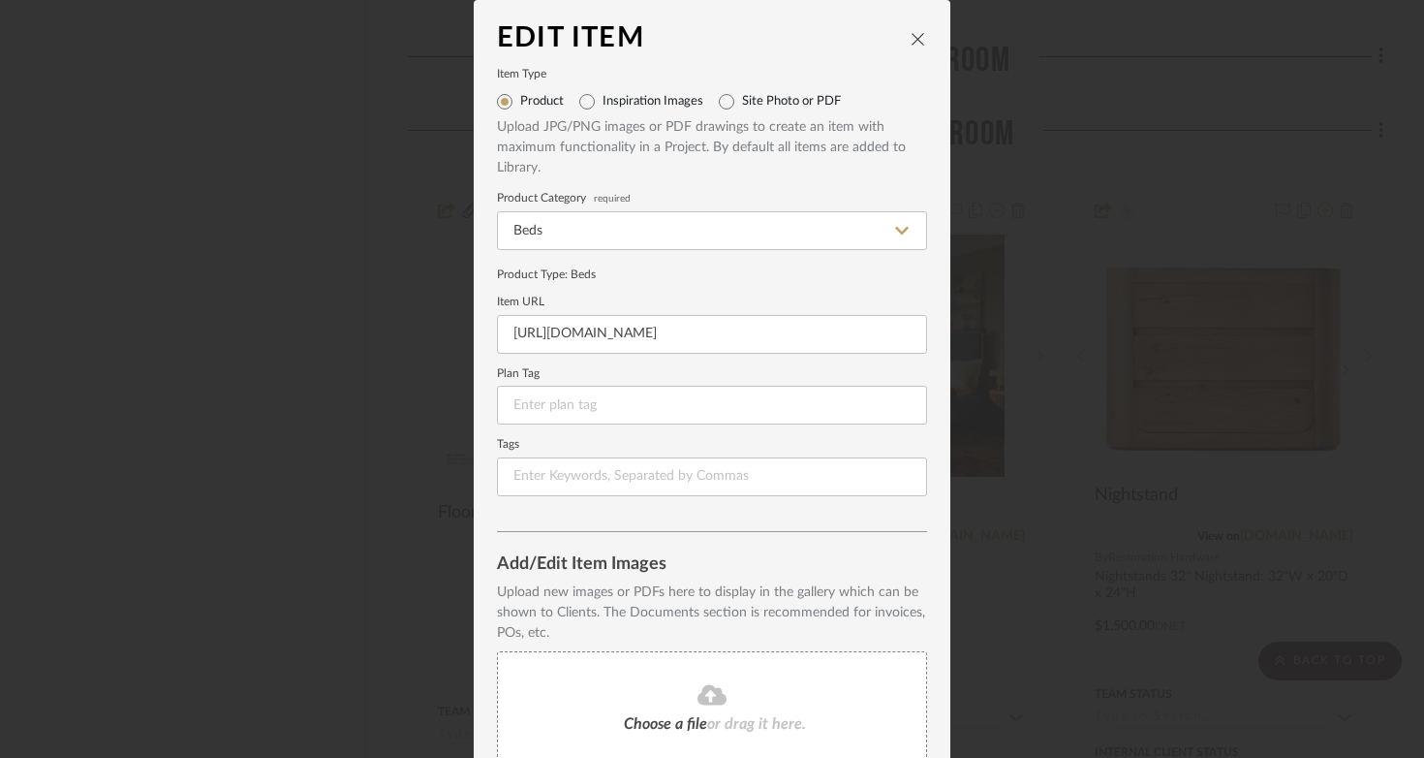
scroll to position [254, 0]
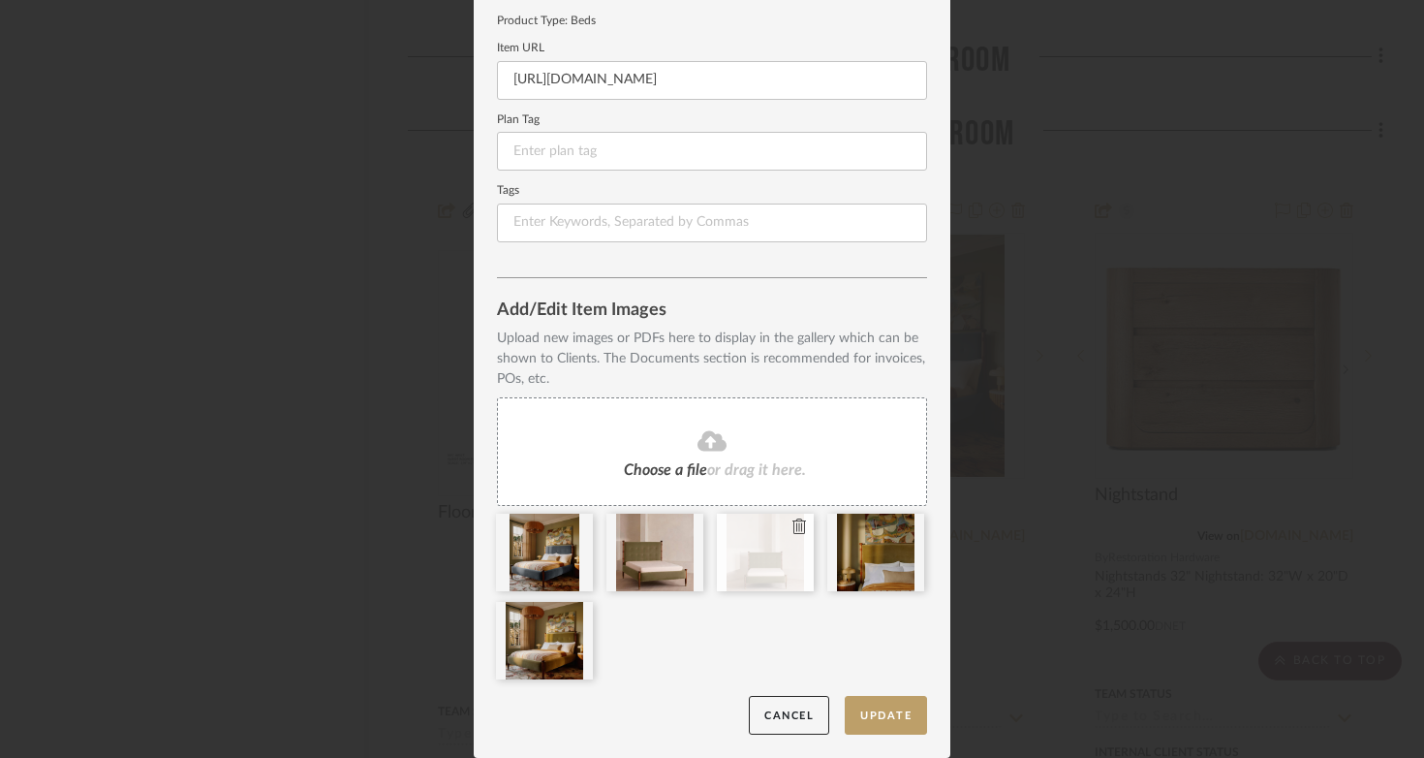
click at [793, 531] on icon at bounding box center [800, 526] width 14 height 16
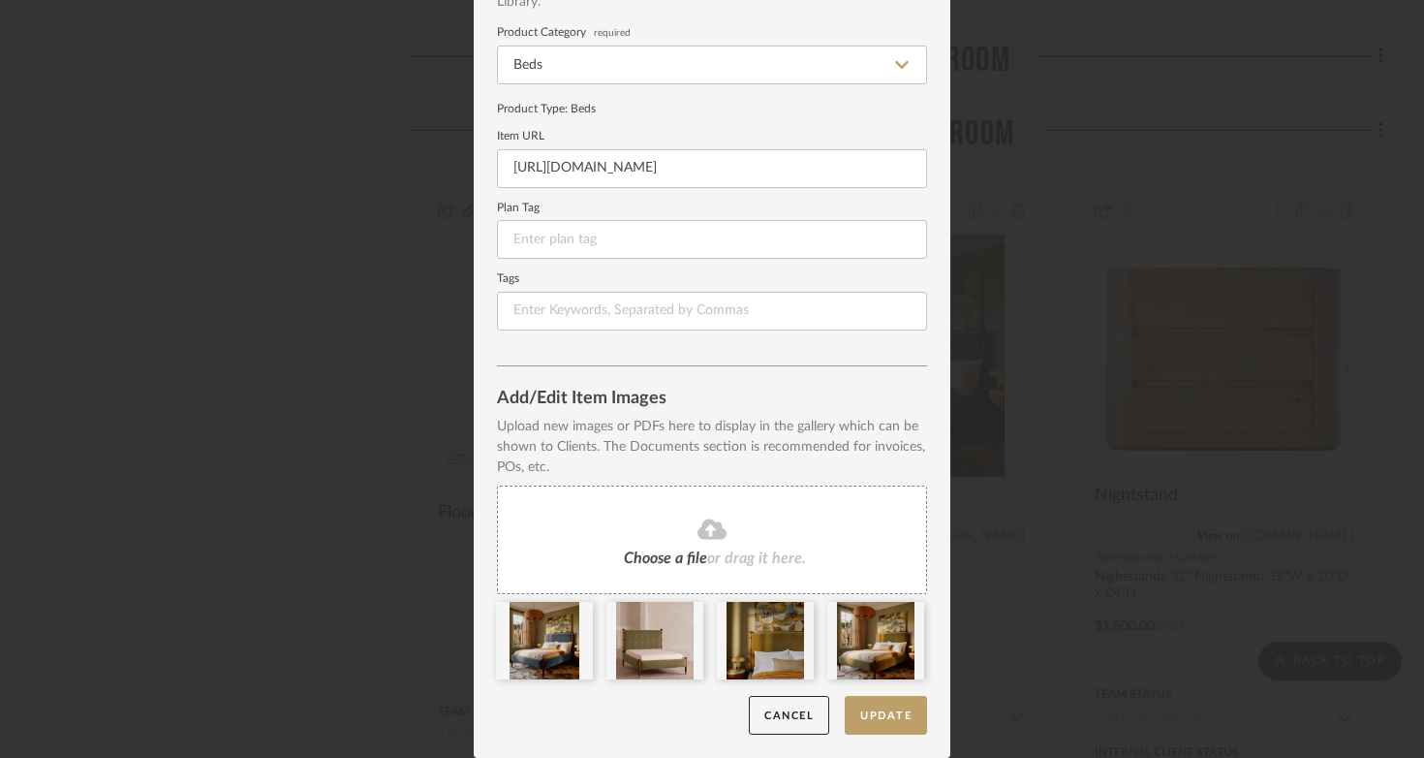
scroll to position [166, 0]
click at [870, 720] on button "Update" at bounding box center [886, 716] width 82 height 40
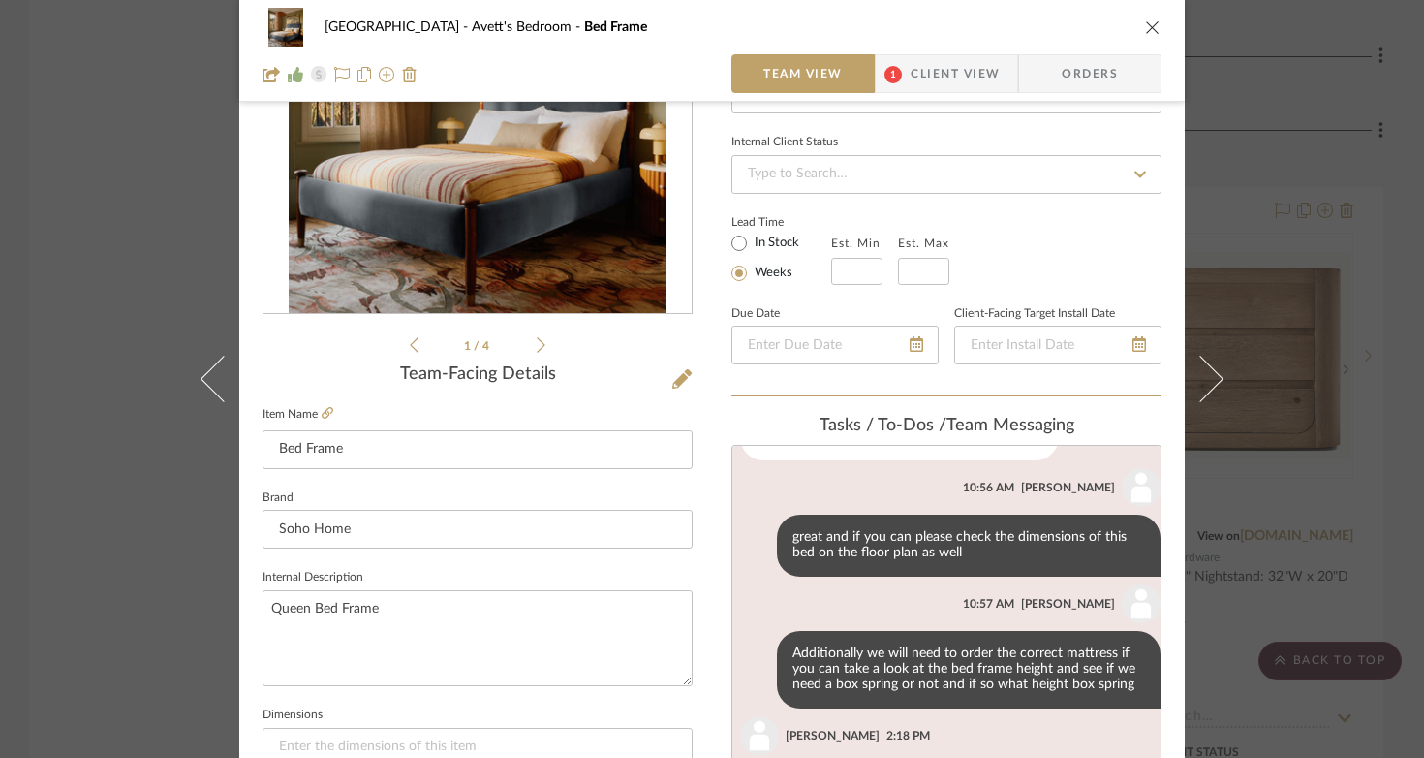
scroll to position [243, 0]
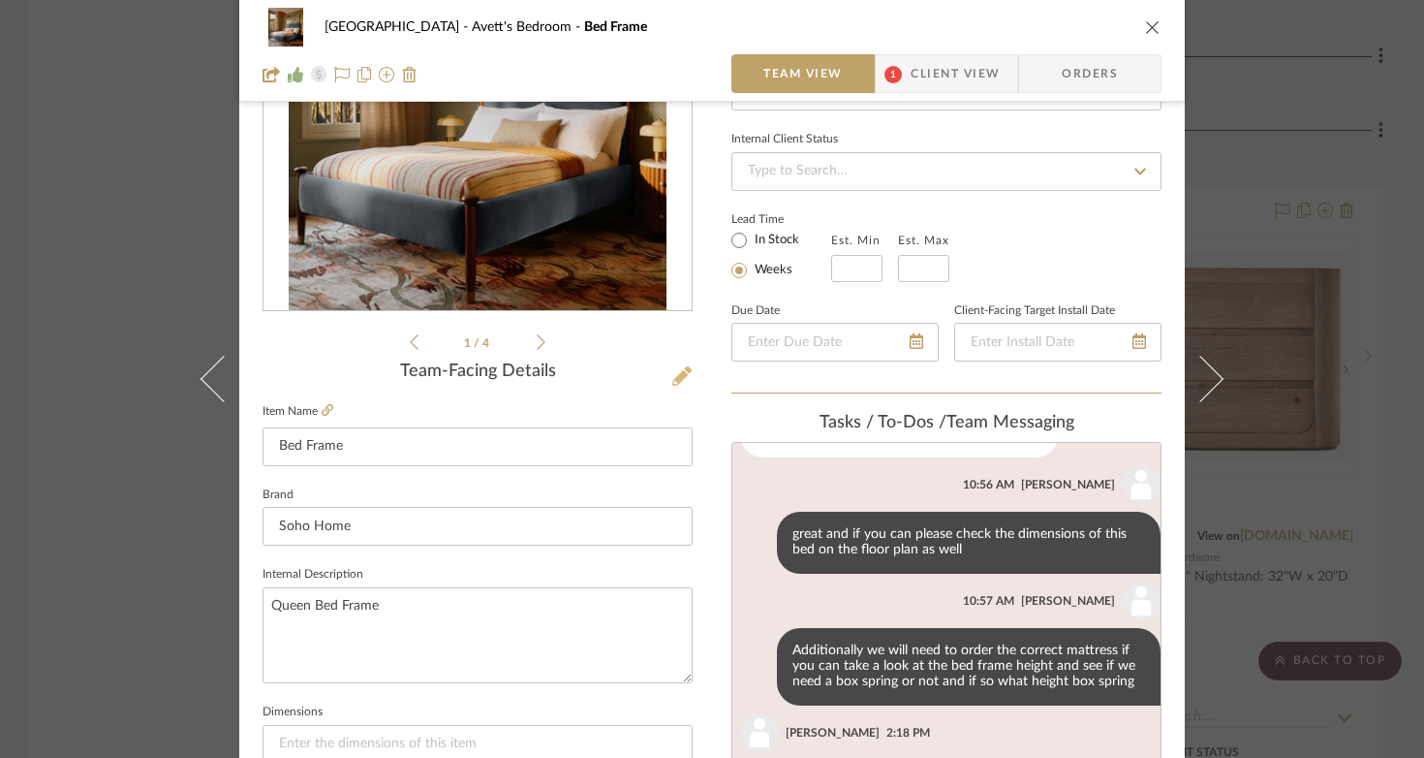
click at [677, 381] on icon at bounding box center [681, 375] width 19 height 19
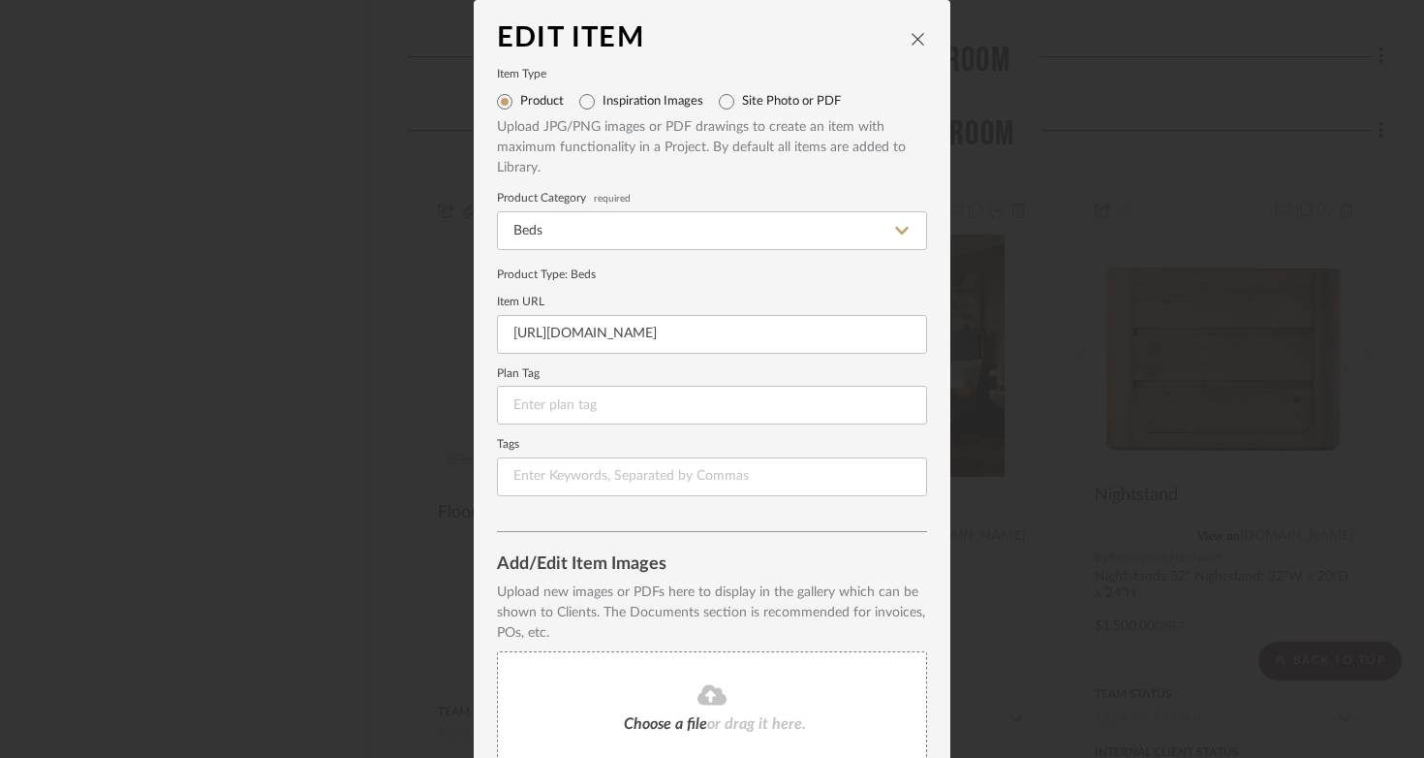
scroll to position [254, 0]
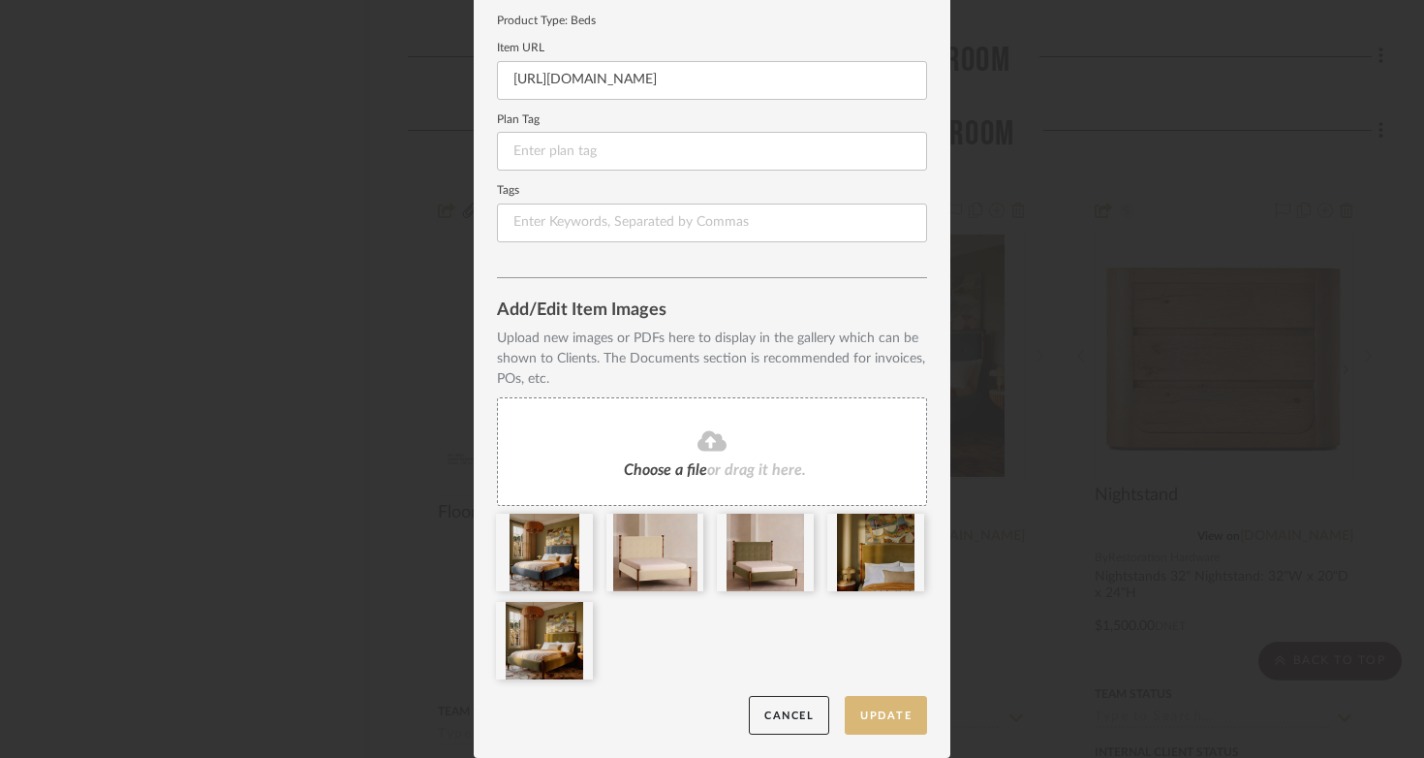
click at [886, 722] on button "Update" at bounding box center [886, 716] width 82 height 40
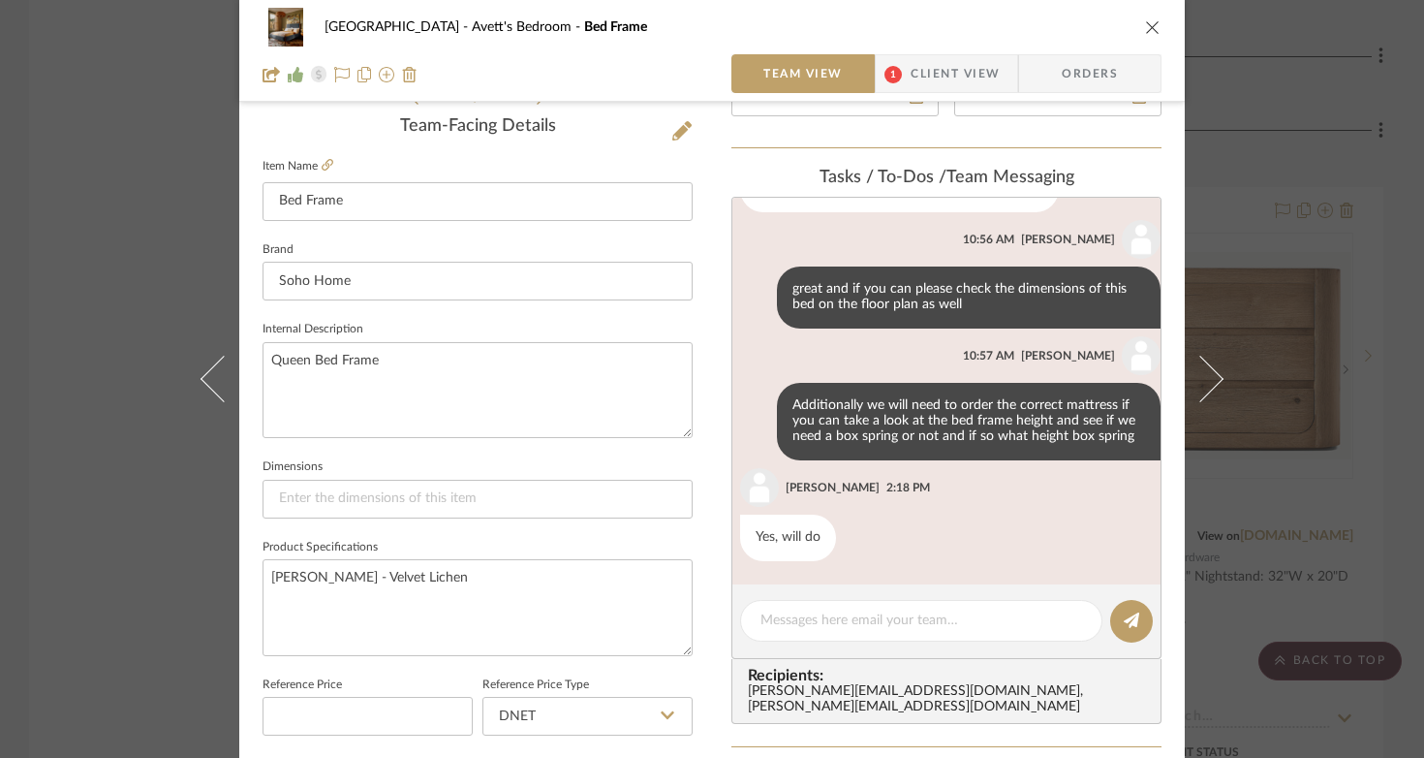
scroll to position [706, 0]
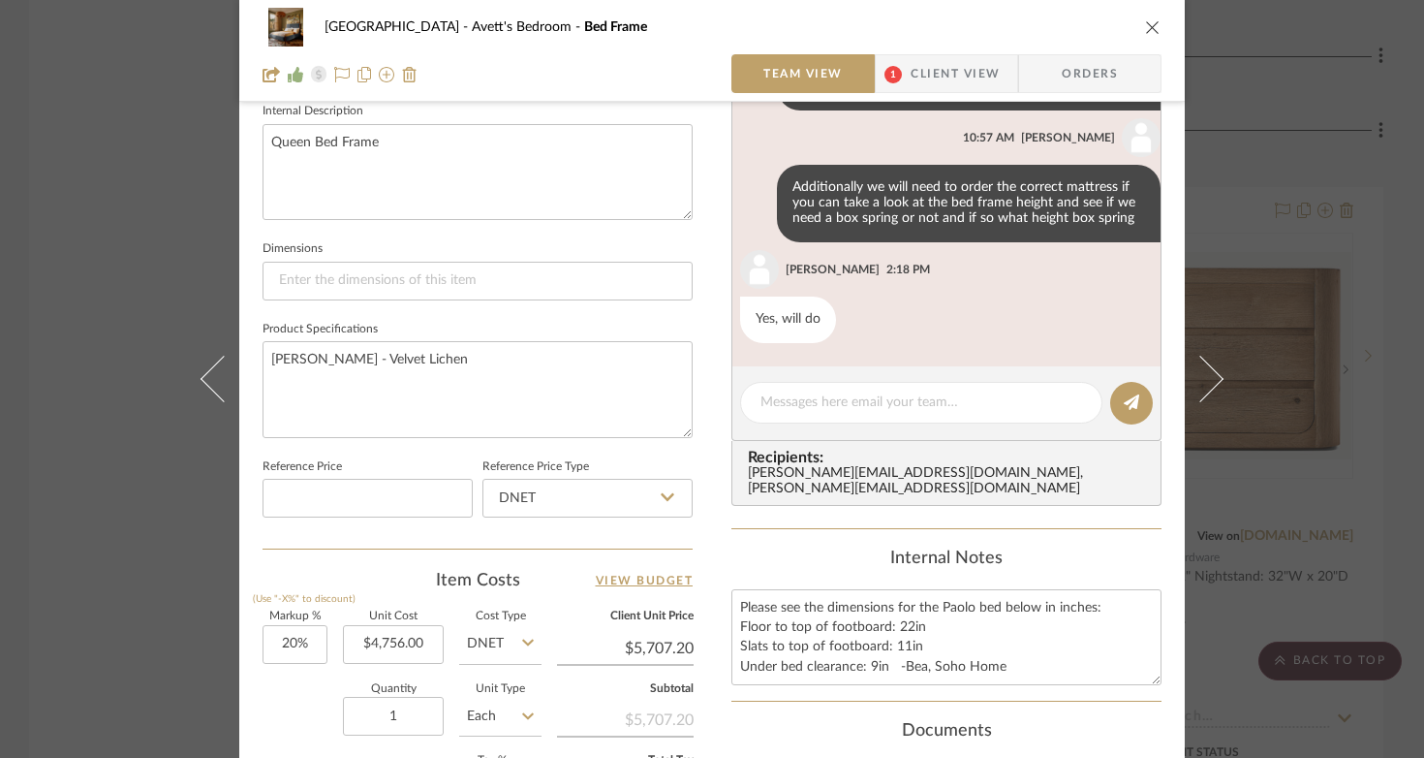
click at [948, 79] on span "Client View" at bounding box center [955, 73] width 89 height 39
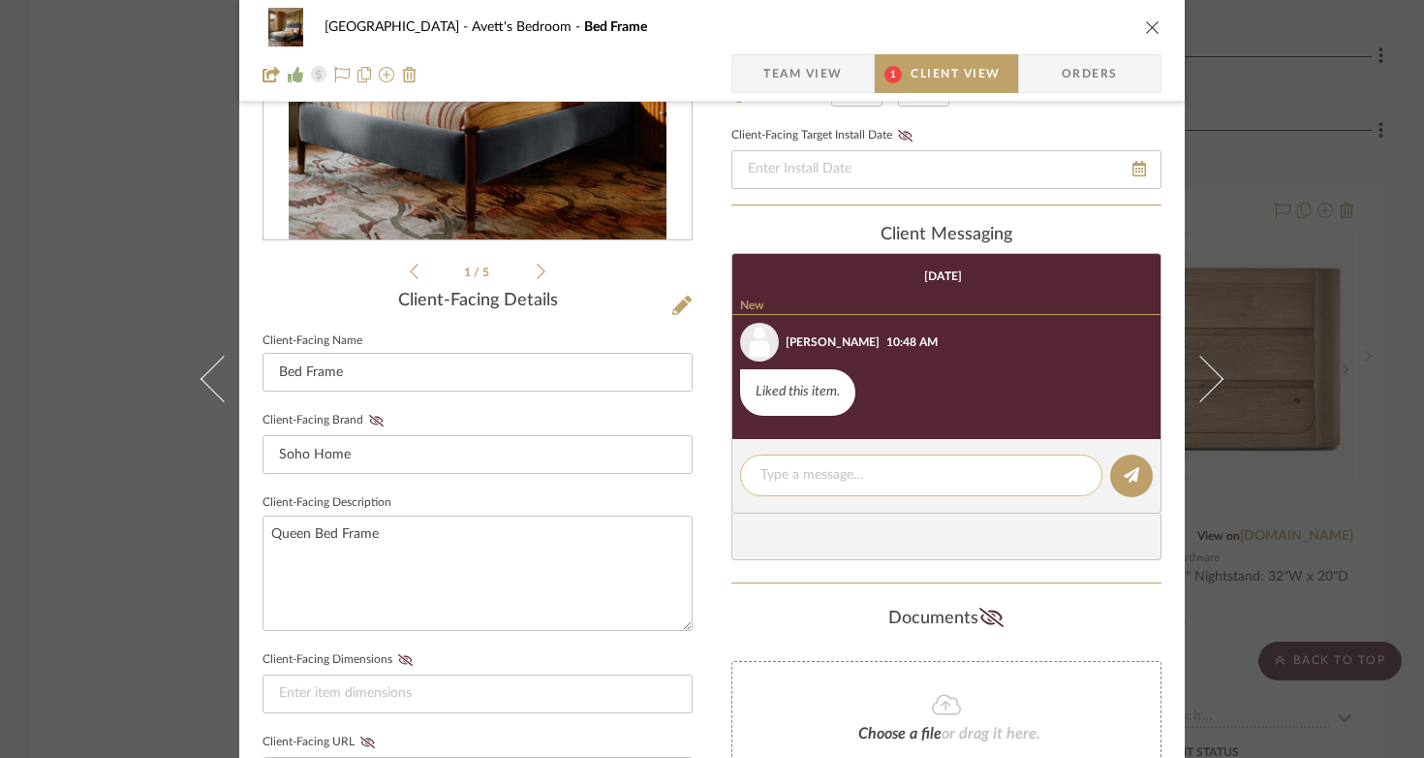
scroll to position [494, 0]
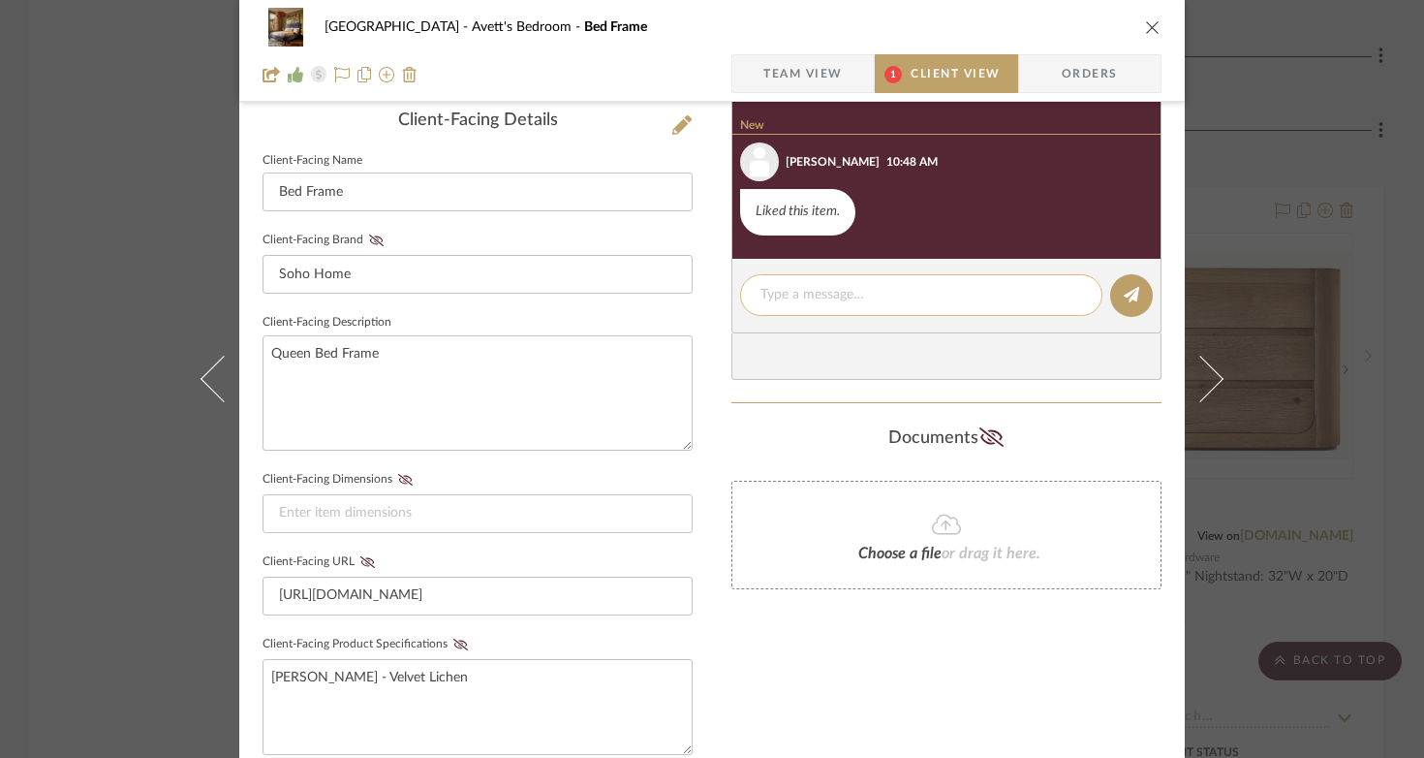
click at [776, 297] on textarea at bounding box center [922, 295] width 322 height 20
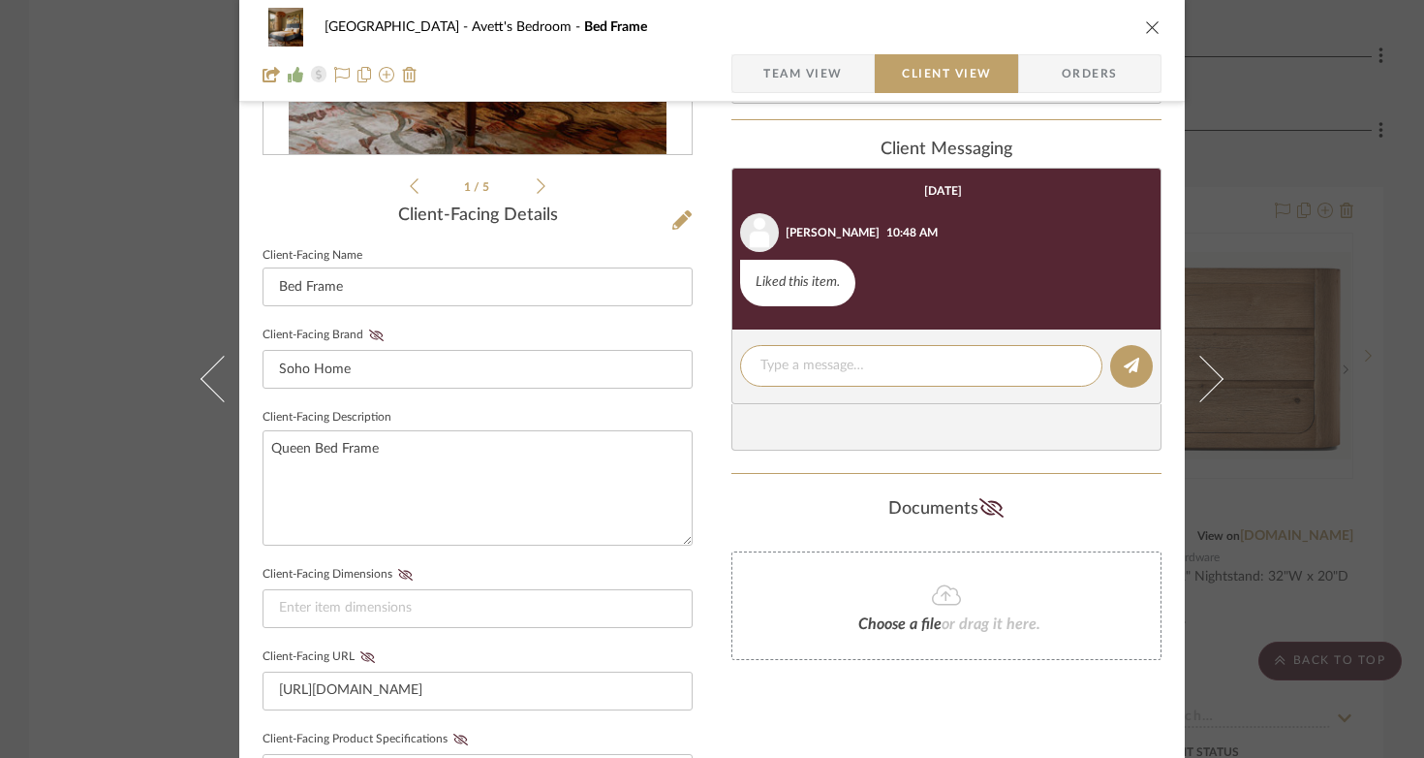
scroll to position [409, 0]
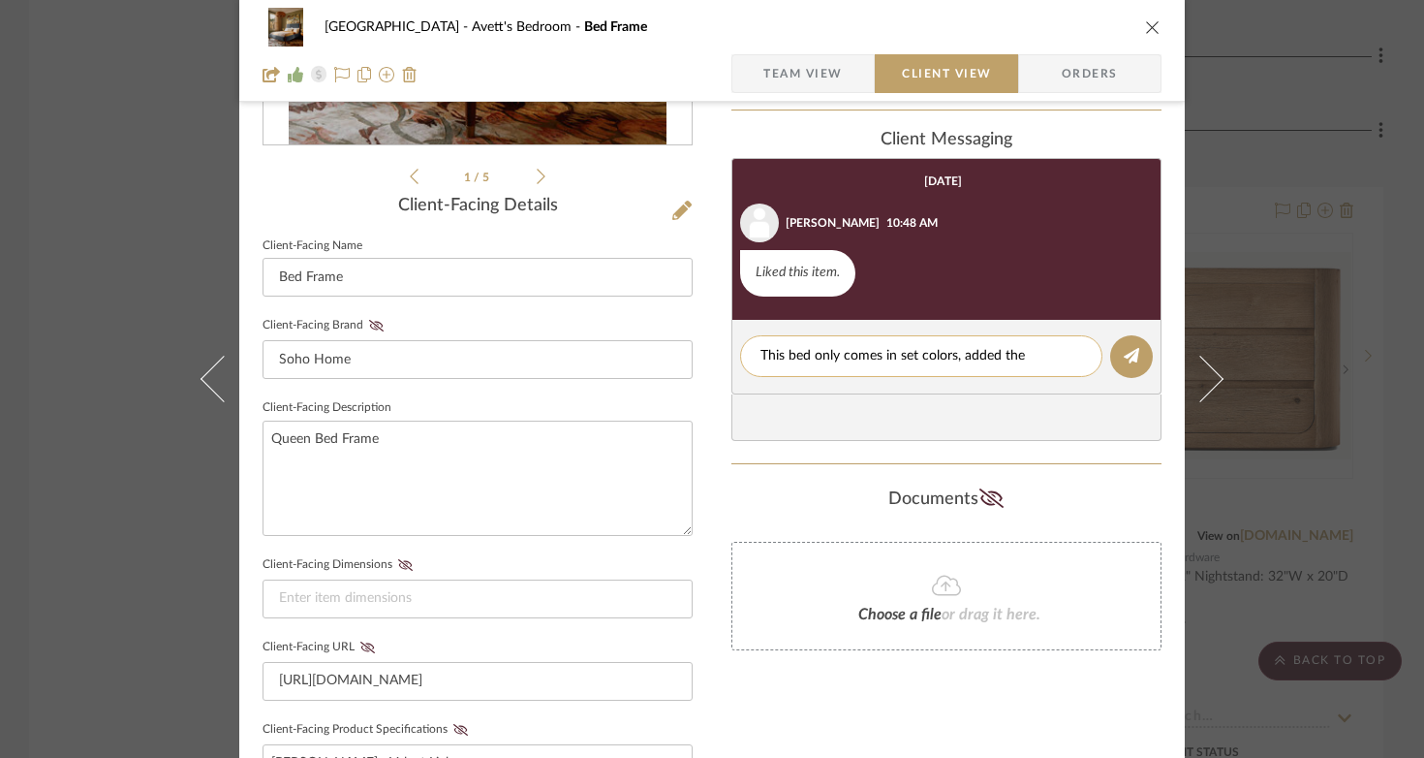
click at [1019, 357] on textarea "This bed only comes in set colors, added the porcelain" at bounding box center [922, 356] width 322 height 20
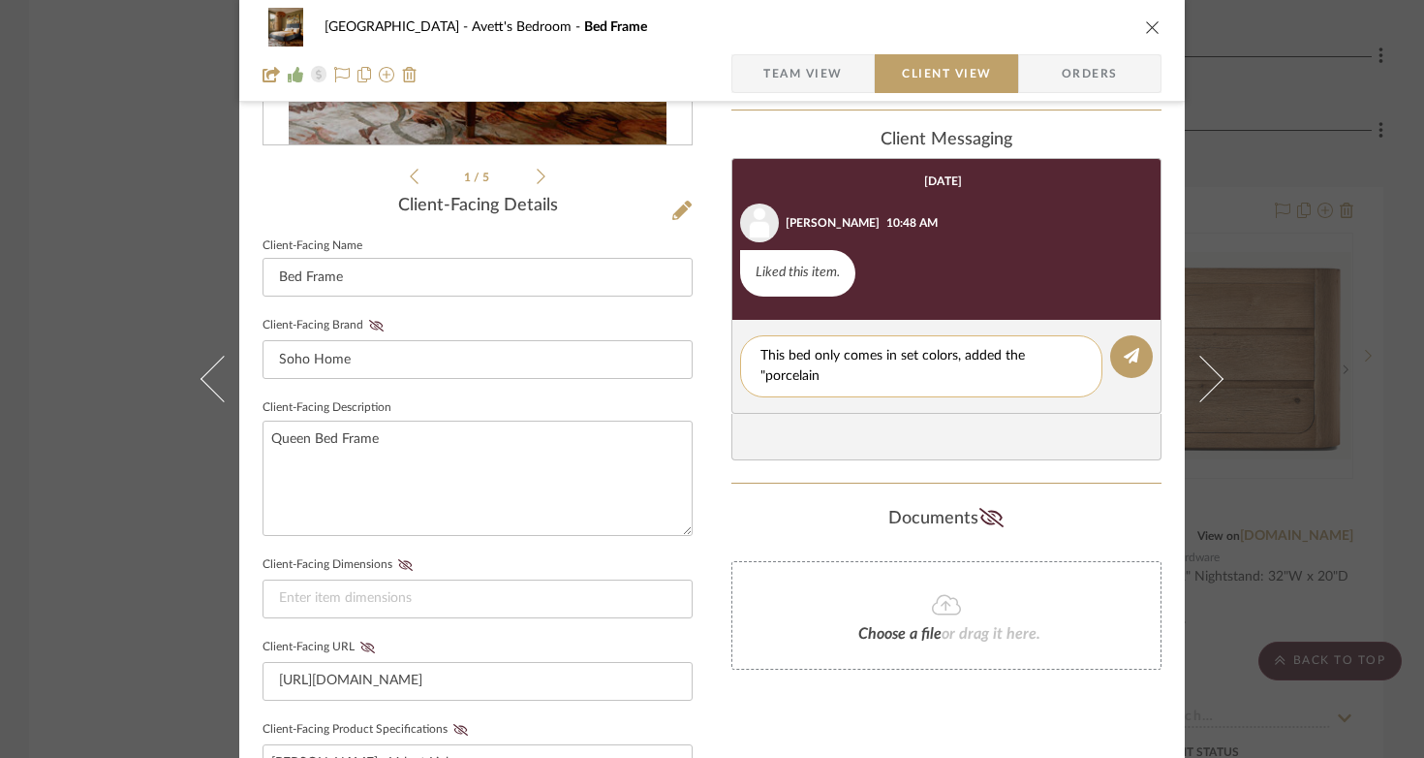
click at [824, 374] on textarea "This bed only comes in set colors, added the "porcelain" at bounding box center [922, 366] width 322 height 41
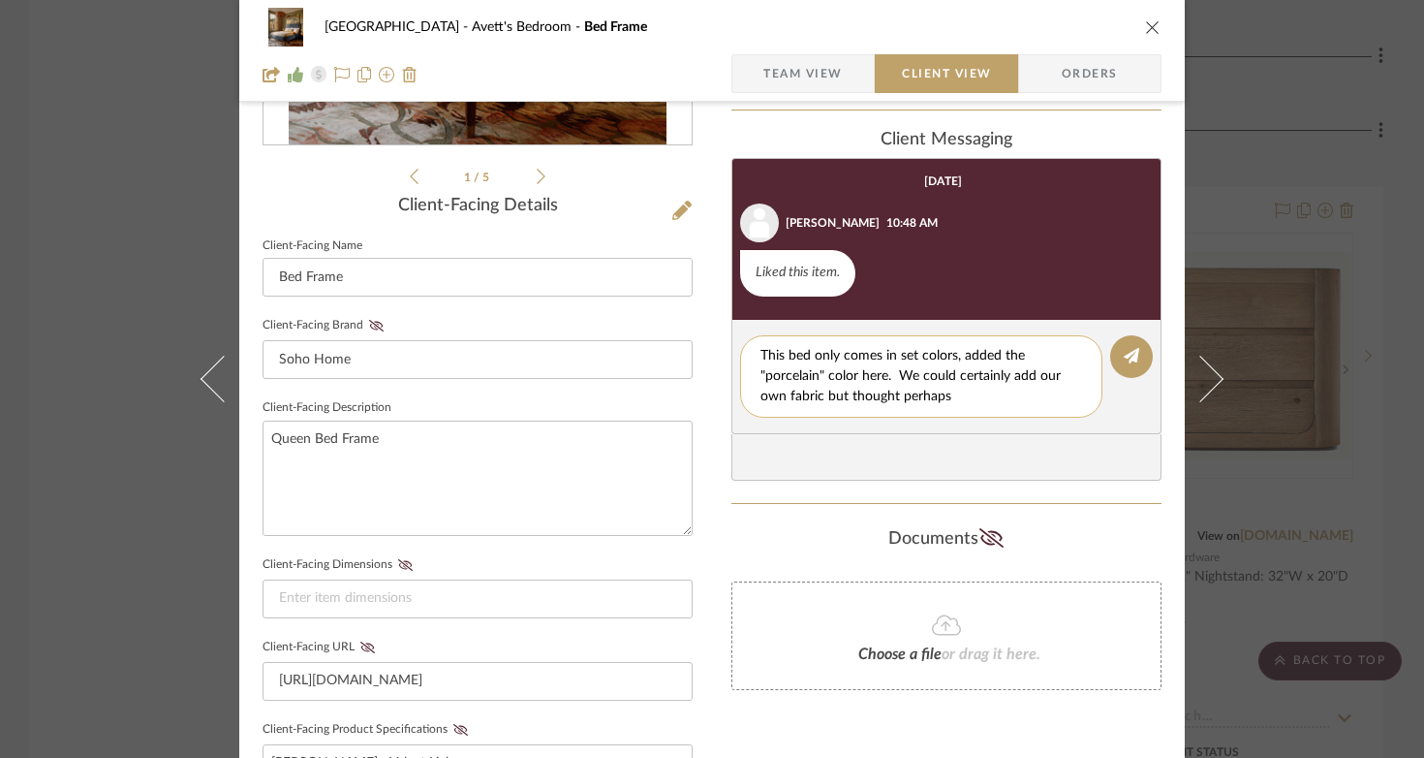
click at [821, 395] on textarea "This bed only comes in set colors, added the "porcelain" color here. We could c…" at bounding box center [922, 376] width 322 height 61
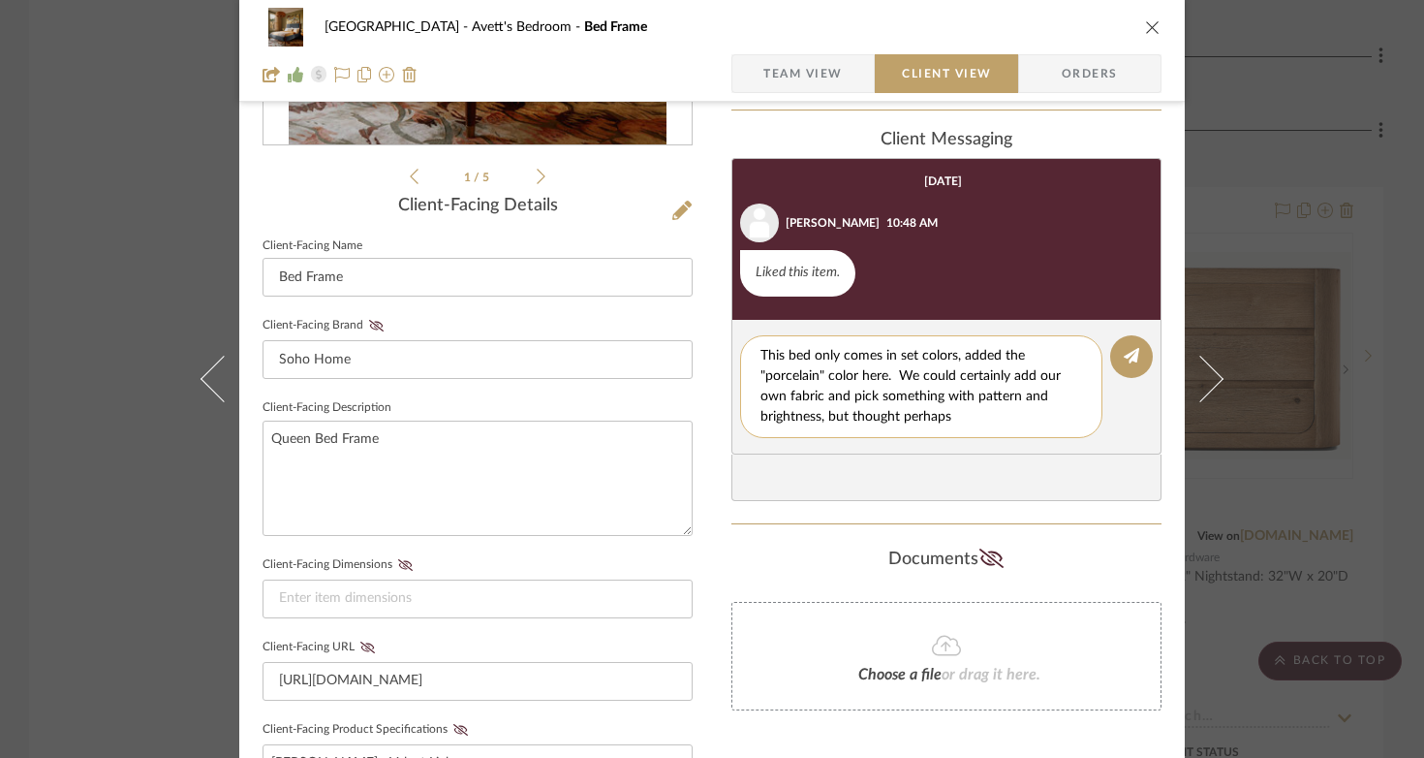
click at [968, 426] on textarea "This bed only comes in set colors, added the "porcelain" color here. We could c…" at bounding box center [922, 386] width 322 height 81
click at [895, 368] on textarea "This bed only comes in set colors, added the "porcelain" color here. We could c…" at bounding box center [929, 386] width 336 height 81
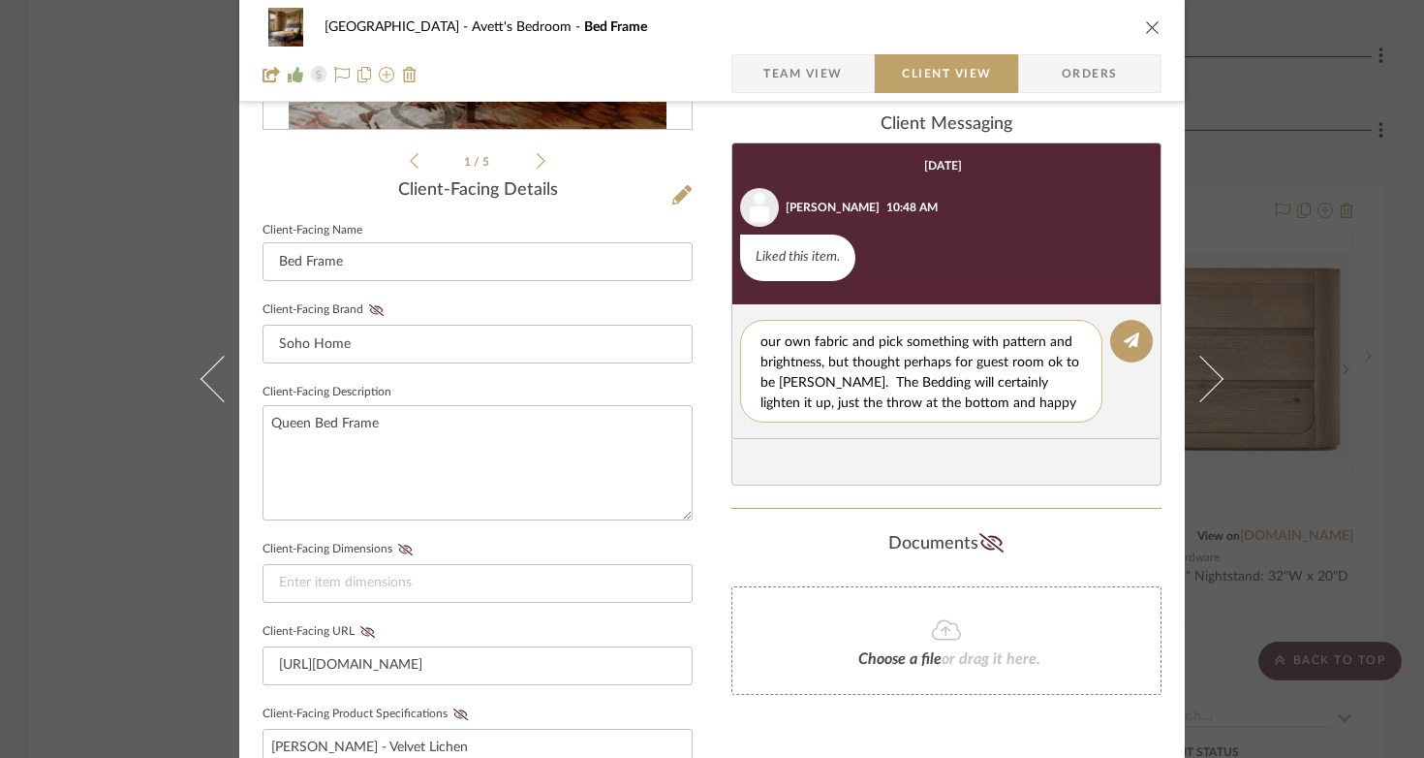
scroll to position [61, 0]
click at [861, 364] on textarea "This bed only comes in set colors, added the "porcelain" color here. OR We coul…" at bounding box center [929, 370] width 336 height 81
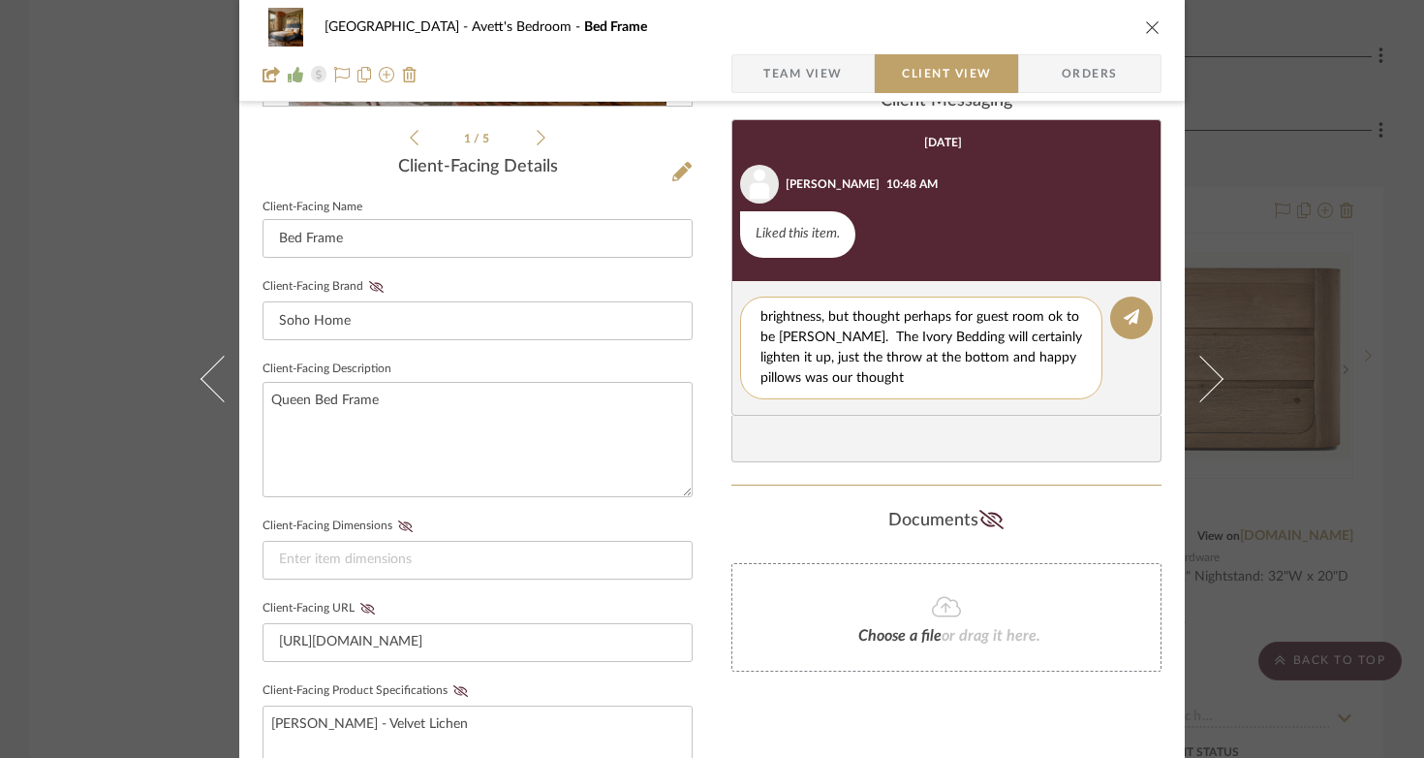
scroll to position [459, 0]
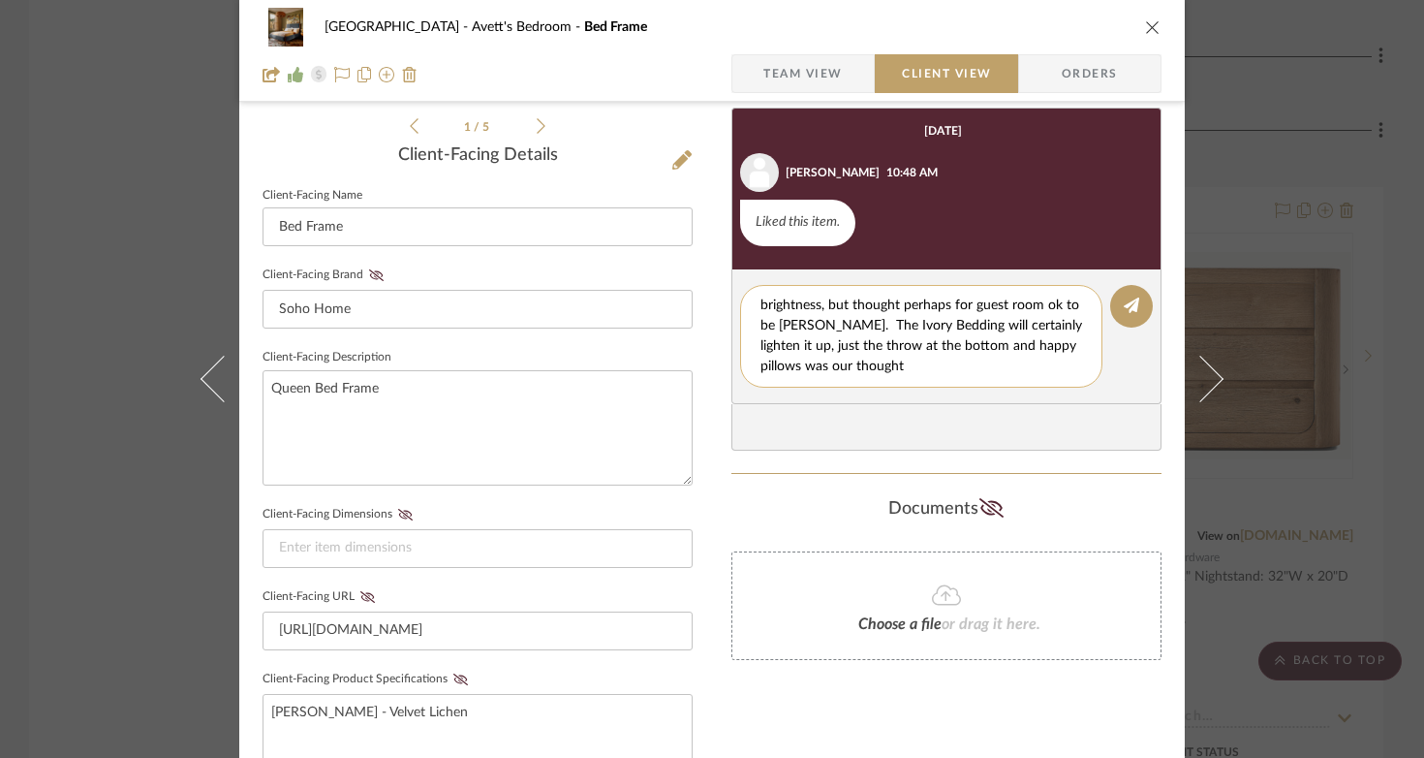
click at [875, 357] on textarea "This bed only comes in set colors, added the "porcelain" color here. OR We coul…" at bounding box center [929, 336] width 336 height 81
click at [940, 374] on textarea "This bed only comes in set colors, added the "porcelain" color here. OR We coul…" at bounding box center [929, 336] width 336 height 81
type textarea "This bed only comes in set colors, added the "porcelain" color here. OR We coul…"
click at [1056, 308] on icon at bounding box center [1132, 305] width 16 height 16
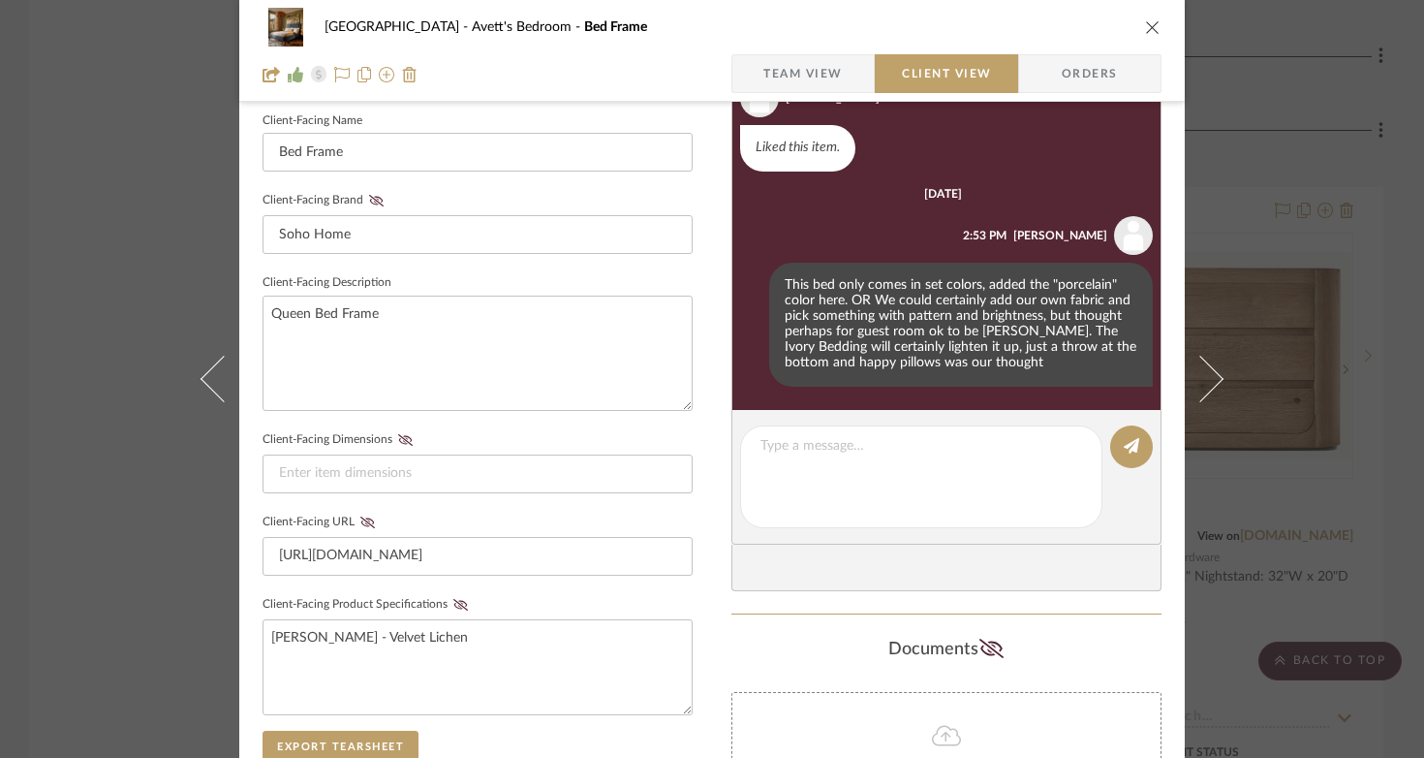
scroll to position [690, 0]
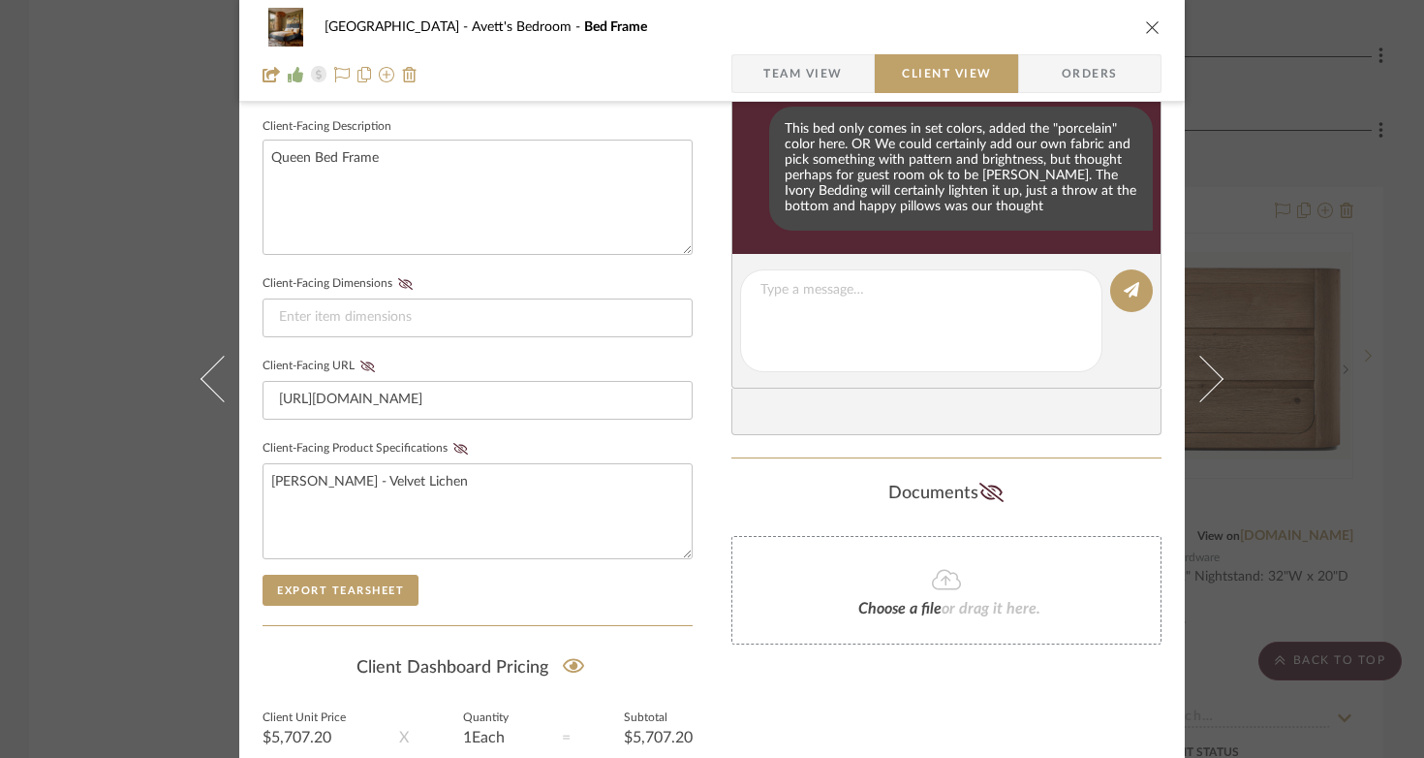
click at [1056, 22] on icon "close" at bounding box center [1153, 27] width 16 height 16
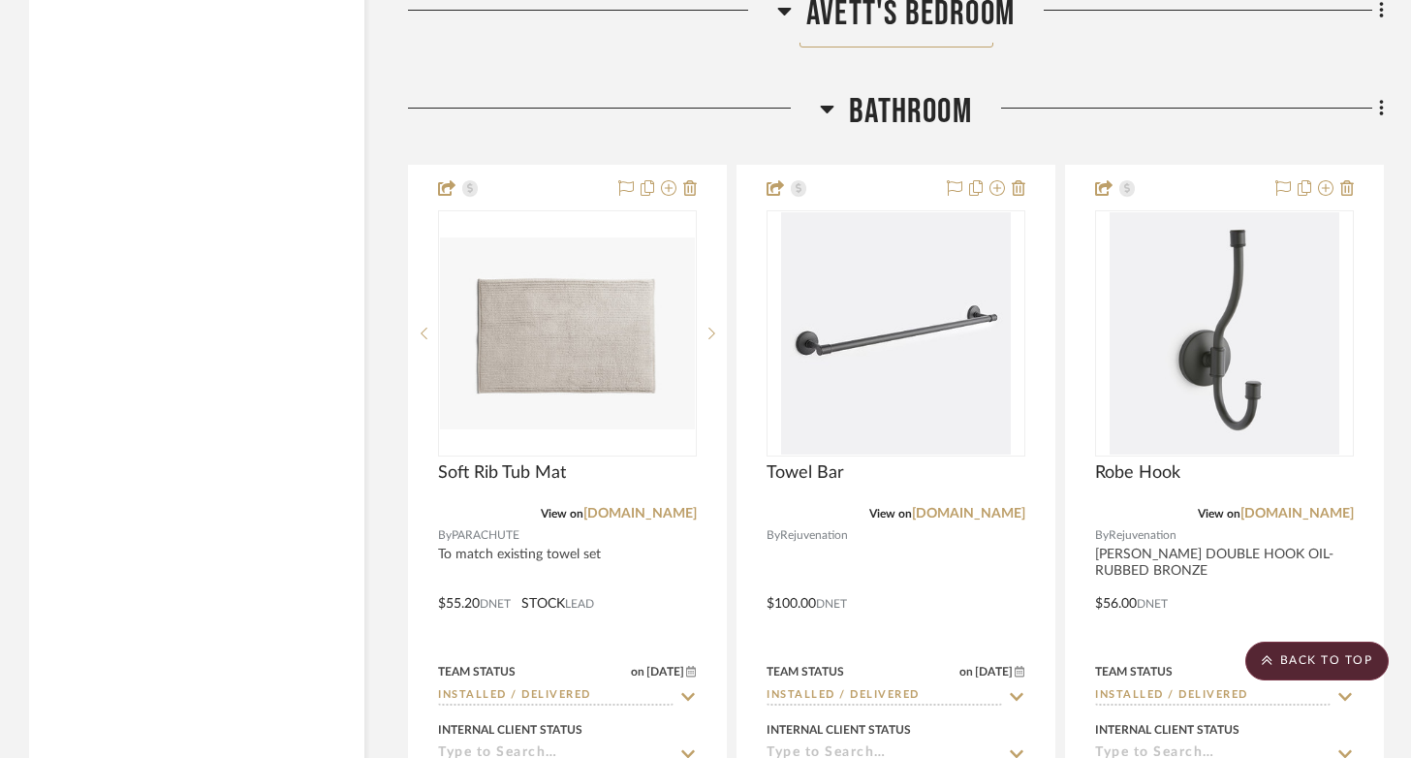
scroll to position [6999, 0]
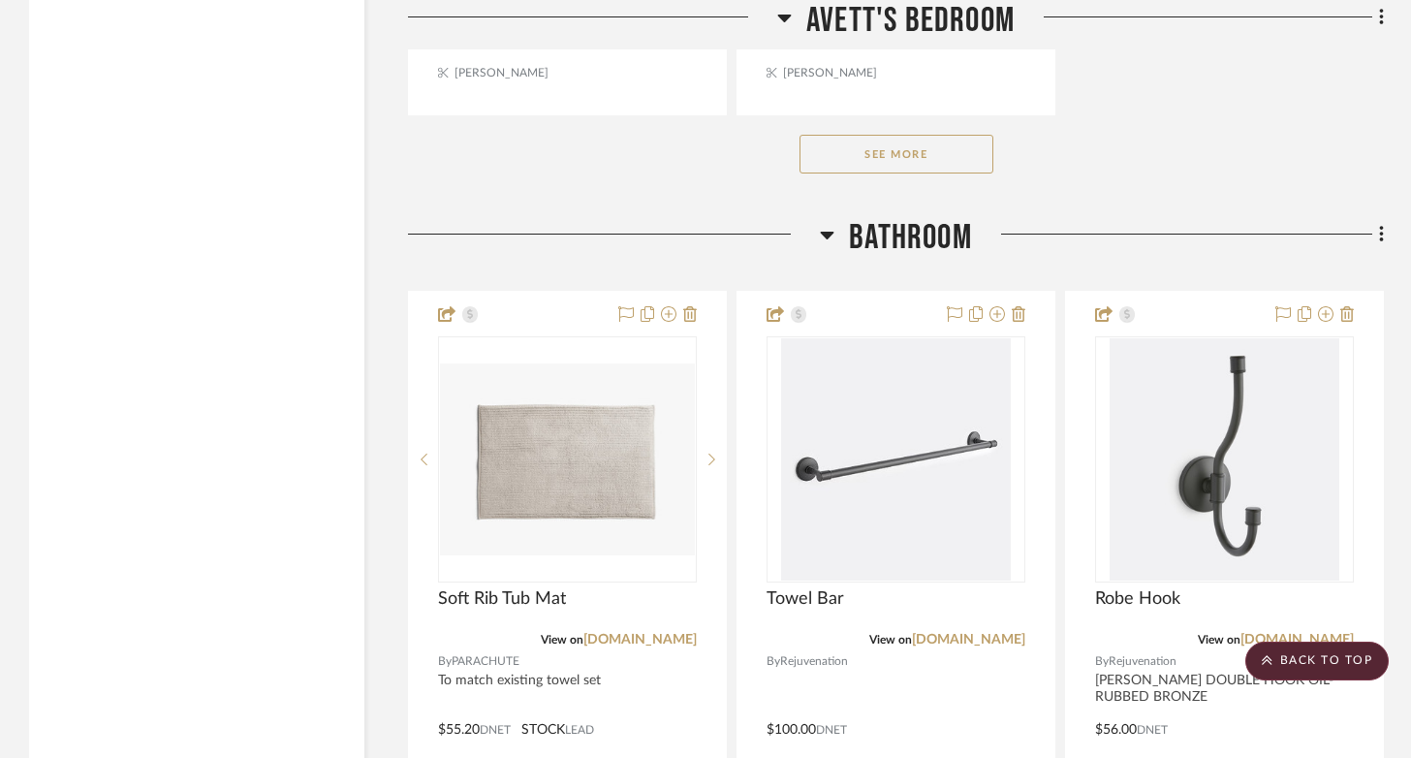
click at [905, 161] on button "See More" at bounding box center [896, 154] width 194 height 39
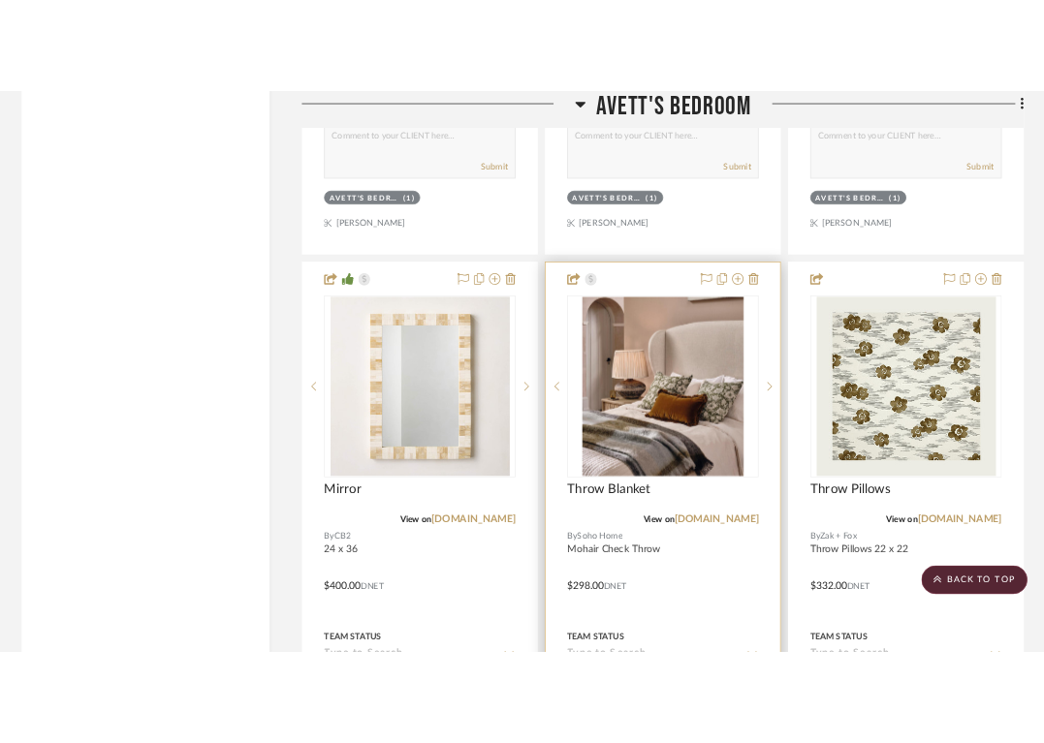
scroll to position [5957, 0]
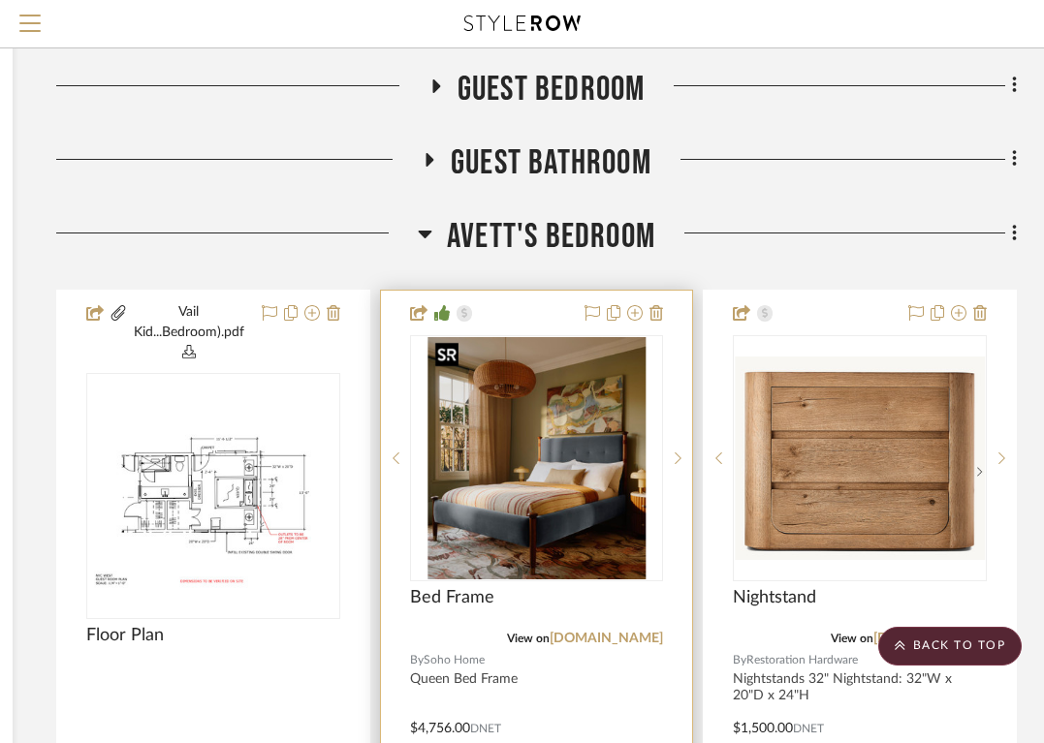
click at [565, 502] on img "0" at bounding box center [536, 458] width 218 height 242
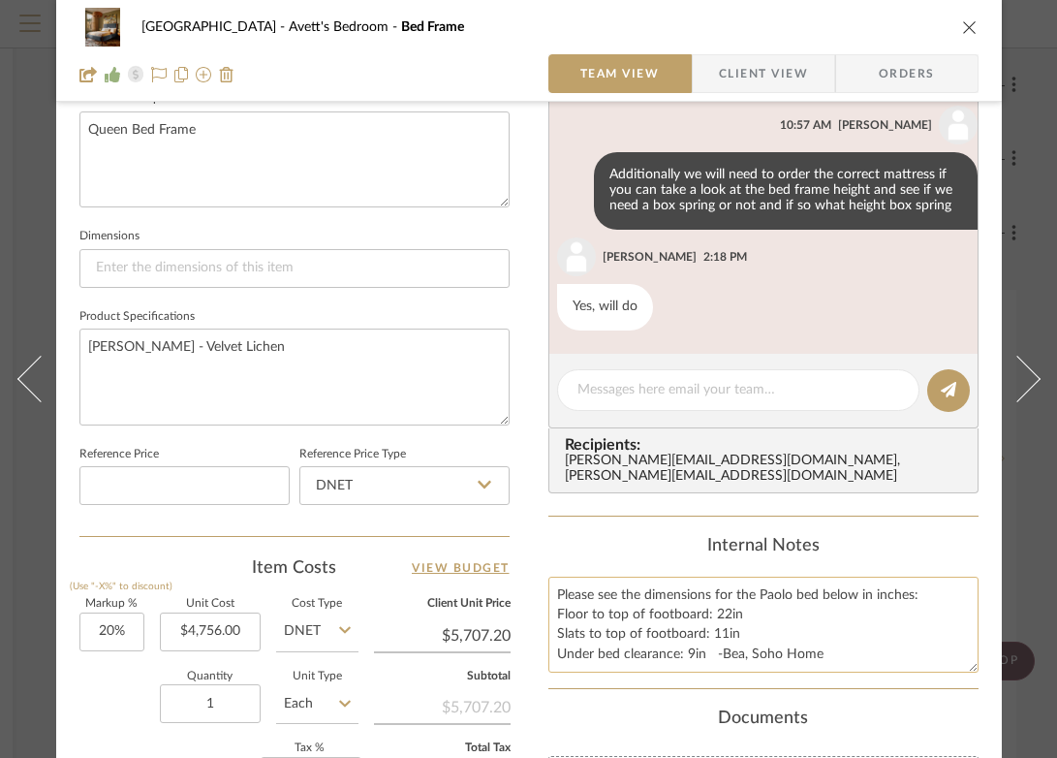
scroll to position [729, 0]
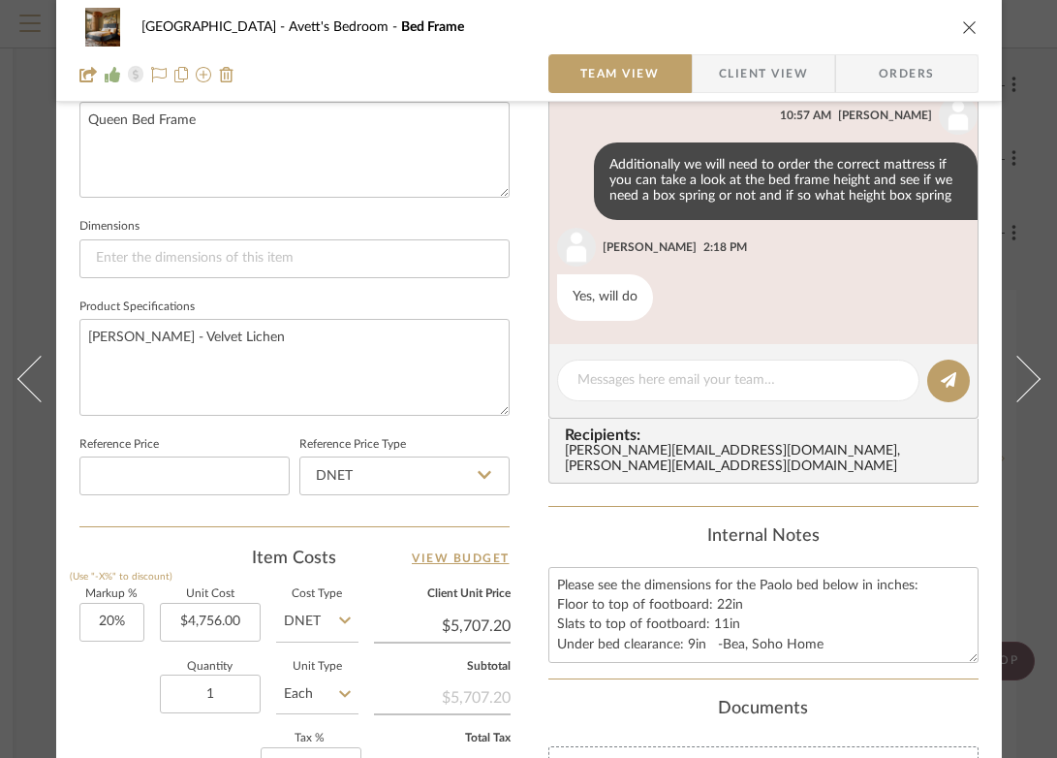
click at [719, 72] on span "Client View" at bounding box center [763, 73] width 89 height 39
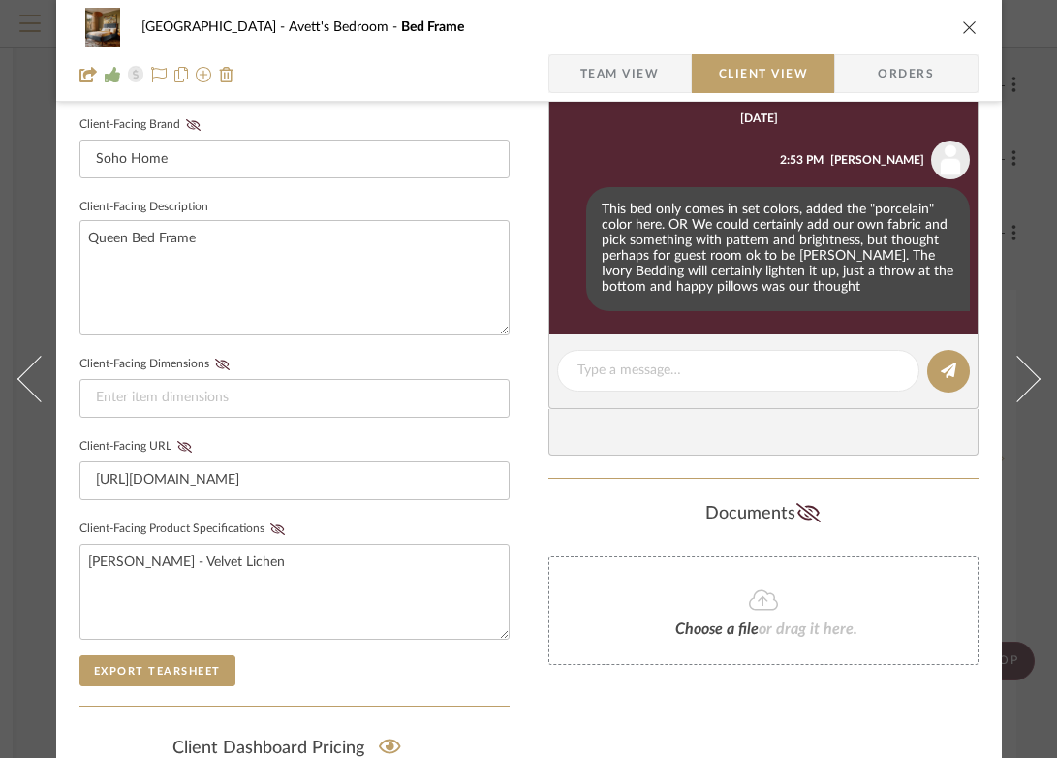
scroll to position [586, 0]
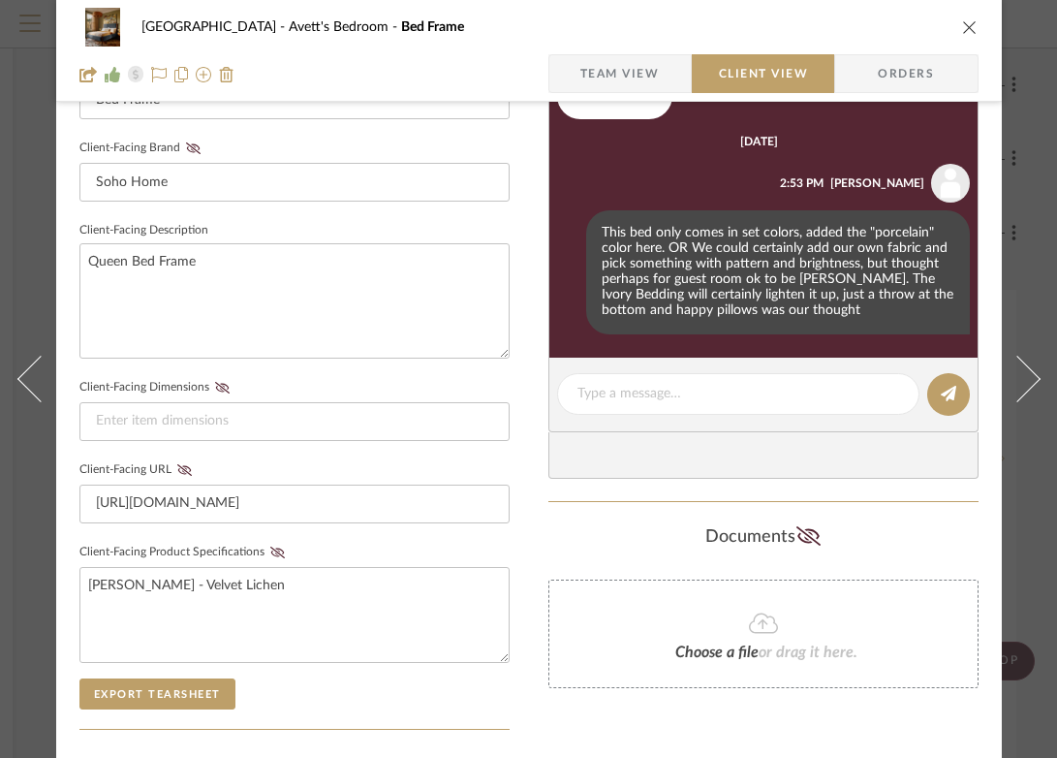
click at [969, 23] on icon "close" at bounding box center [970, 27] width 16 height 16
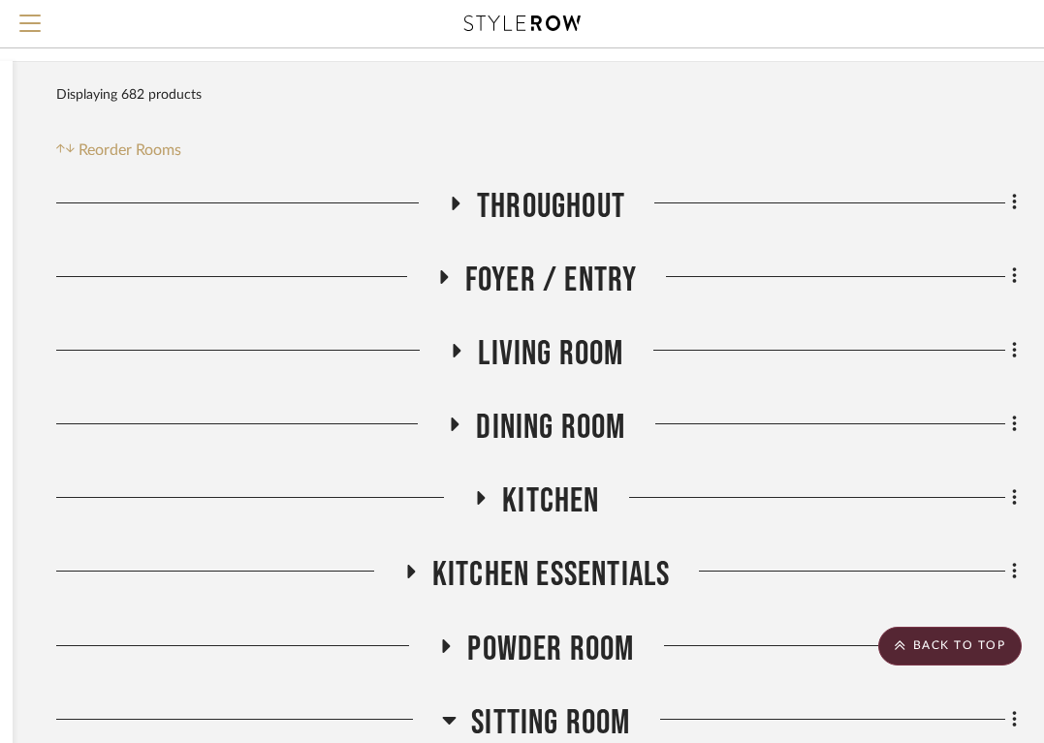
scroll to position [0, 352]
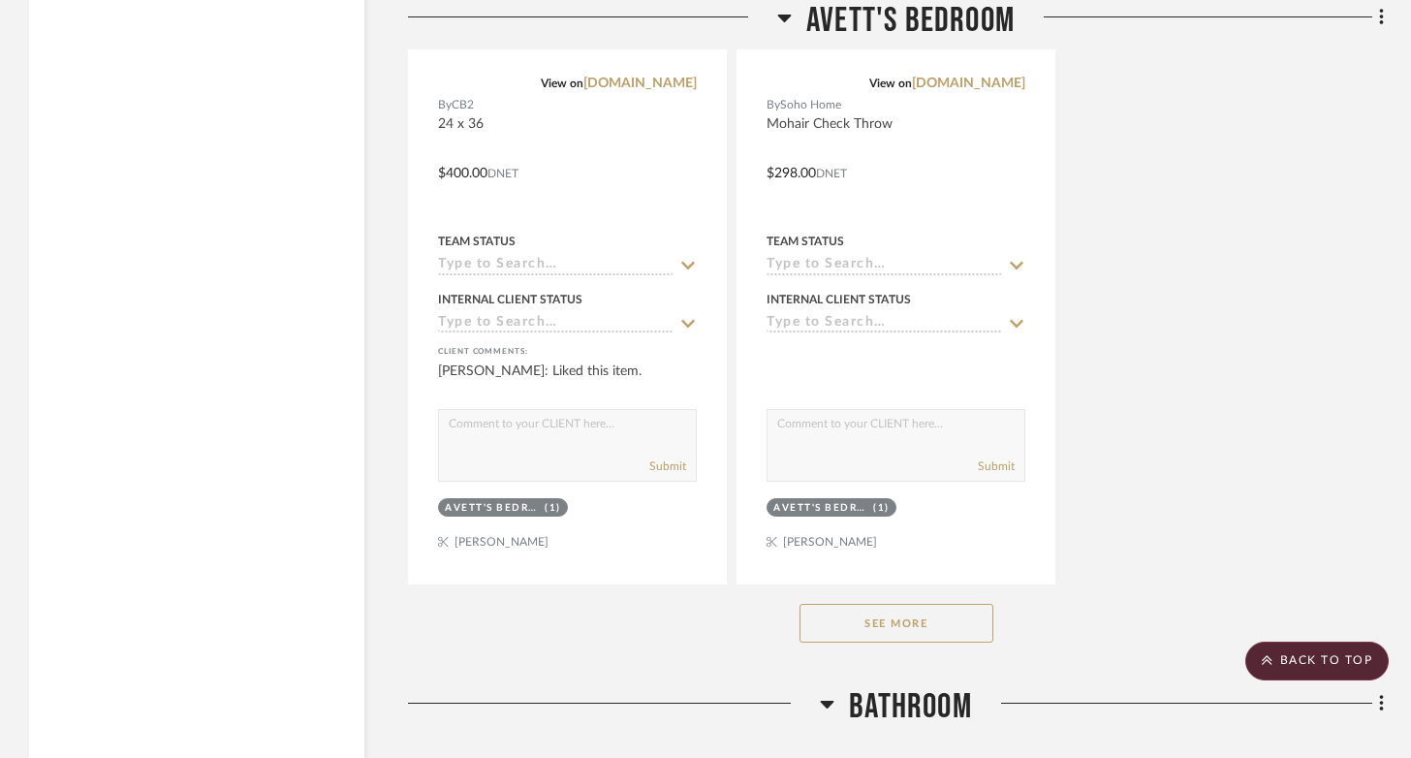
scroll to position [6608, 0]
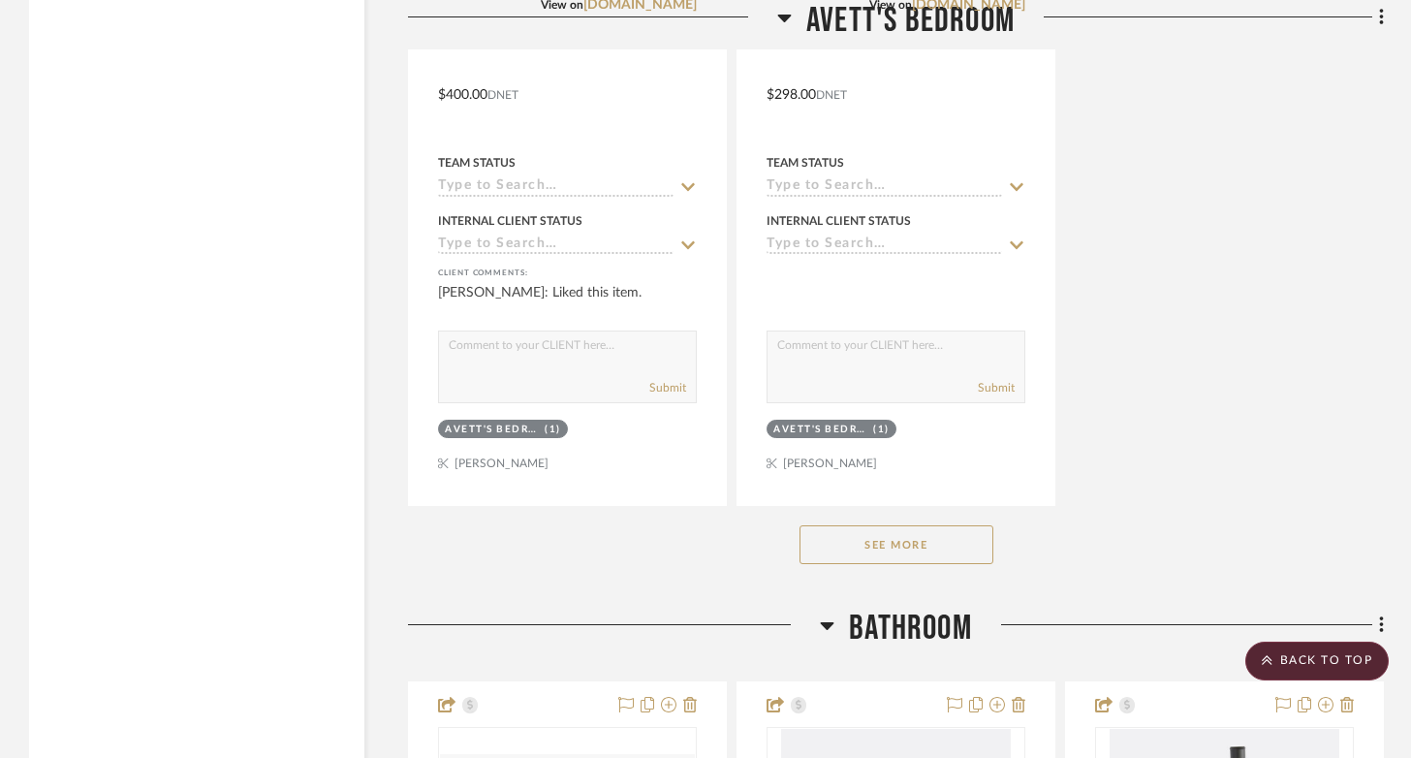
click at [900, 564] on button "See More" at bounding box center [896, 544] width 194 height 39
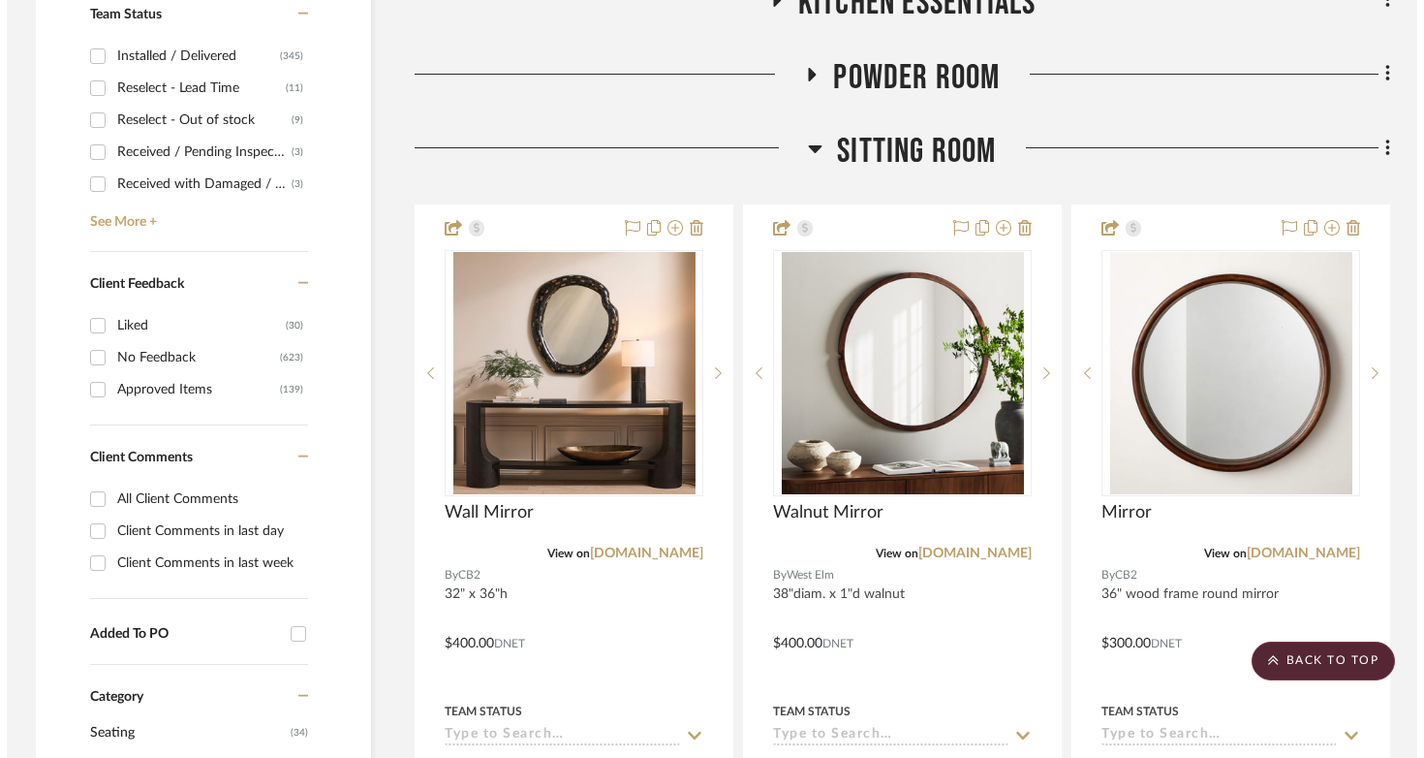
scroll to position [0, 0]
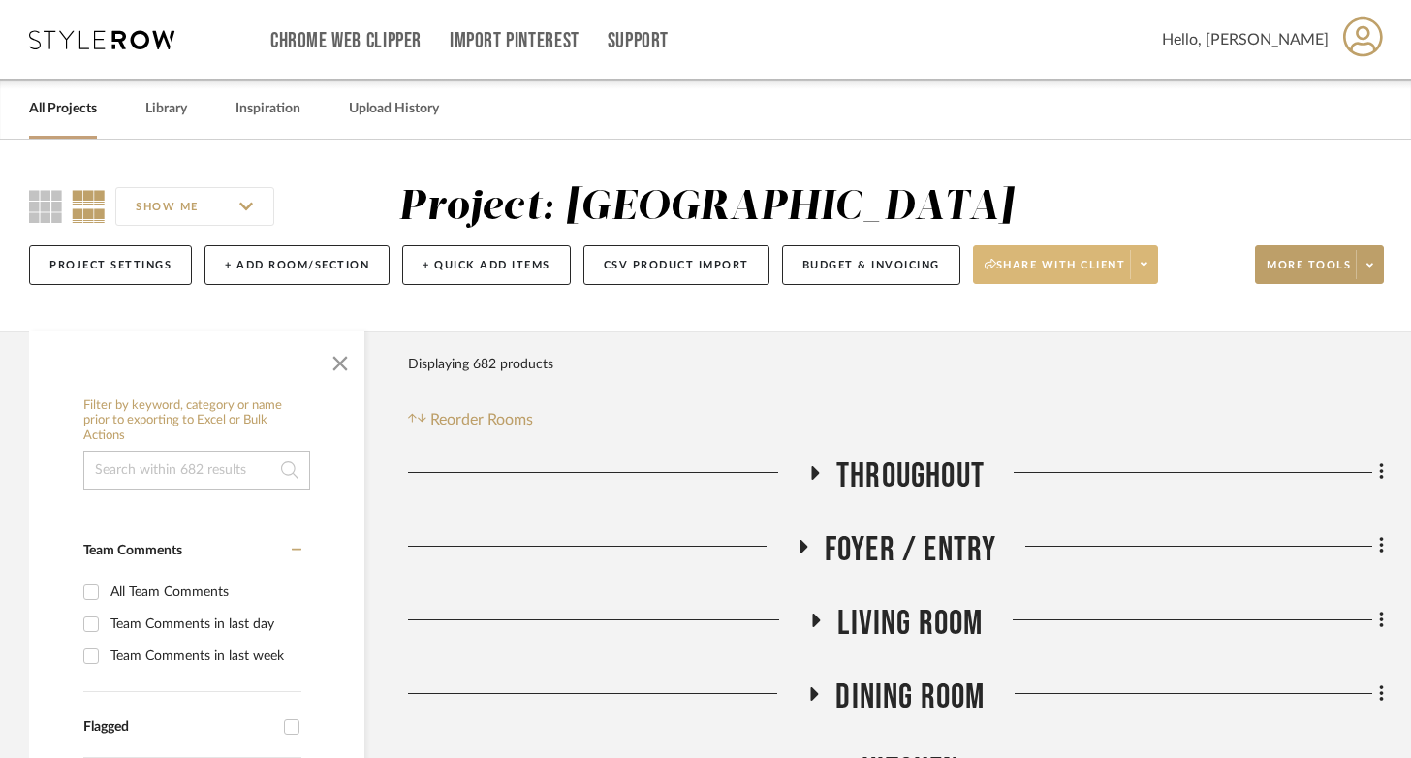
click at [1058, 266] on span "Share with client" at bounding box center [1054, 272] width 141 height 29
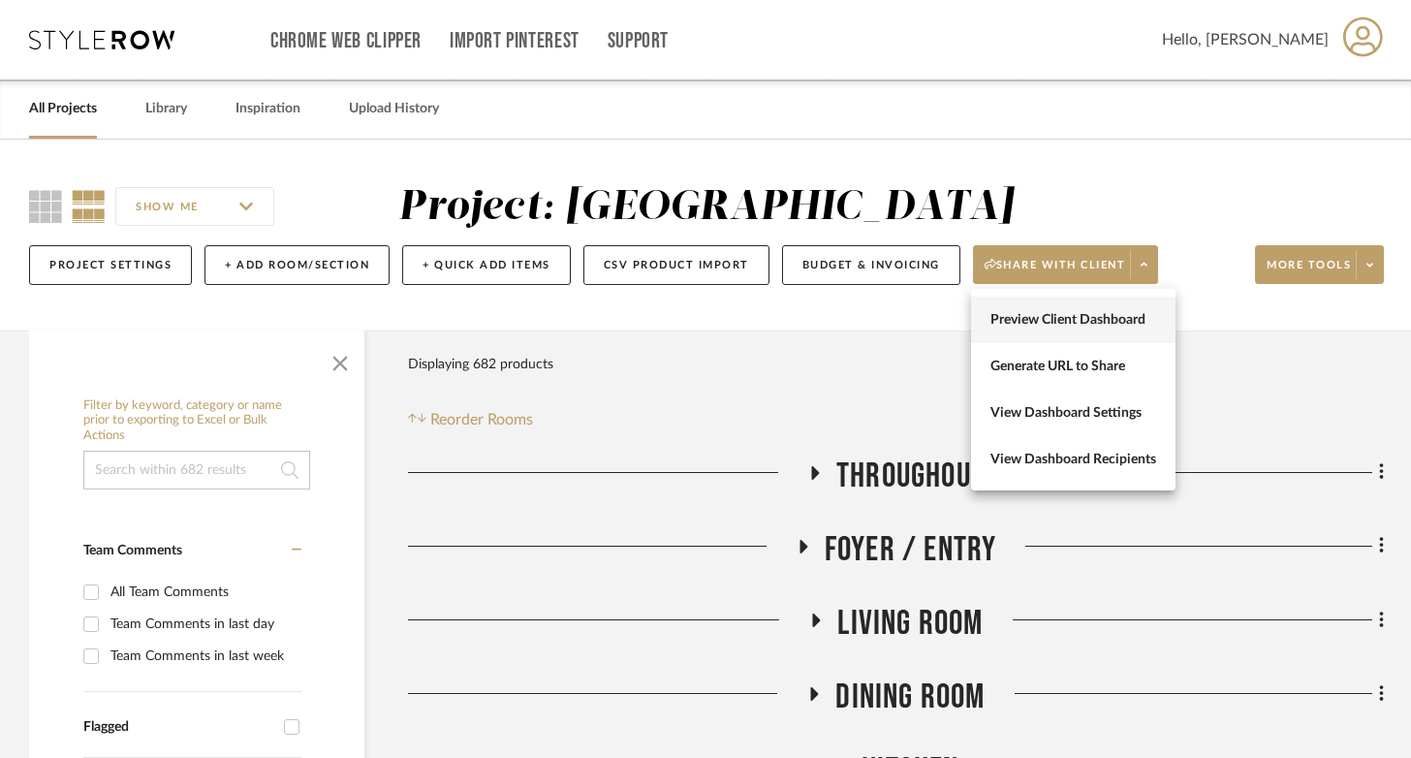
click at [1057, 320] on span "Preview Client Dashboard" at bounding box center [1073, 320] width 166 height 16
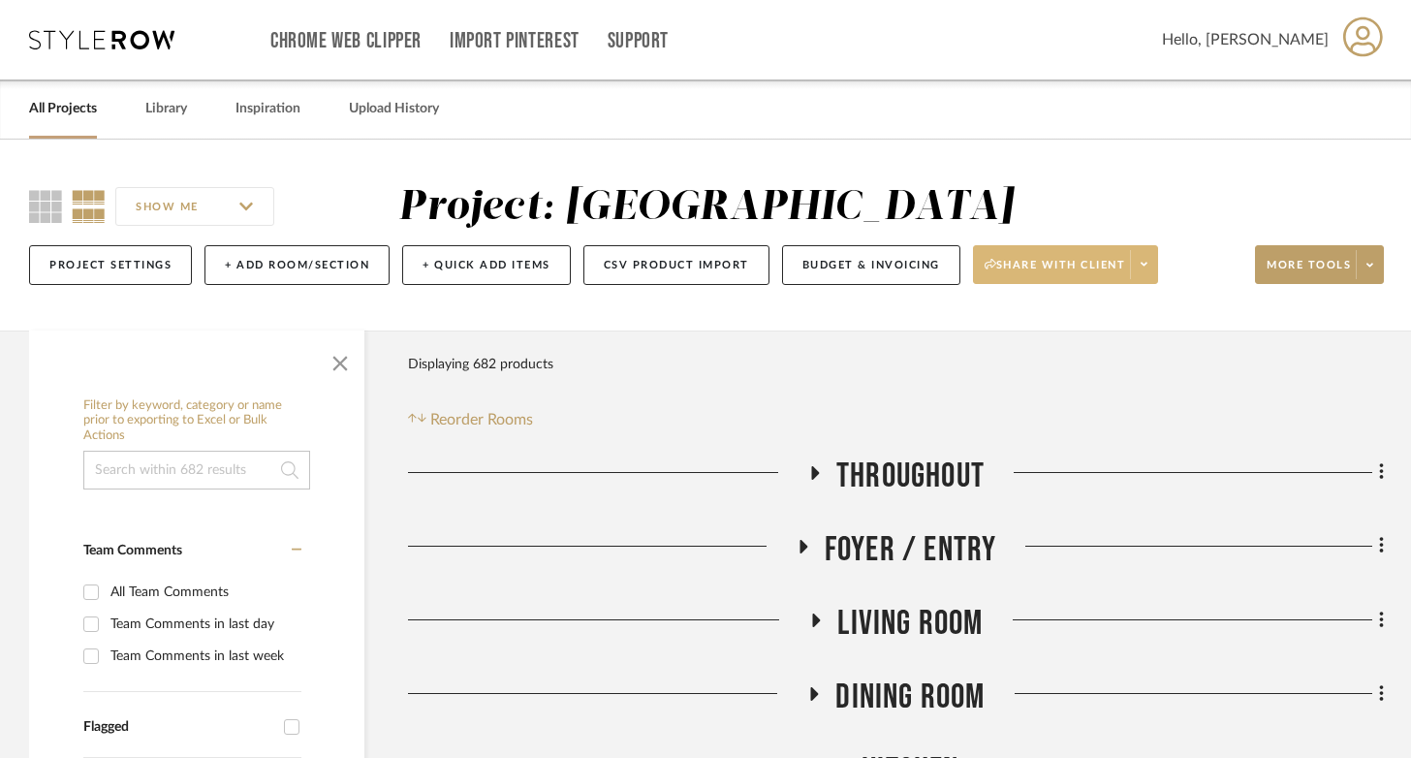
click at [1030, 265] on span "Share with client" at bounding box center [1054, 272] width 141 height 29
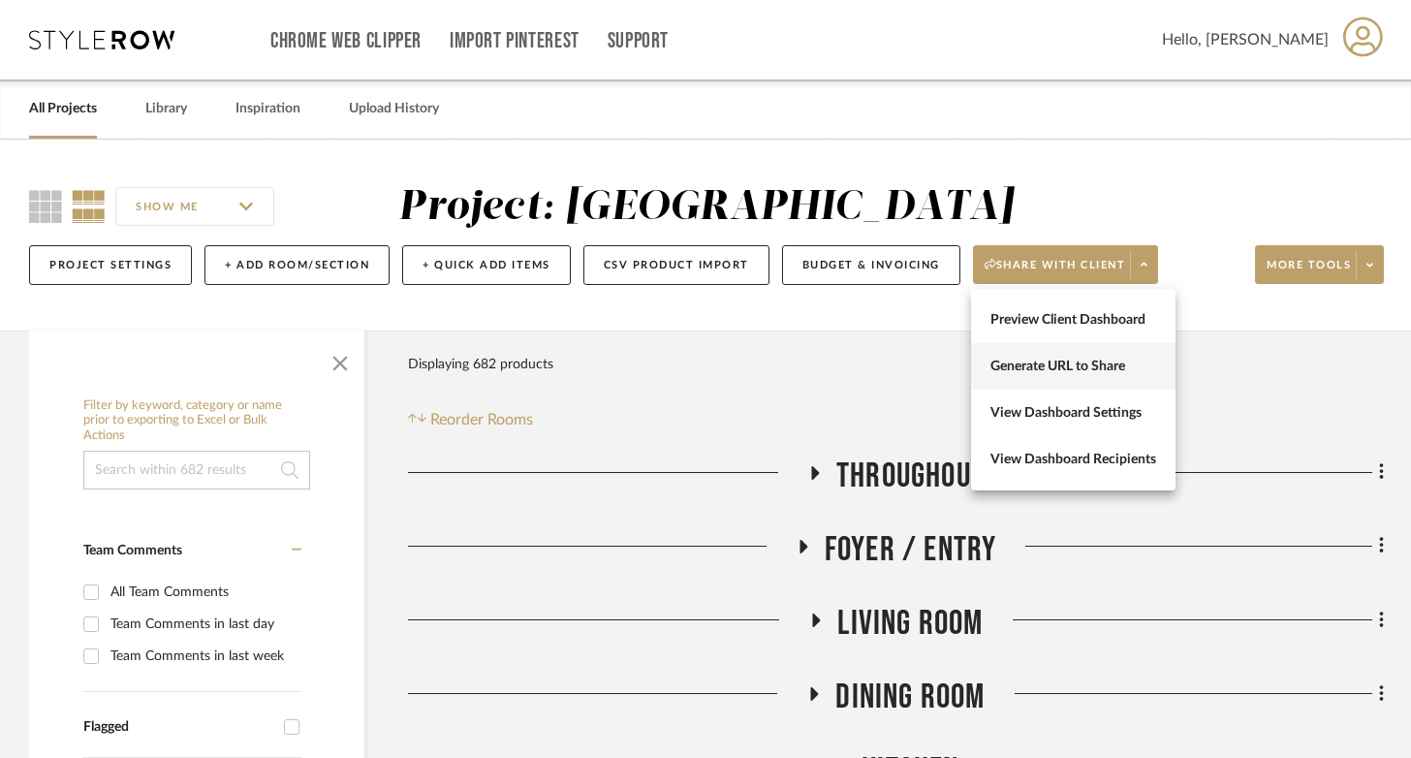
click at [1019, 369] on span "Generate URL to Share" at bounding box center [1073, 367] width 166 height 16
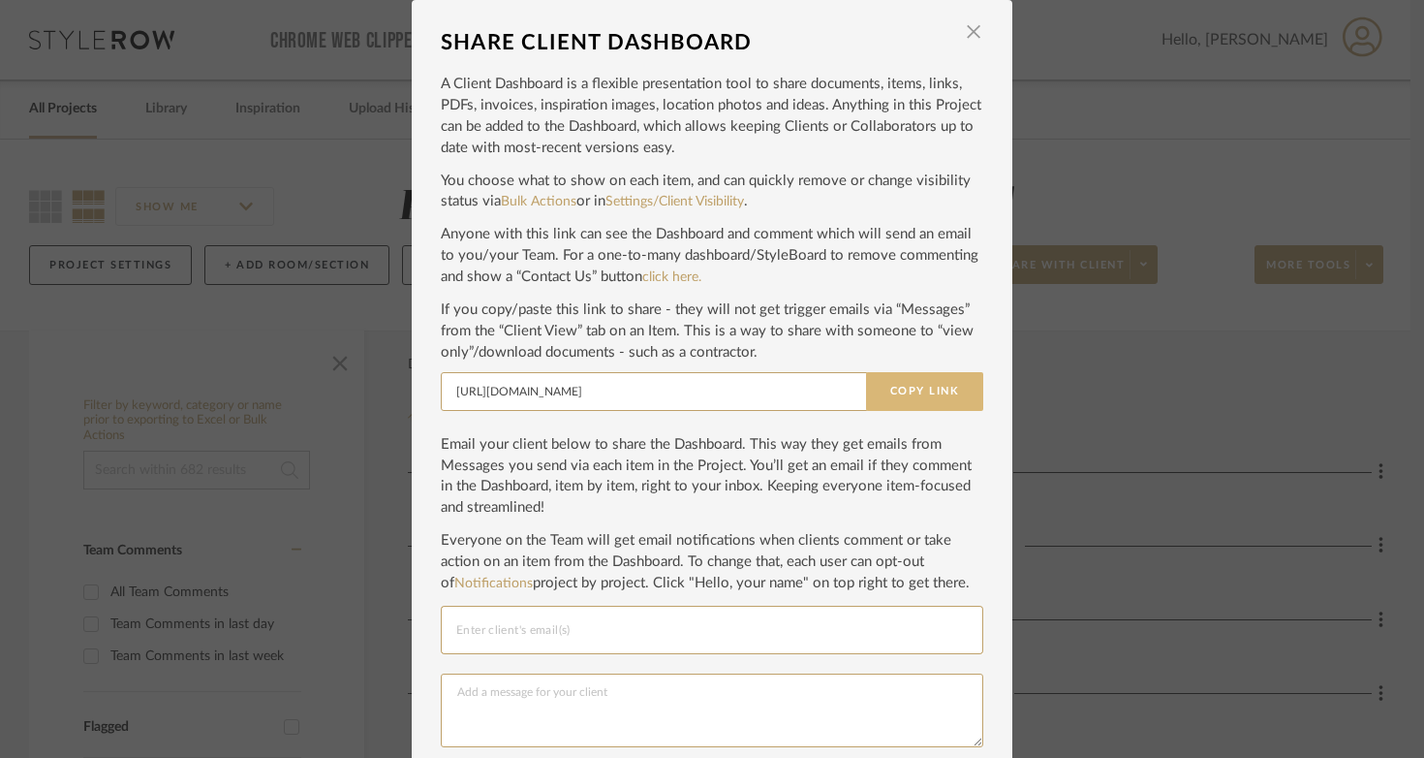
click at [895, 402] on button "Copy Link" at bounding box center [924, 391] width 117 height 39
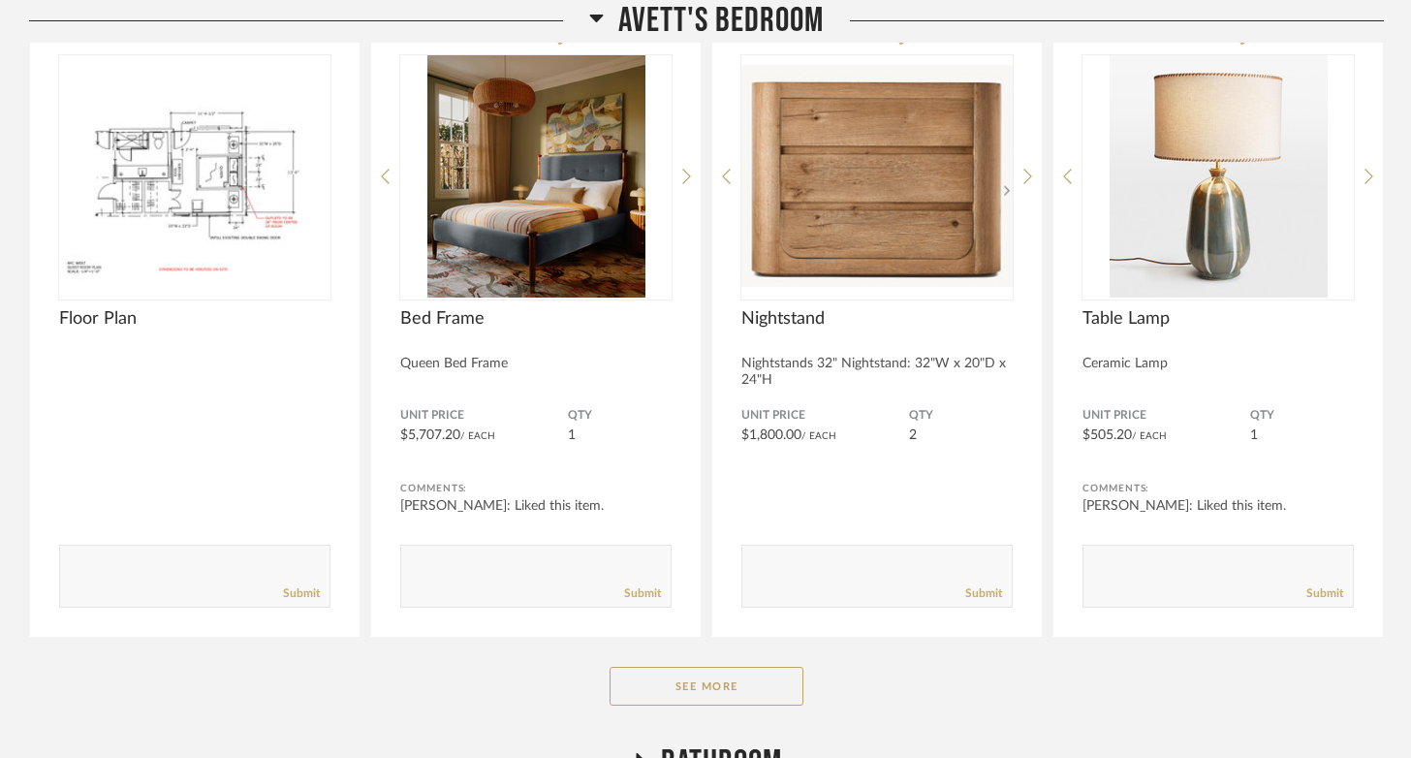
scroll to position [2176, 0]
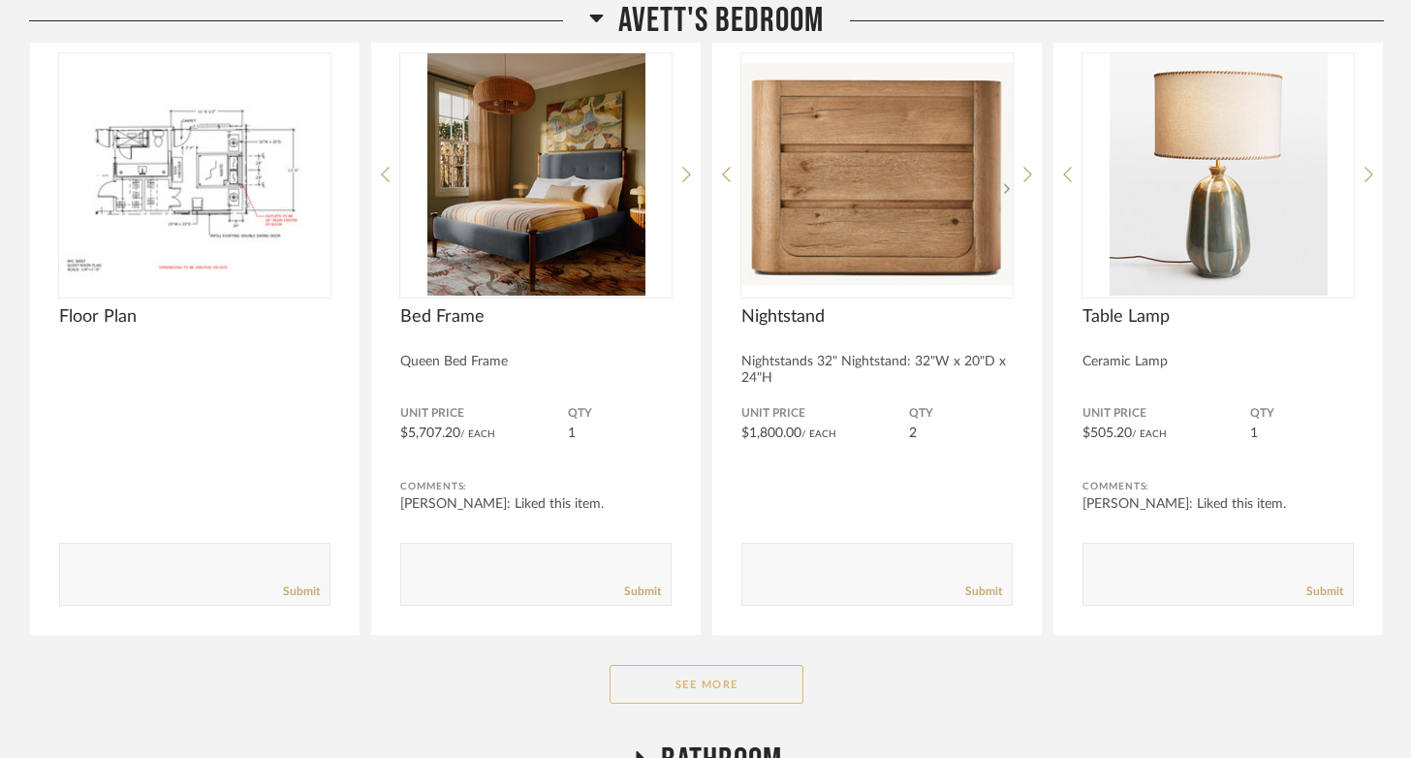
click at [747, 688] on button "See More" at bounding box center [706, 684] width 194 height 39
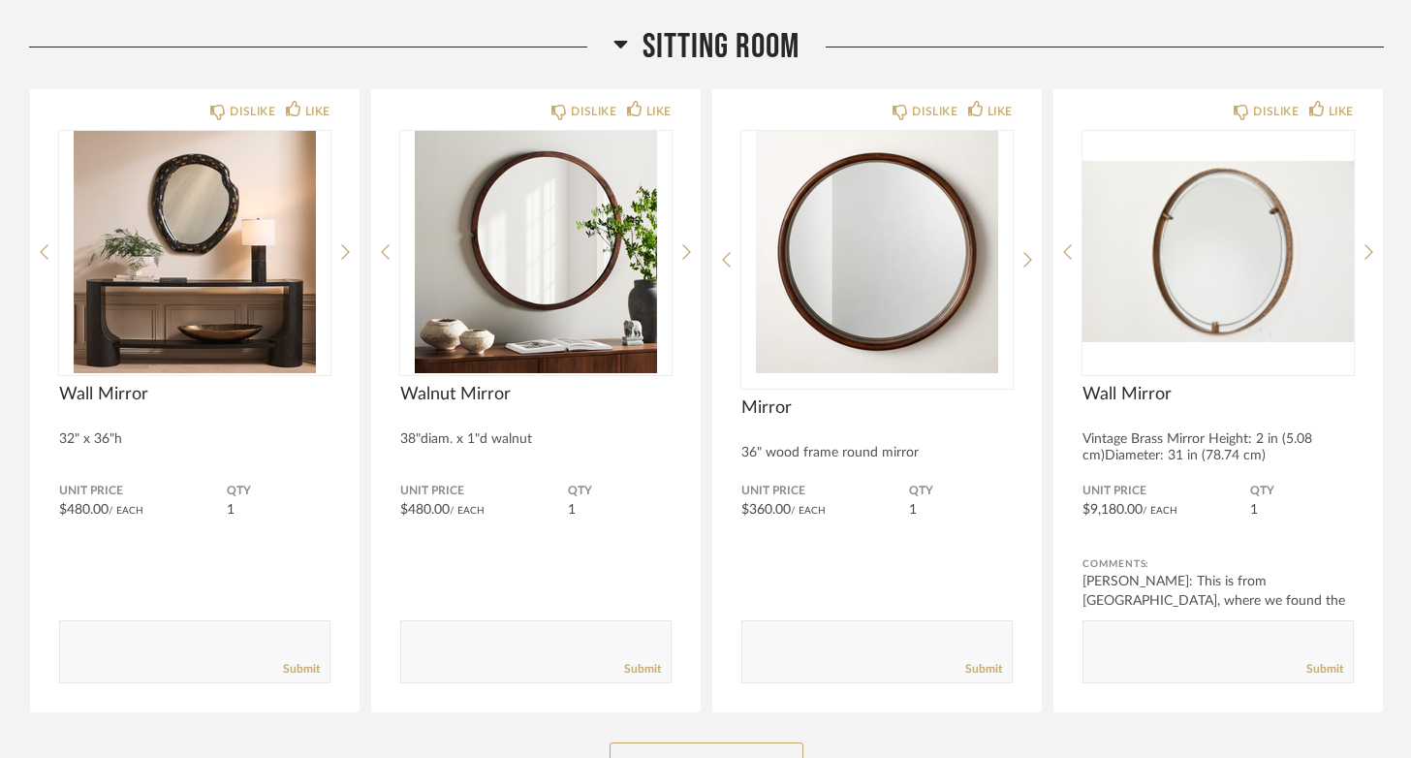
scroll to position [0, 0]
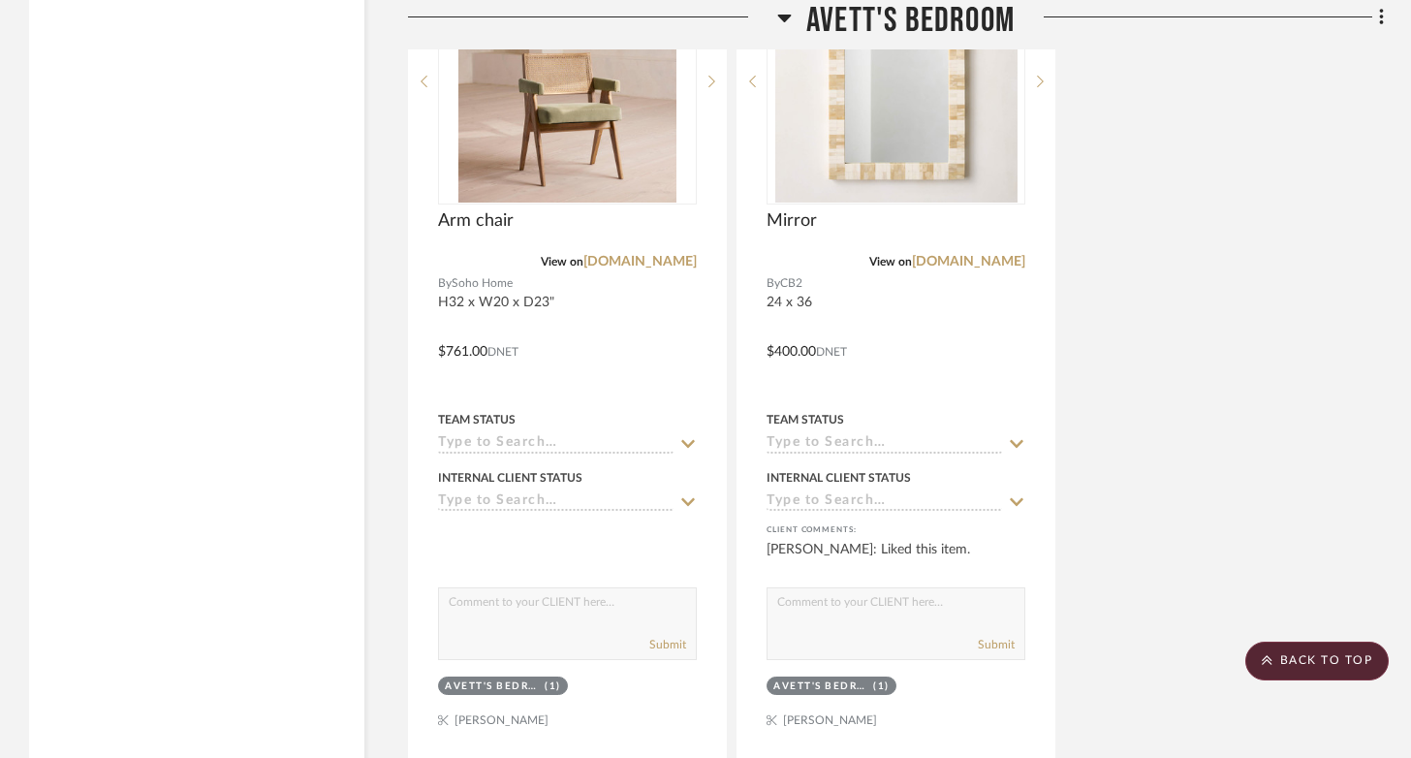
scroll to position [6787, 0]
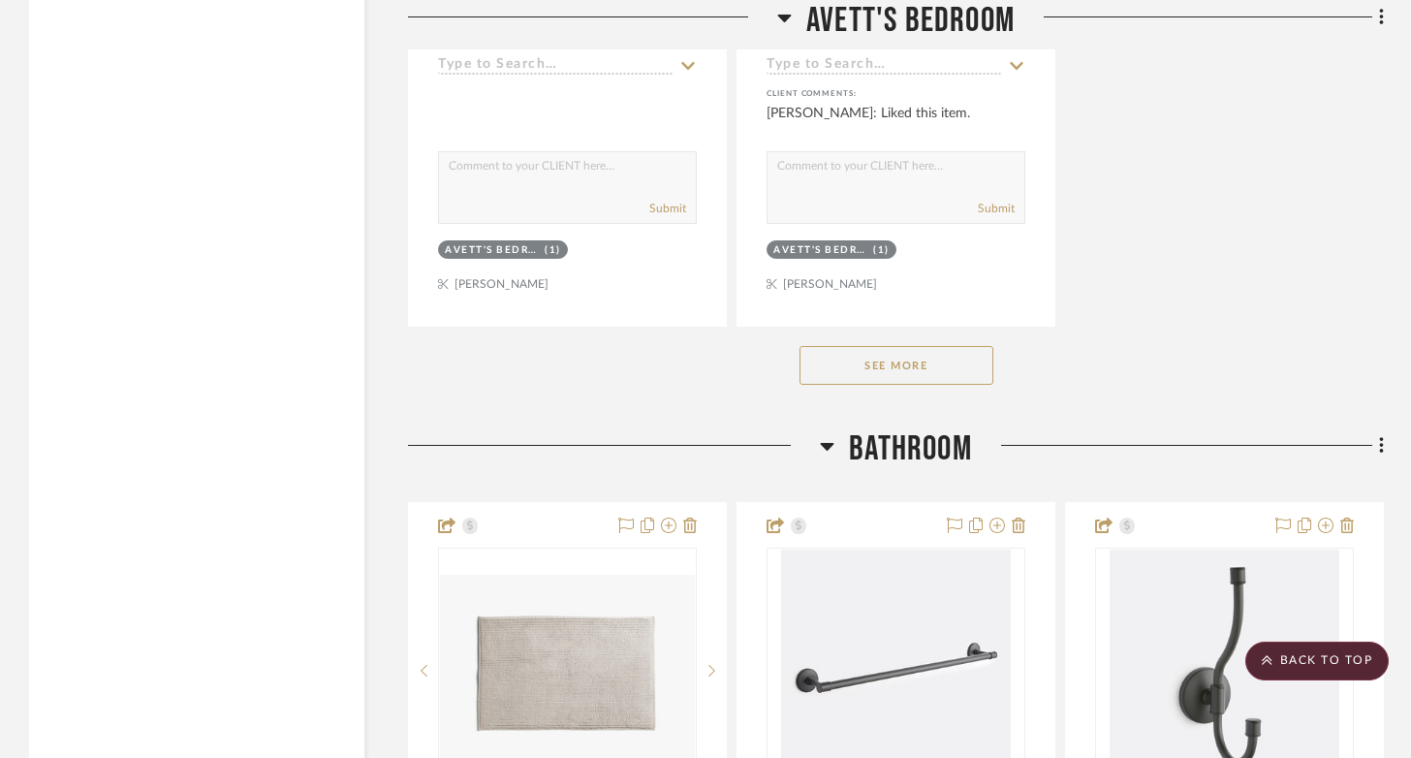
click at [904, 385] on button "See More" at bounding box center [896, 365] width 194 height 39
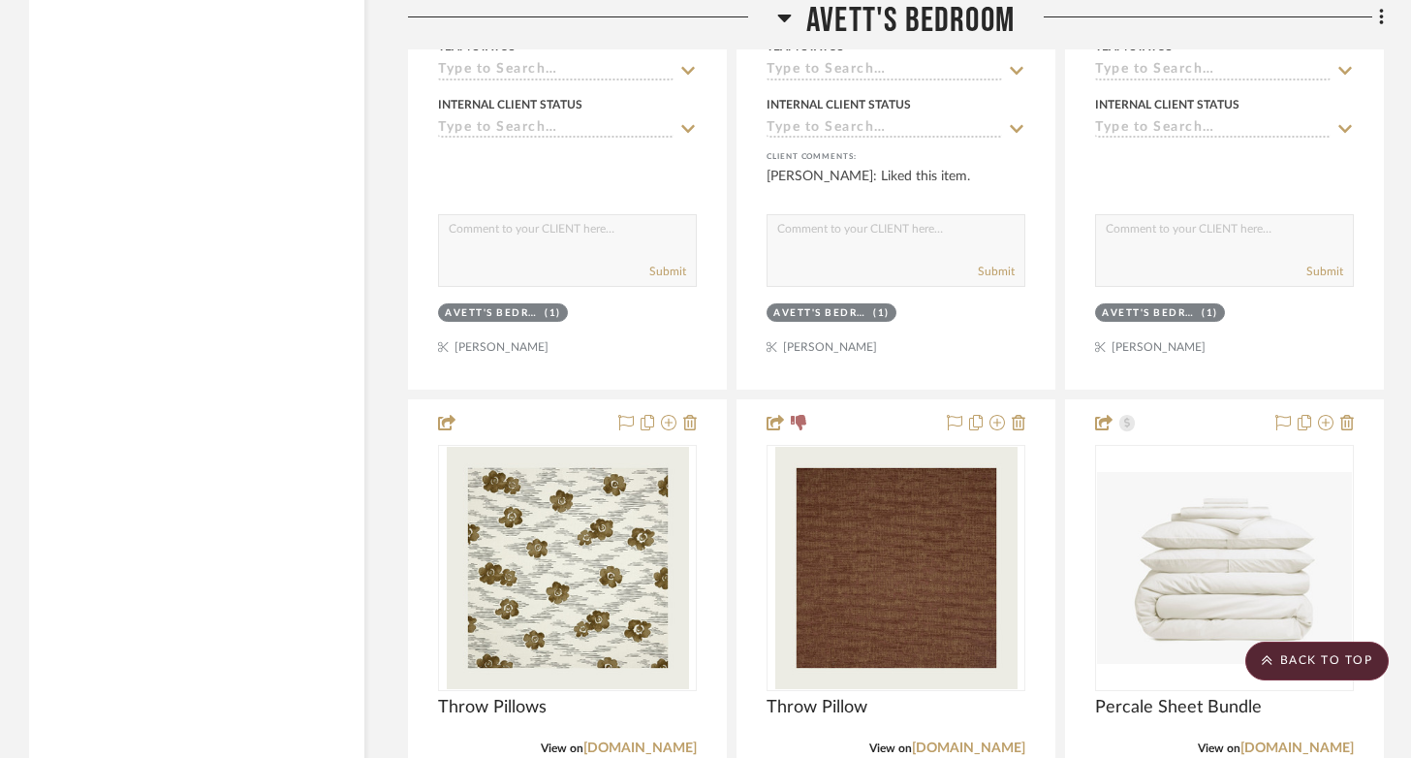
scroll to position [6750, 0]
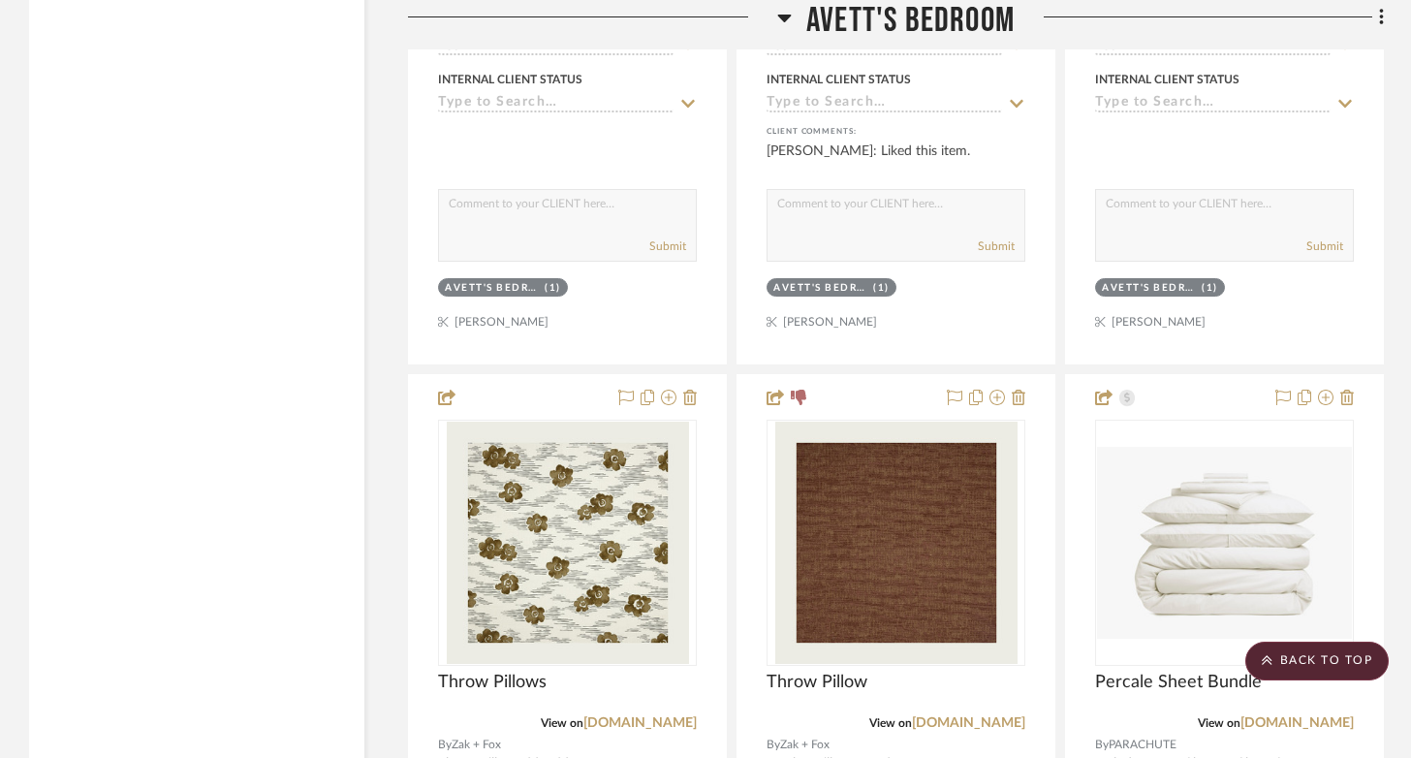
drag, startPoint x: 1245, startPoint y: 348, endPoint x: 1263, endPoint y: 473, distance: 126.2
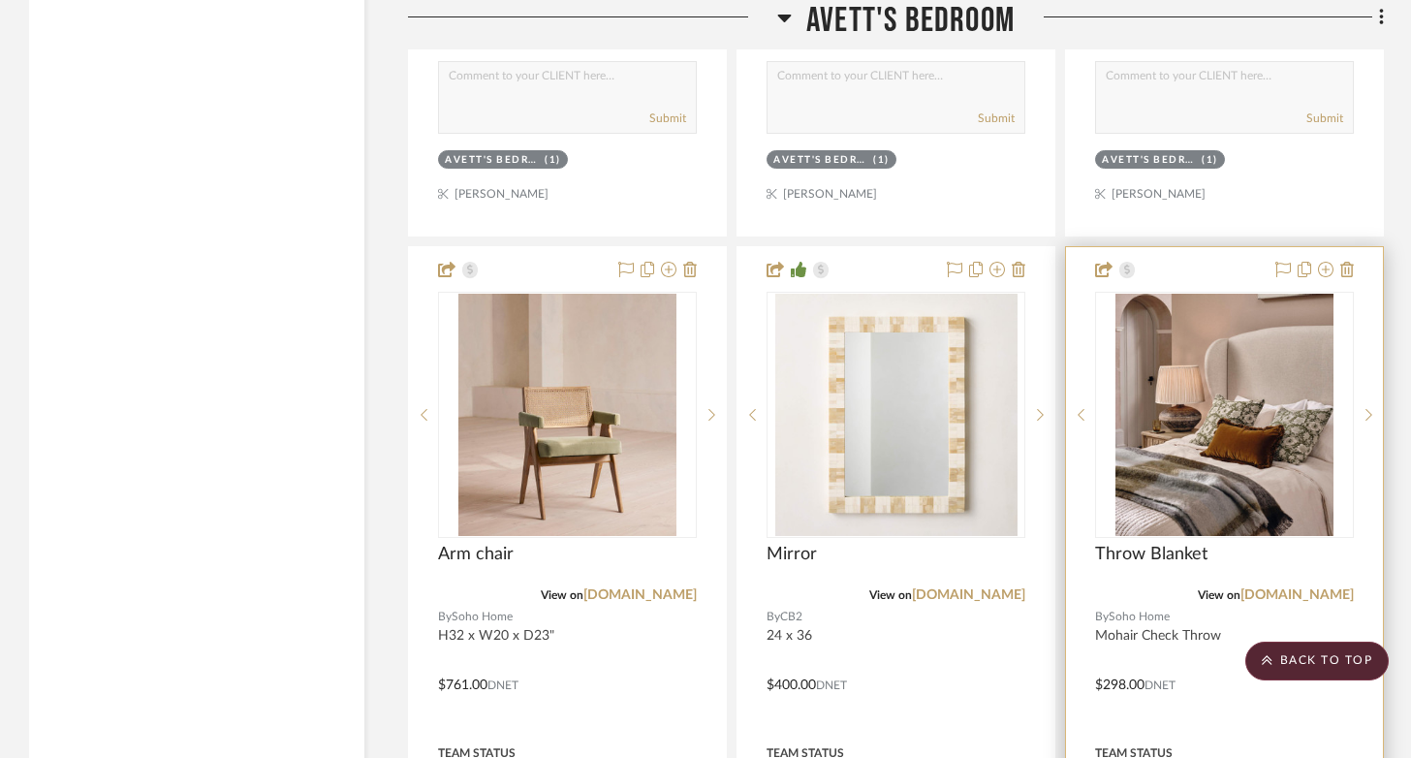
scroll to position [6087, 0]
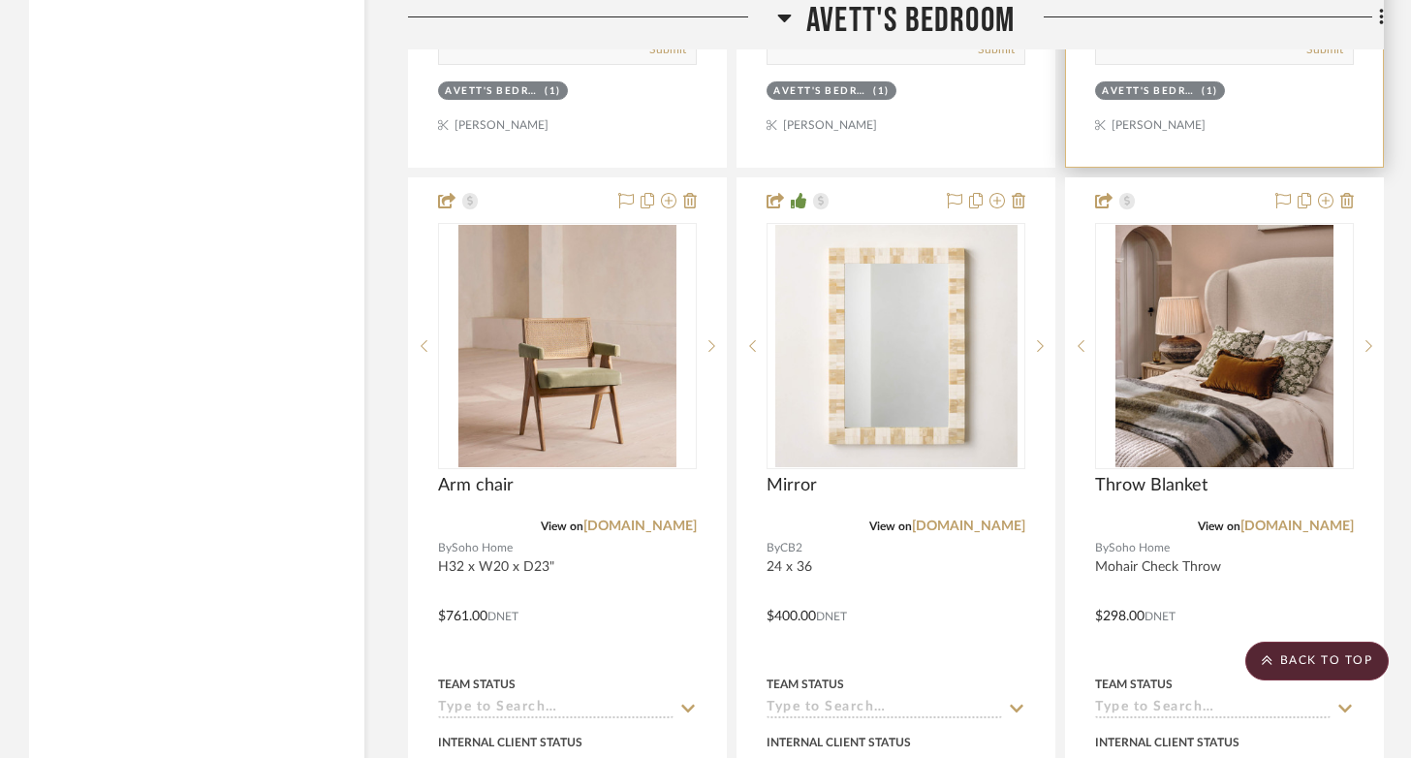
drag, startPoint x: 1313, startPoint y: 142, endPoint x: 1313, endPoint y: 328, distance: 185.1
drag, startPoint x: 1301, startPoint y: 150, endPoint x: 1313, endPoint y: 348, distance: 198.0
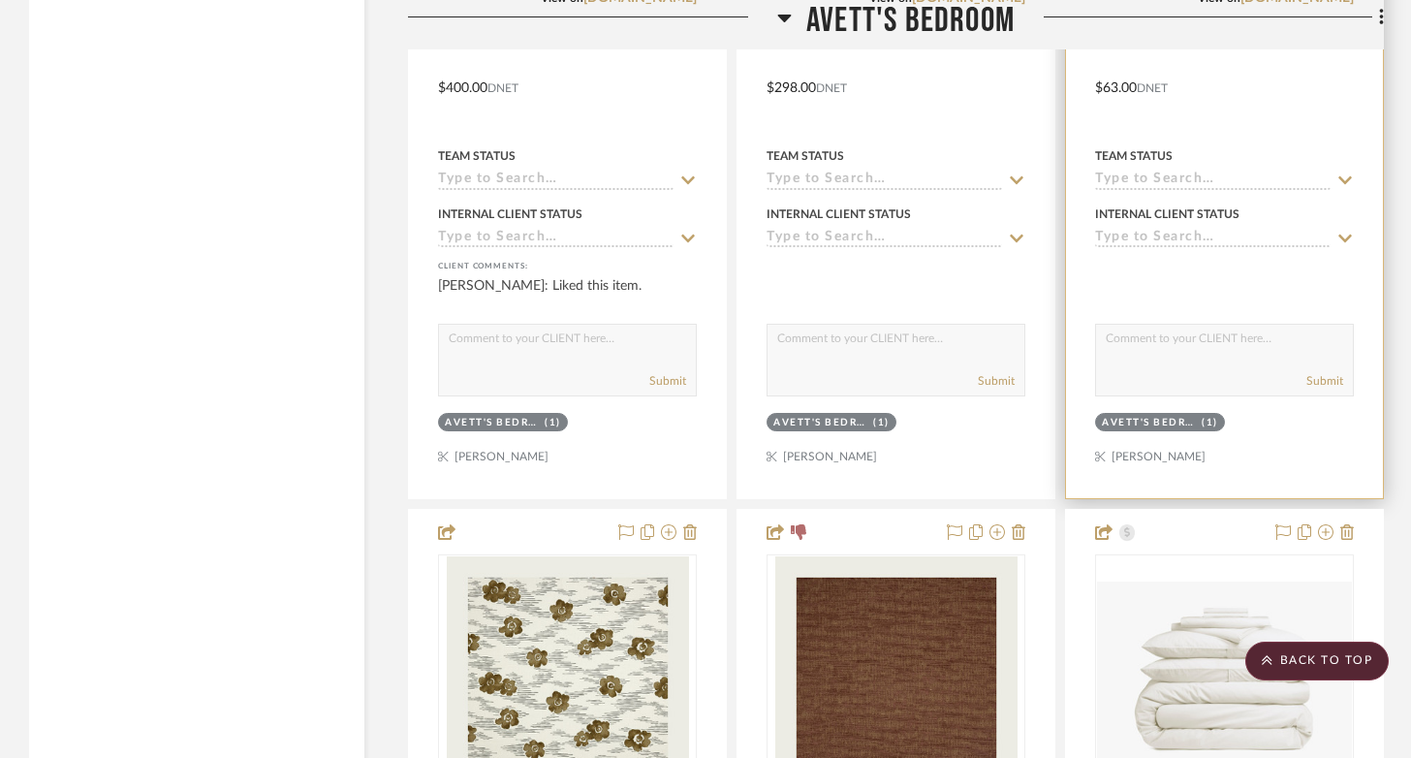
scroll to position [6855, 0]
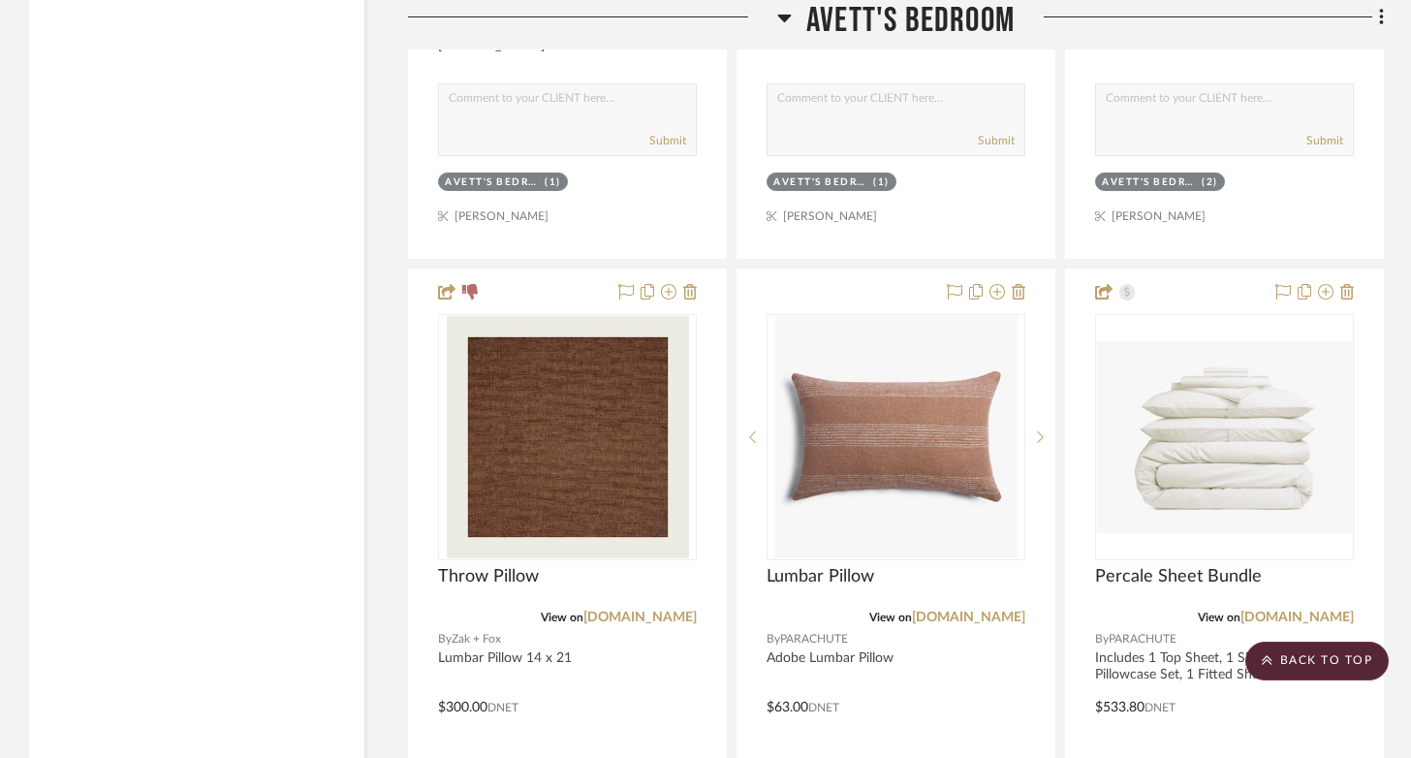
drag, startPoint x: 1193, startPoint y: 305, endPoint x: 592, endPoint y: 319, distance: 600.9
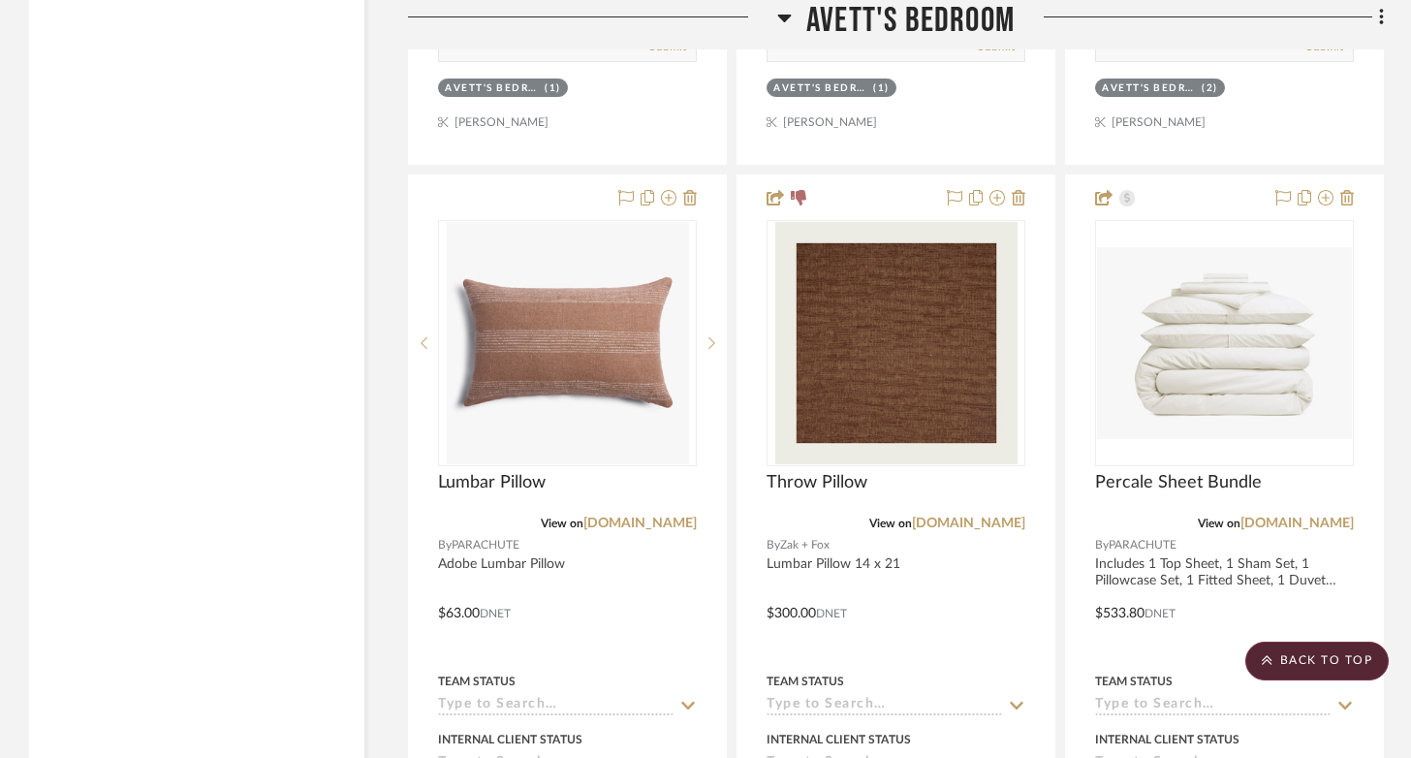
scroll to position [6988, 0]
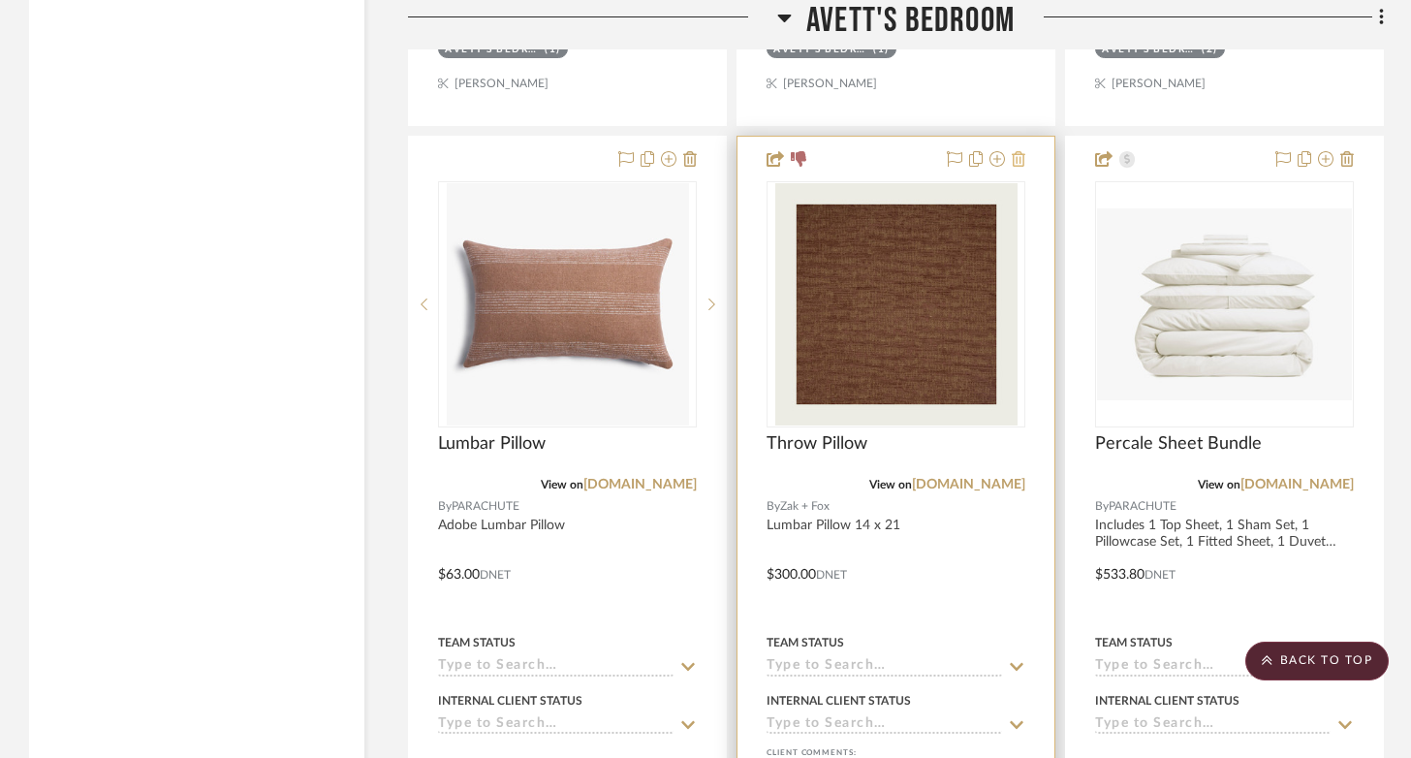
click at [1015, 168] on fa-icon at bounding box center [1019, 160] width 14 height 16
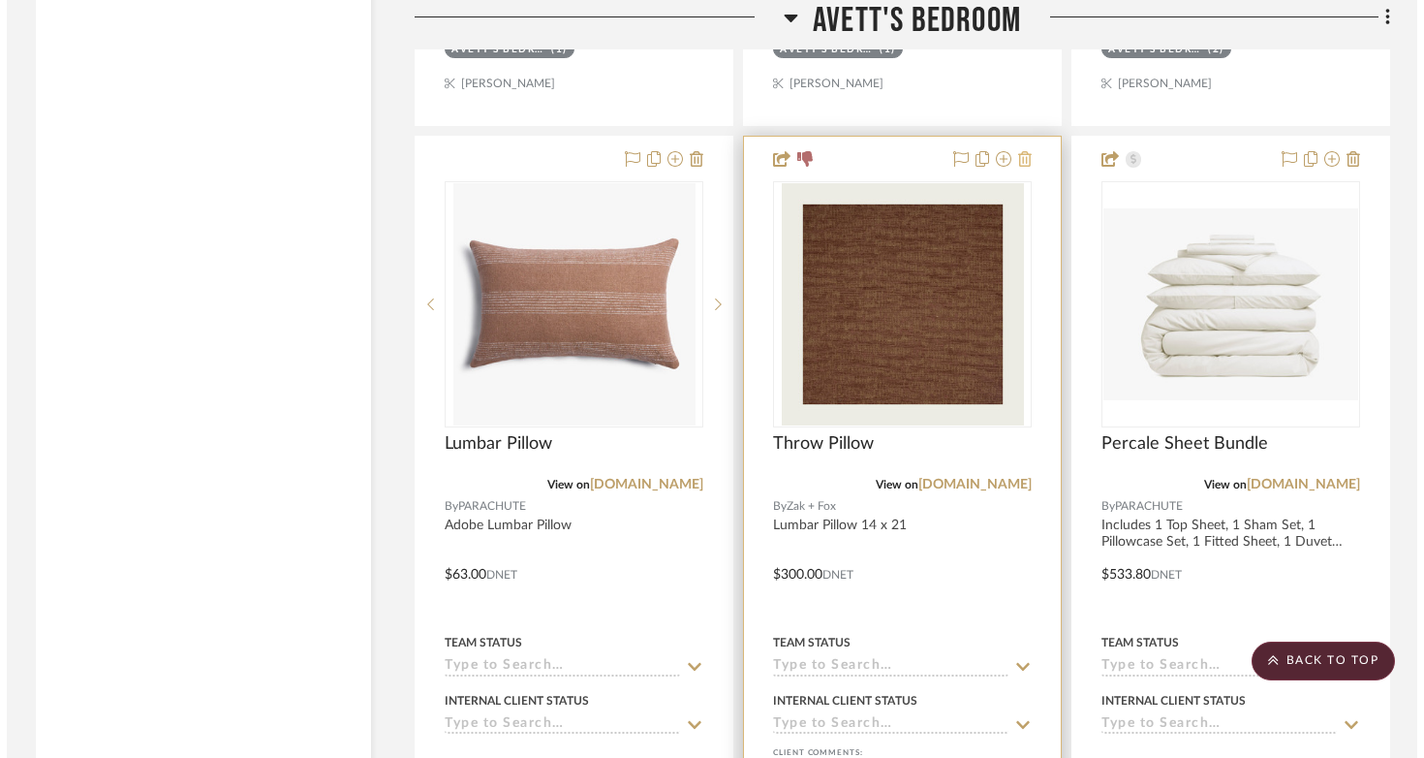
scroll to position [0, 0]
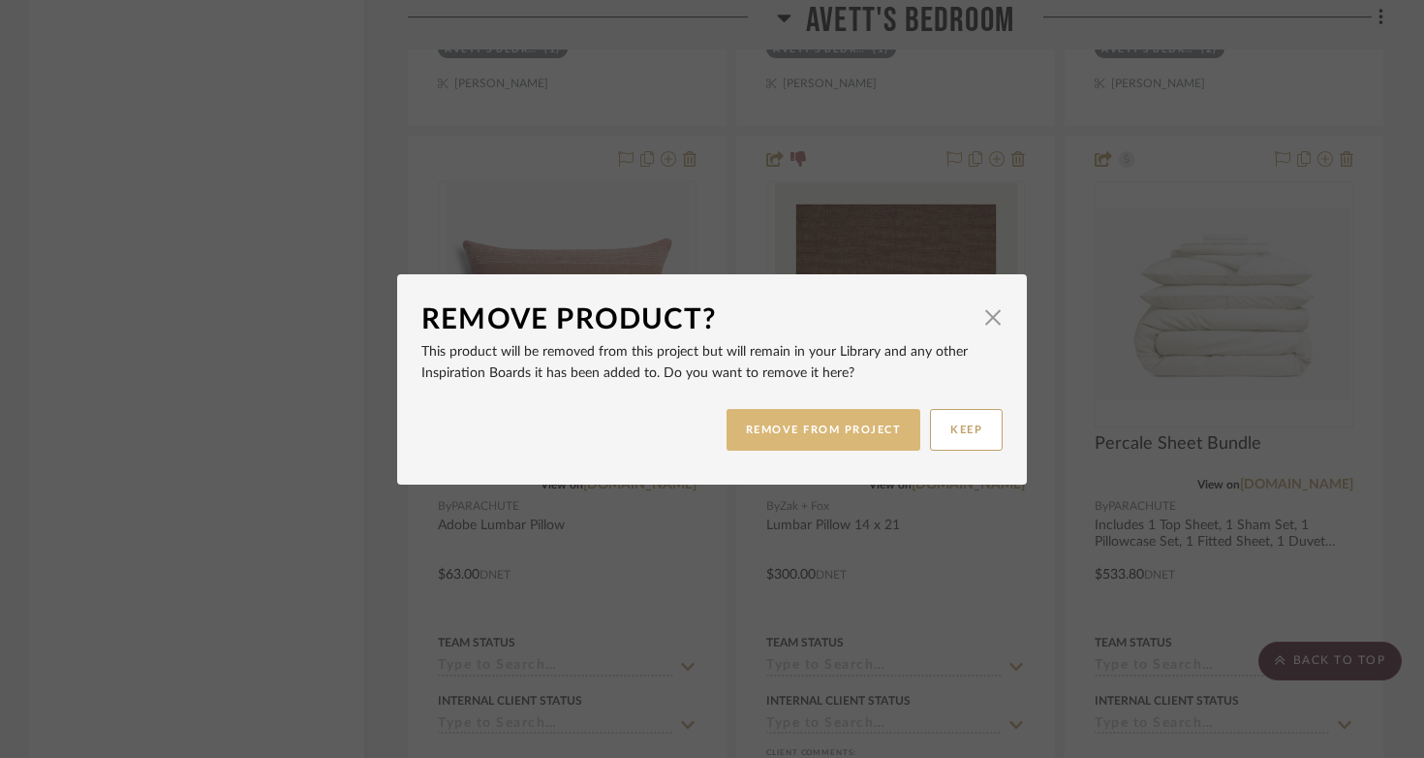
click at [808, 434] on button "REMOVE FROM PROJECT" at bounding box center [824, 430] width 195 height 42
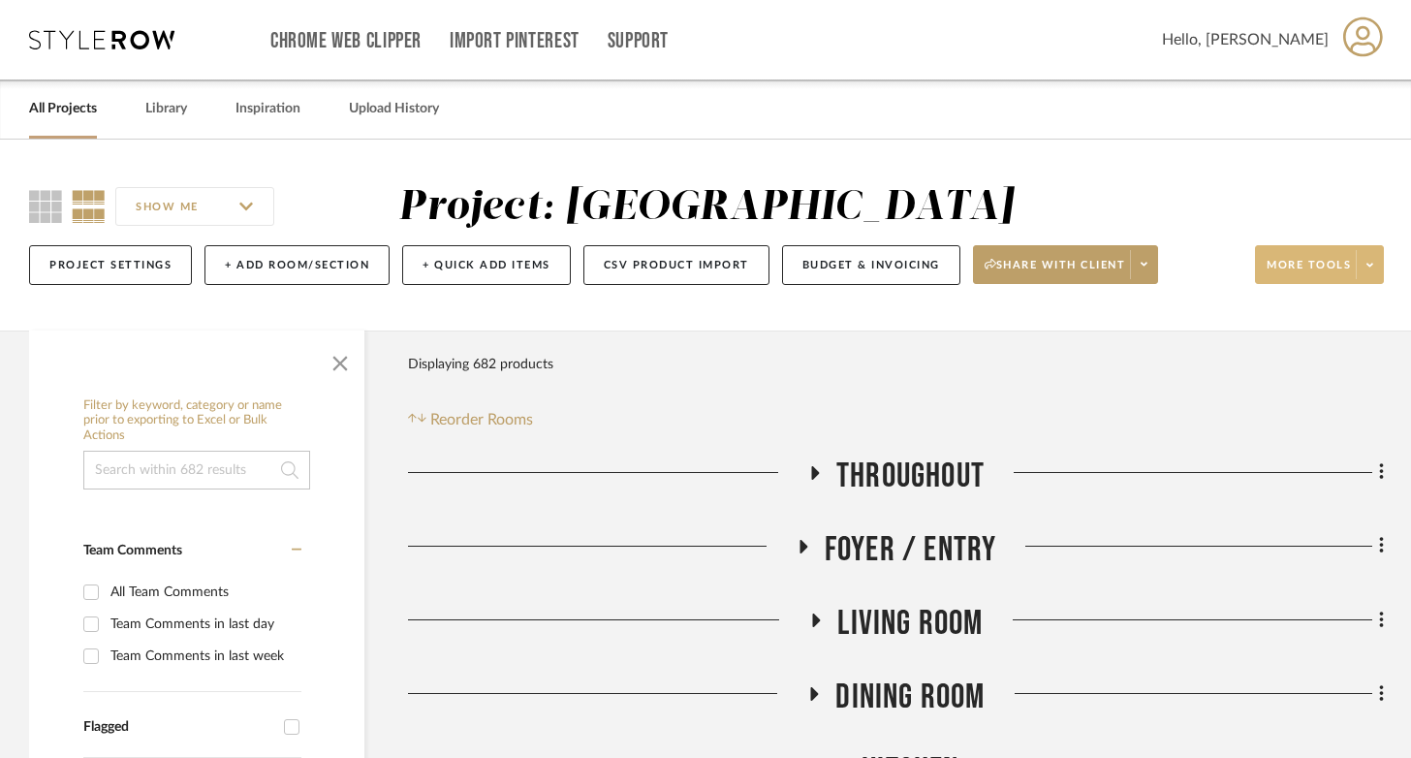
click at [1056, 265] on span "More tools" at bounding box center [1308, 272] width 84 height 29
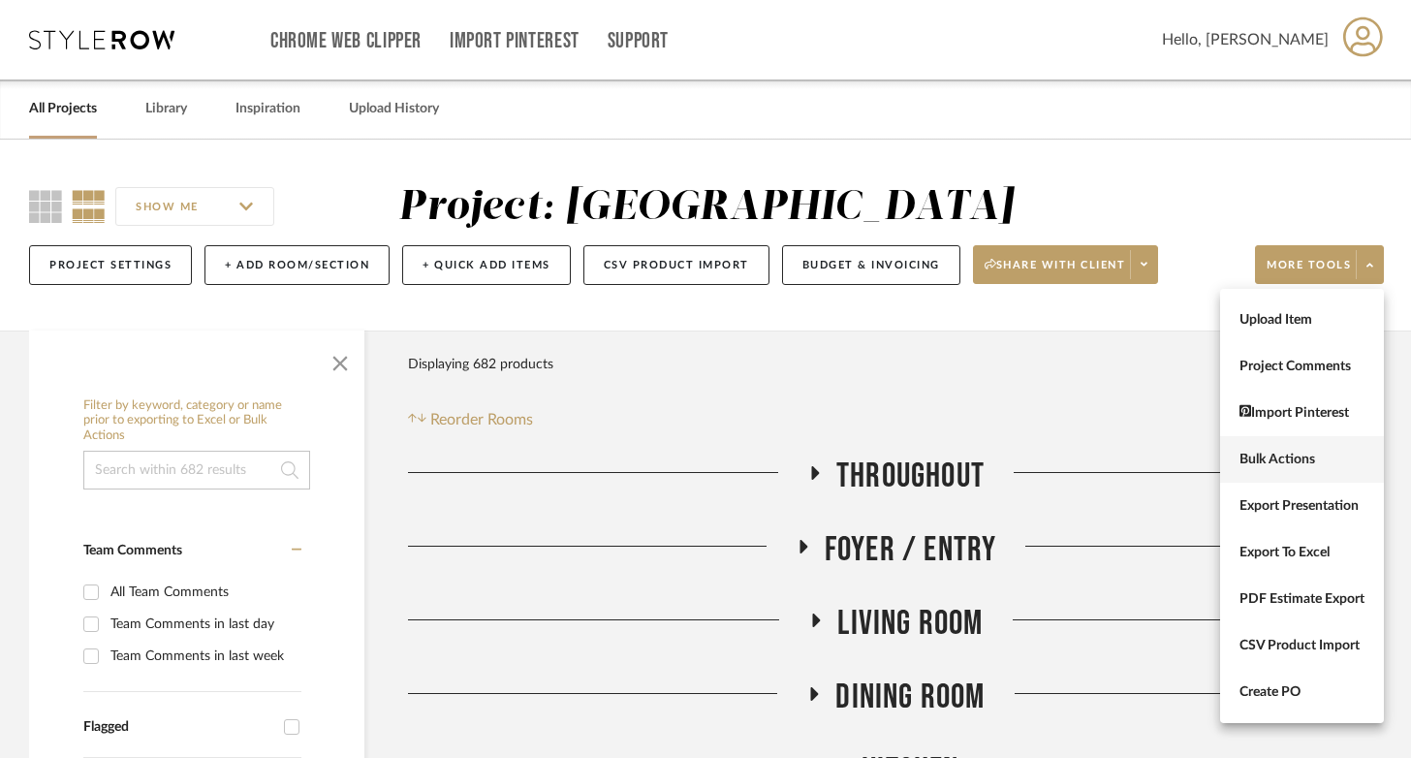
click at [1056, 454] on span "Bulk Actions" at bounding box center [1301, 460] width 125 height 16
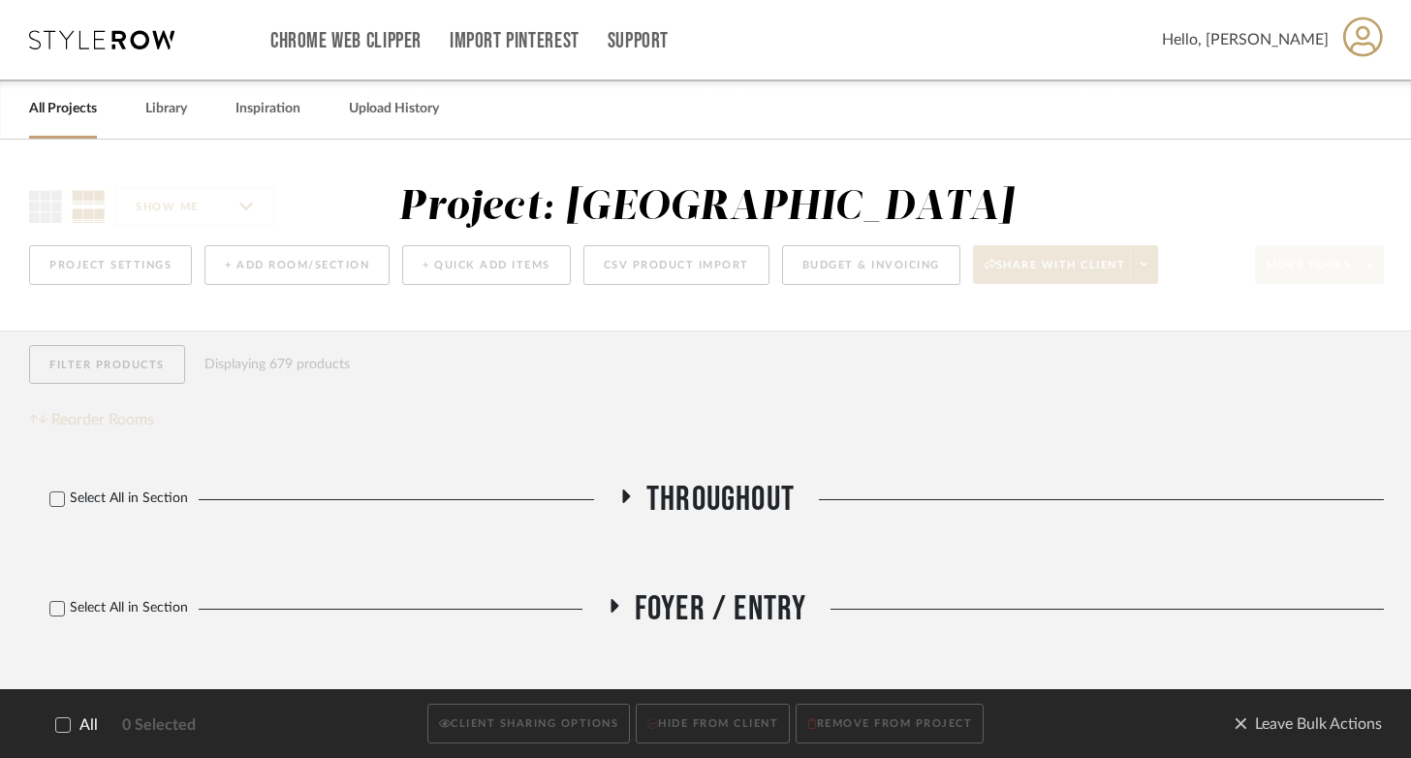
click at [54, 719] on label "All" at bounding box center [63, 725] width 69 height 18
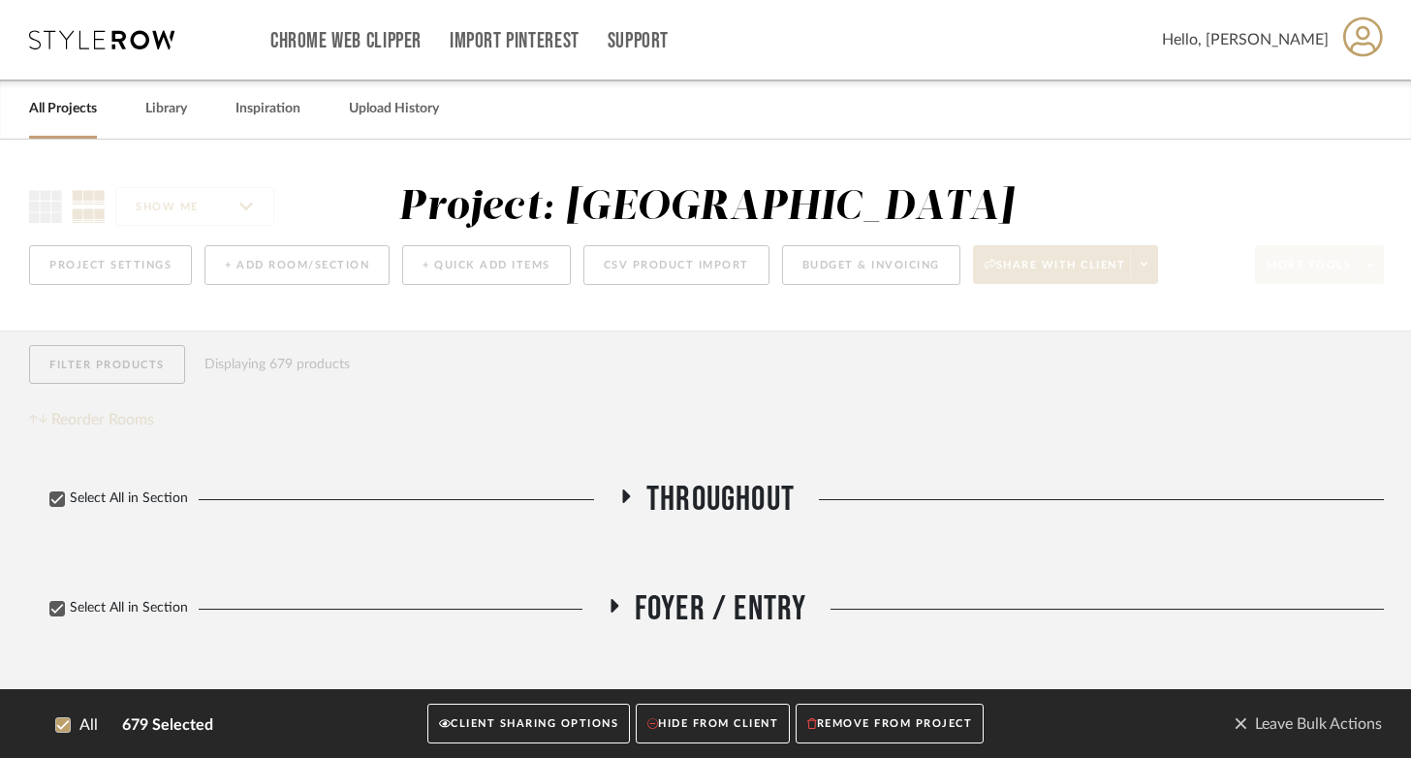
click at [577, 714] on button "CLIENT SHARING OPTIONS" at bounding box center [528, 724] width 203 height 40
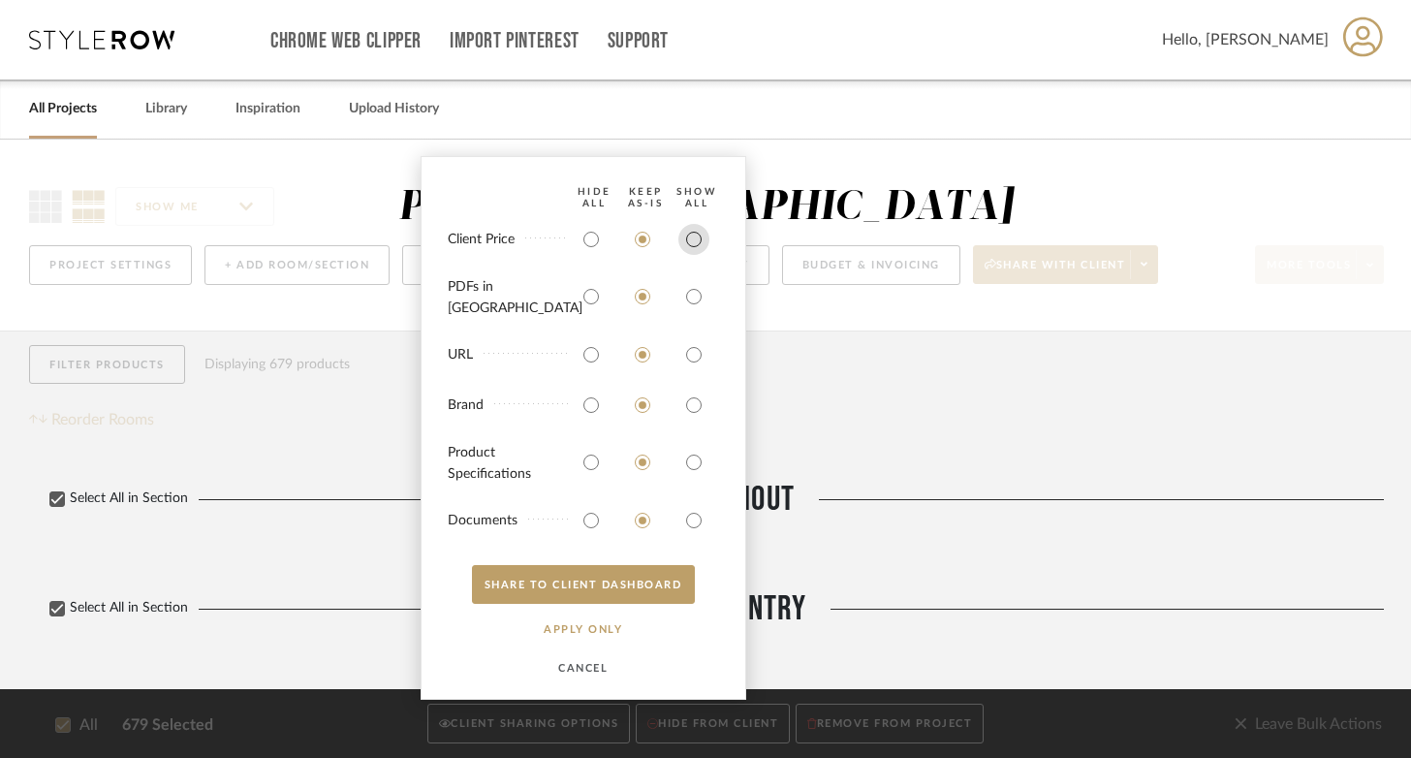
click at [693, 255] on input "radio" at bounding box center [693, 239] width 31 height 31
radio input "true"
click at [693, 300] on input "radio" at bounding box center [693, 296] width 31 height 31
radio input "true"
click at [602, 588] on button "SHARE TO CLIENT Dashboard" at bounding box center [583, 584] width 223 height 39
